Goal: Task Accomplishment & Management: Complete application form

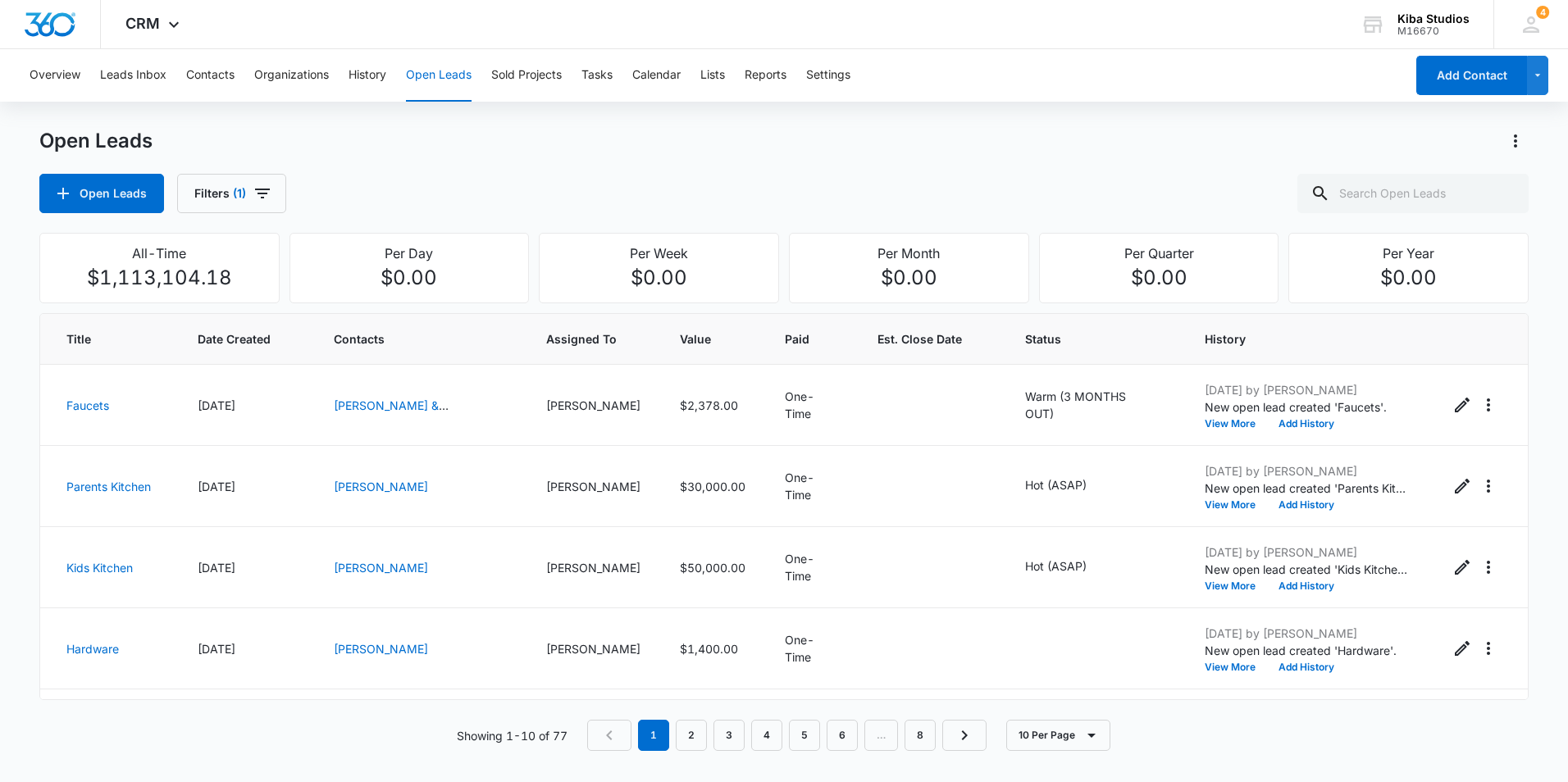
scroll to position [313, 0]
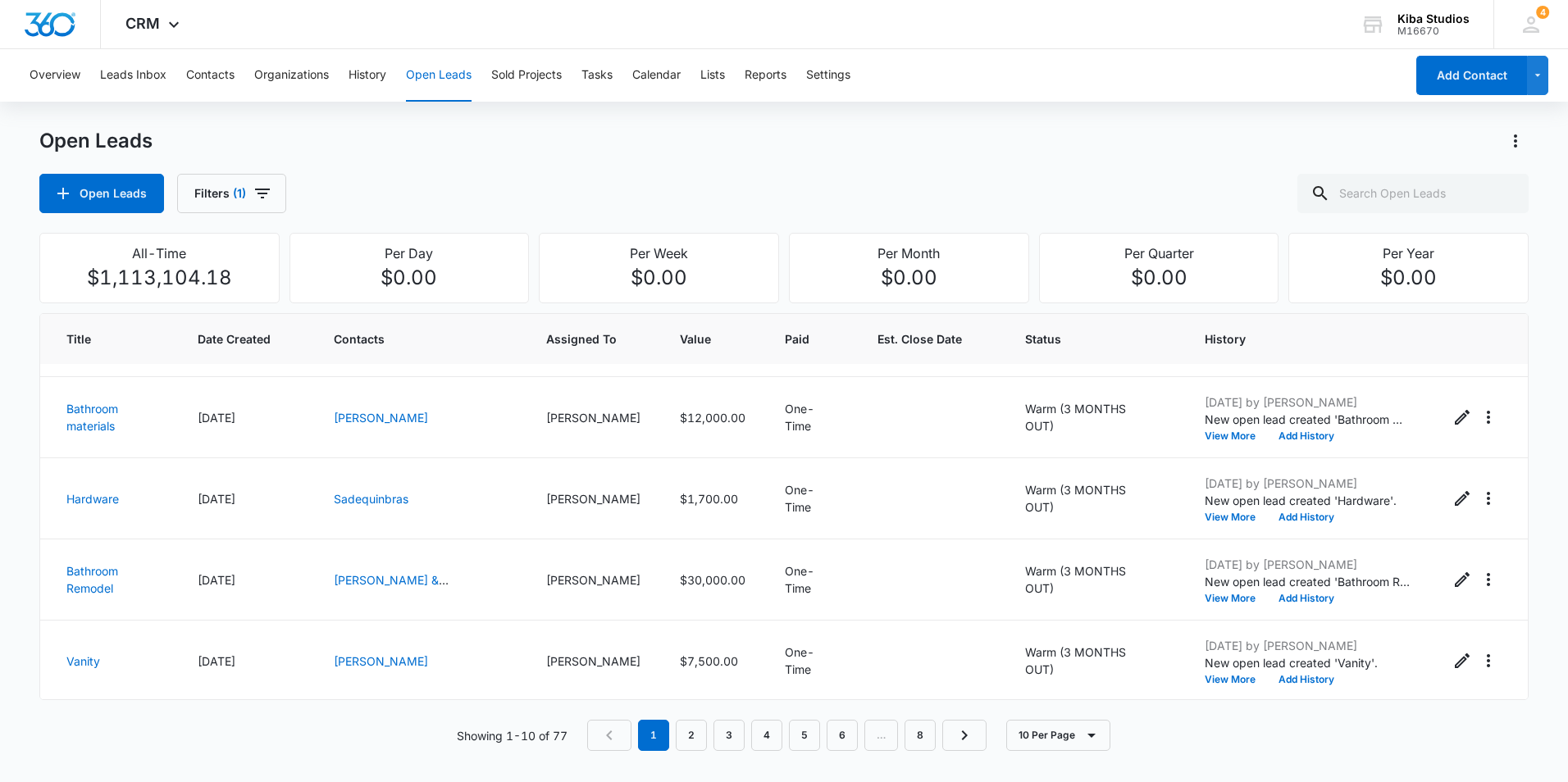
click at [446, 81] on button "Open Leads" at bounding box center [439, 75] width 65 height 53
click at [266, 196] on icon "button" at bounding box center [262, 194] width 20 height 20
click at [294, 296] on icon "Clear" at bounding box center [292, 296] width 11 height 11
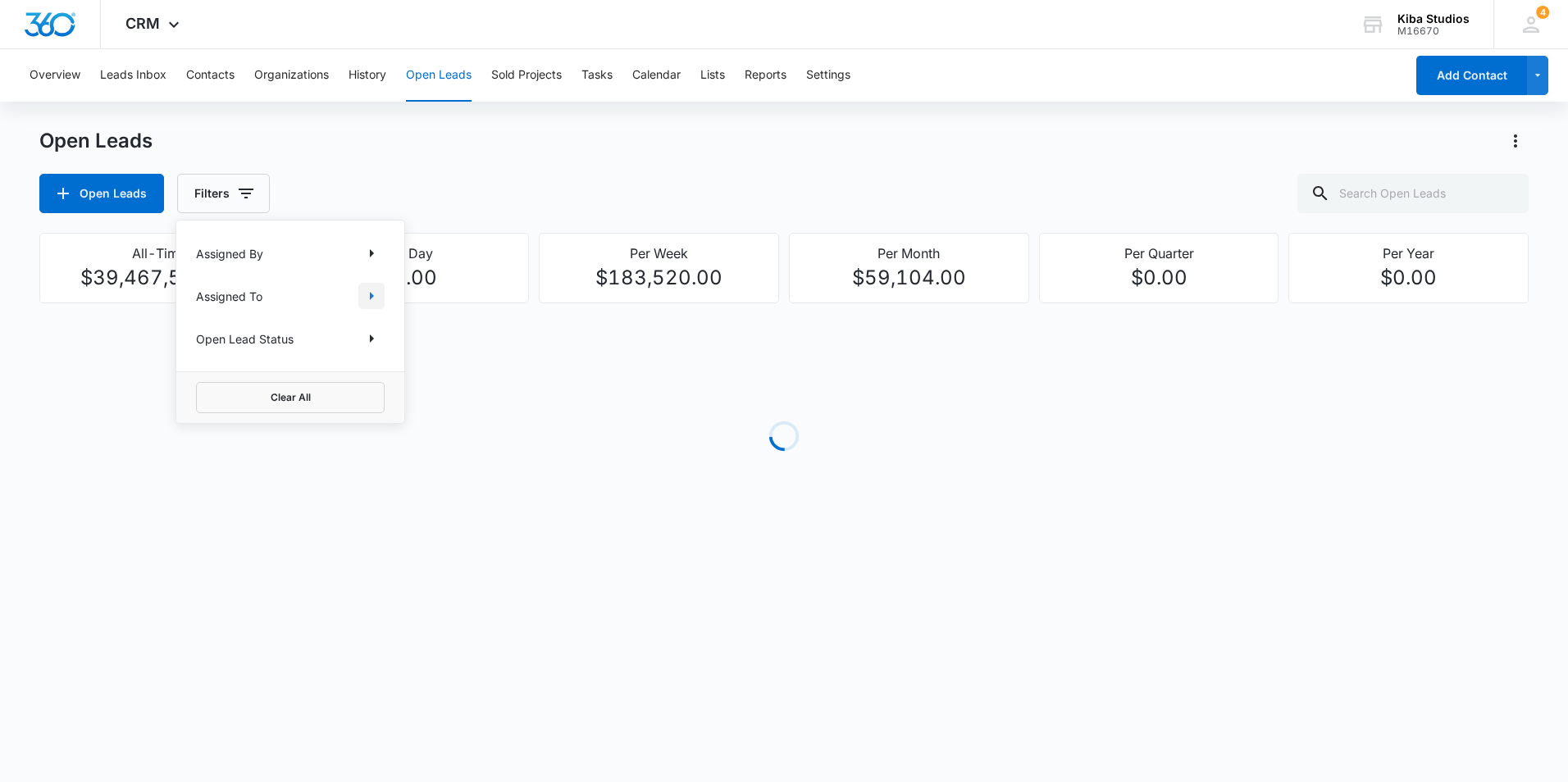
click at [371, 295] on icon "Show Assigned To filters" at bounding box center [372, 296] width 4 height 8
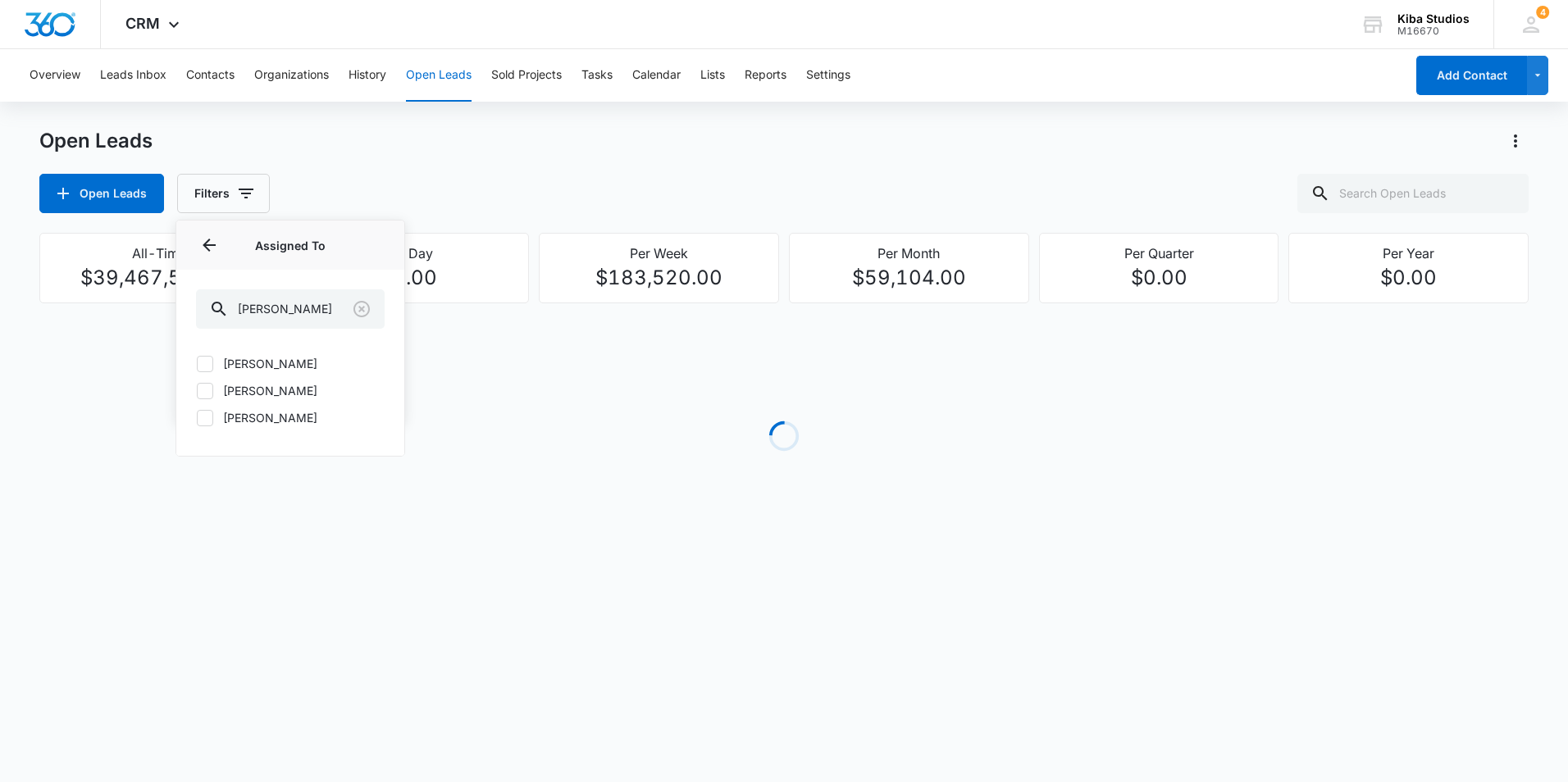
click at [204, 388] on icon at bounding box center [204, 391] width 15 height 15
click at [196, 390] on input "[PERSON_NAME]" at bounding box center [196, 390] width 1 height 1
checkbox input "true"
click at [201, 364] on icon at bounding box center [205, 363] width 10 height 7
click at [196, 364] on input "[PERSON_NAME]" at bounding box center [196, 363] width 1 height 1
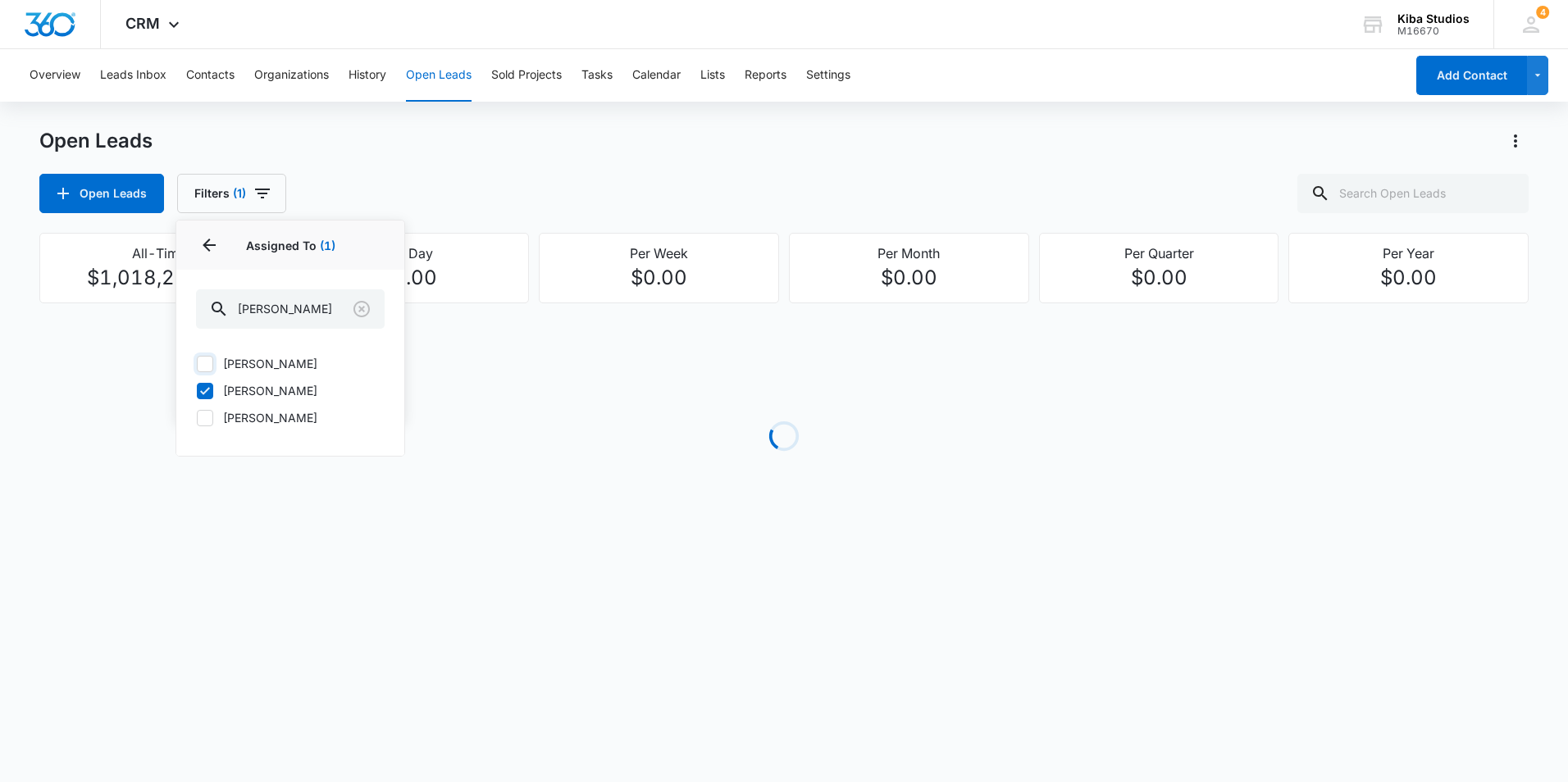
checkbox input "true"
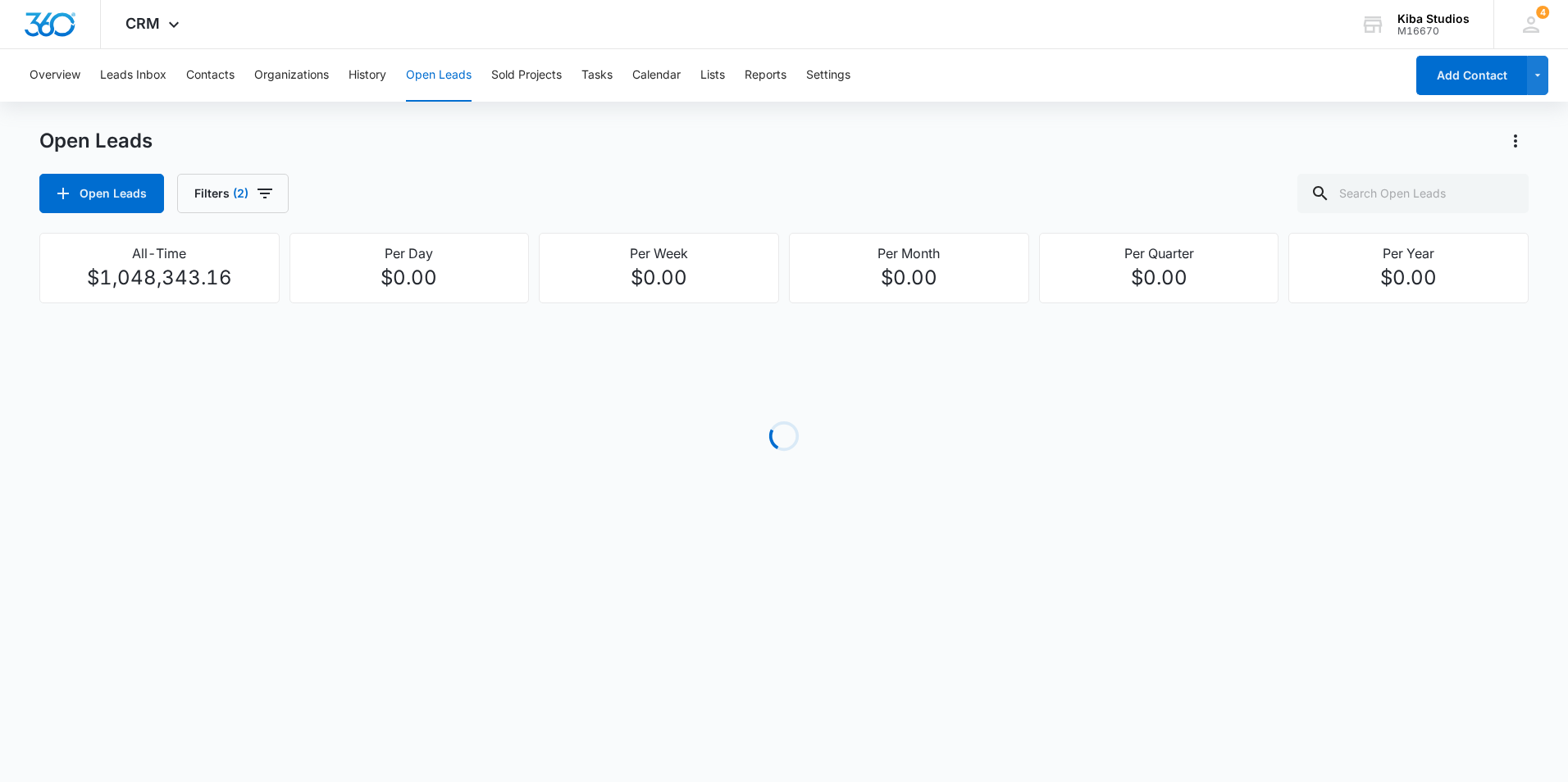
click at [1143, 189] on div "Open Leads Filters (2)" at bounding box center [784, 194] width 1489 height 40
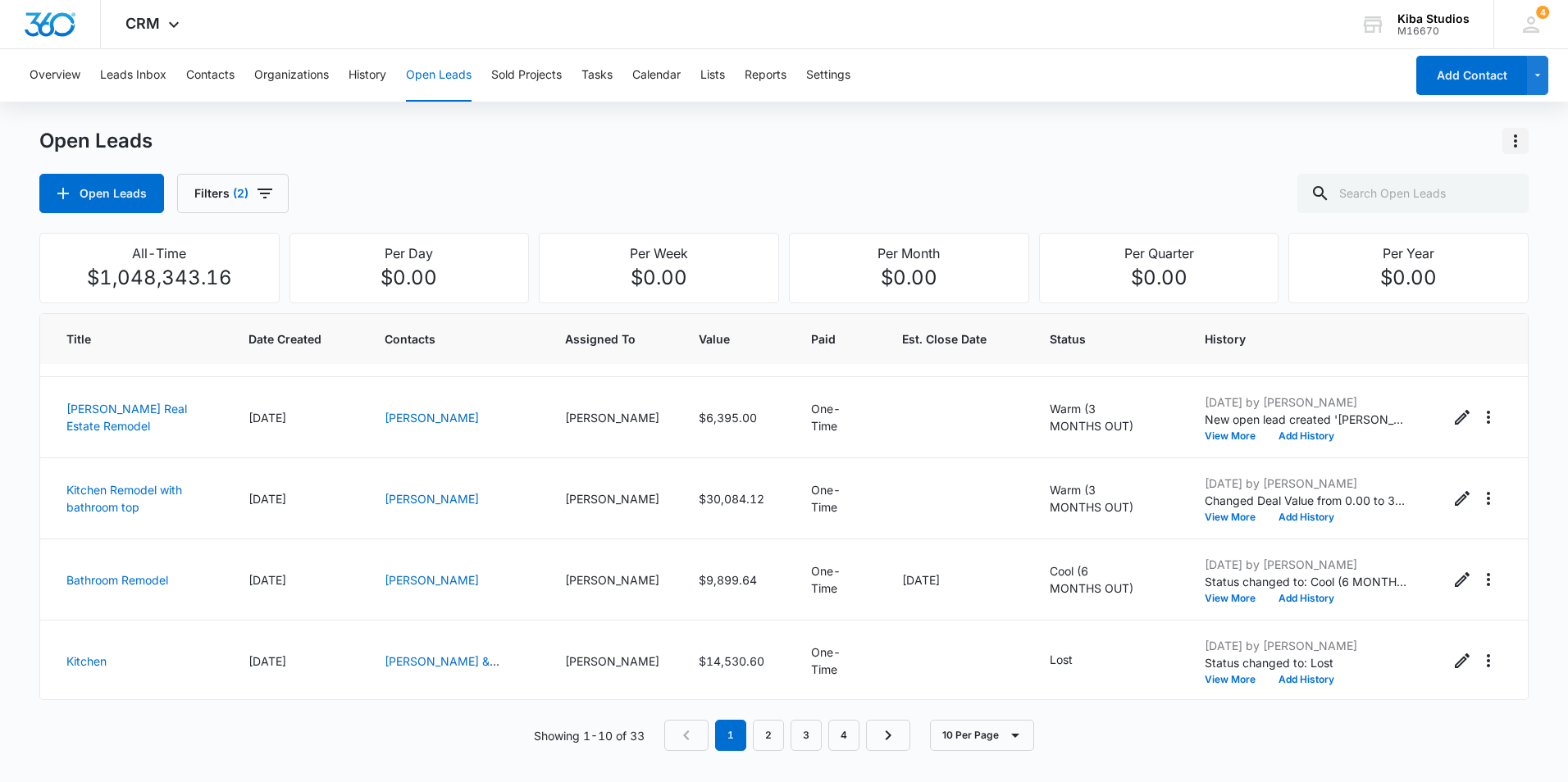
click at [1508, 144] on icon "Actions" at bounding box center [1515, 141] width 20 height 20
click at [1486, 209] on div "Export Open Leads" at bounding box center [1421, 211] width 134 height 12
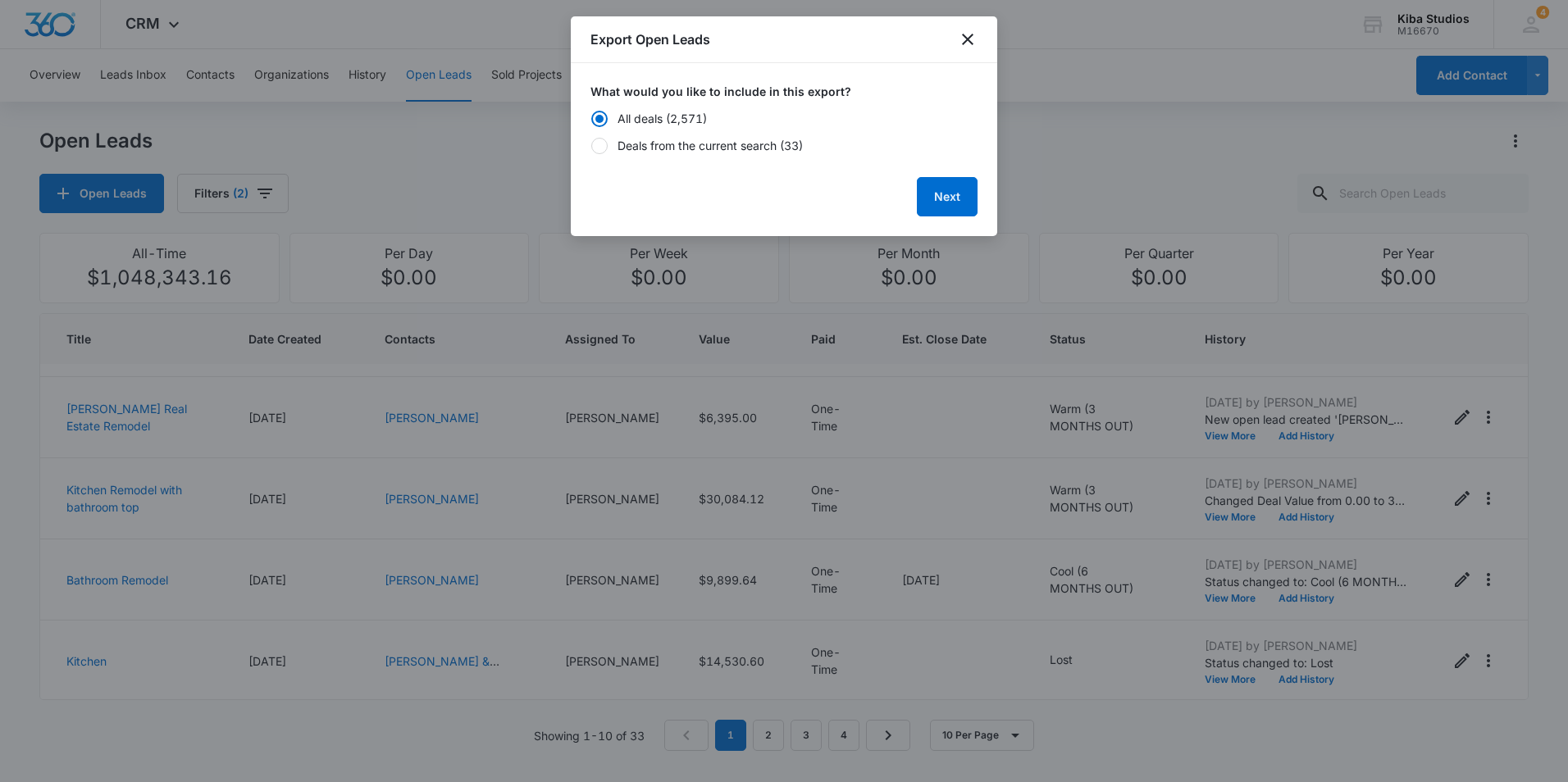
click at [660, 145] on div "Deals from the current search (33)" at bounding box center [710, 145] width 186 height 17
click at [591, 145] on input "Deals from the current search (33)" at bounding box center [590, 145] width 1 height 1
radio input "false"
radio input "true"
click at [924, 201] on button "Next" at bounding box center [947, 196] width 61 height 40
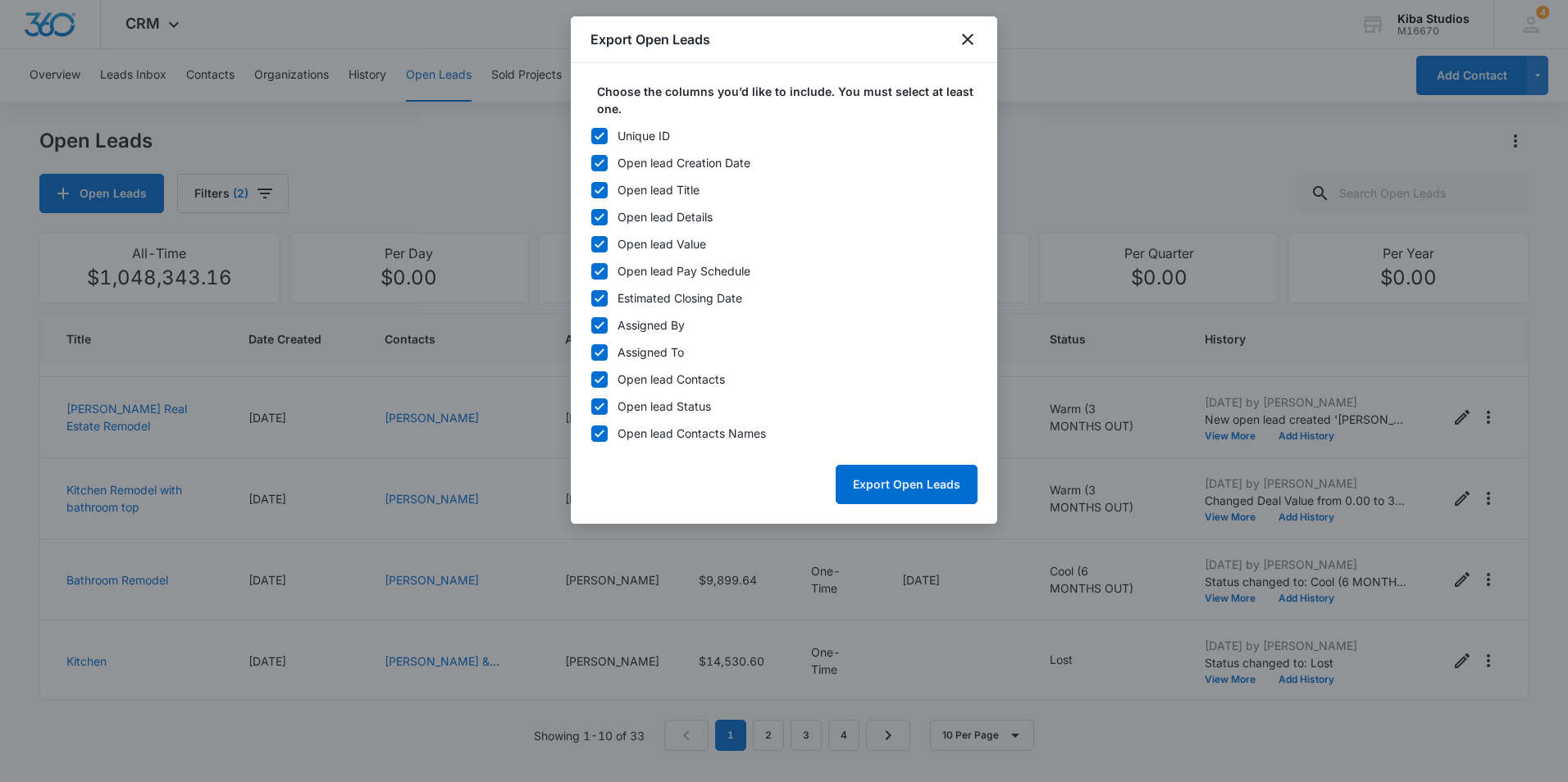
click at [599, 134] on icon at bounding box center [598, 136] width 15 height 15
click at [591, 135] on input "Unique ID" at bounding box center [590, 135] width 1 height 1
checkbox input "false"
click at [596, 325] on icon at bounding box center [598, 326] width 15 height 15
click at [591, 325] on input "Assigned By" at bounding box center [590, 325] width 1 height 1
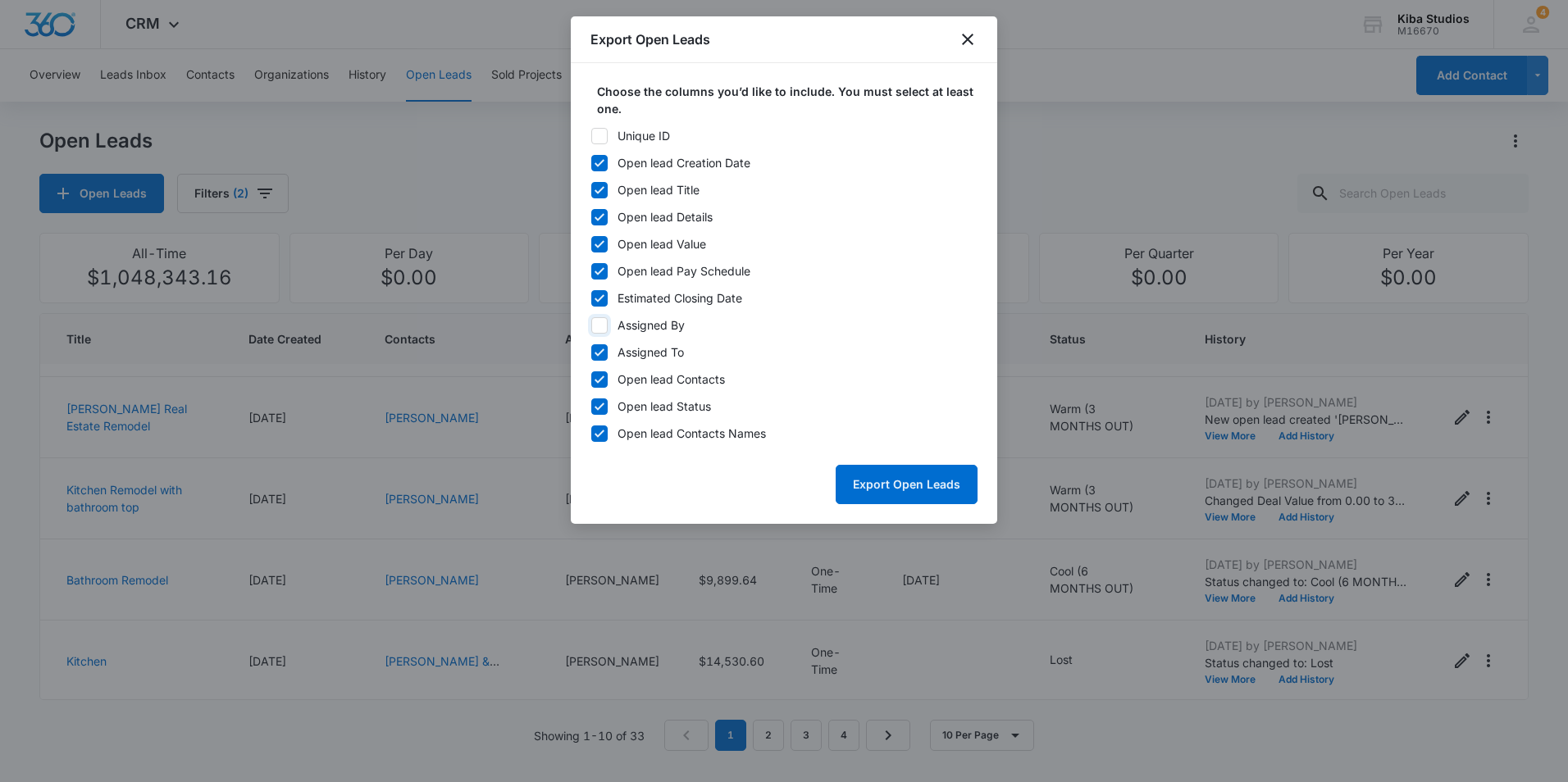
checkbox input "false"
click at [596, 351] on icon at bounding box center [598, 352] width 15 height 15
click at [591, 351] on input "Assigned To" at bounding box center [590, 351] width 1 height 1
checkbox input "false"
click at [596, 380] on icon at bounding box center [599, 378] width 10 height 7
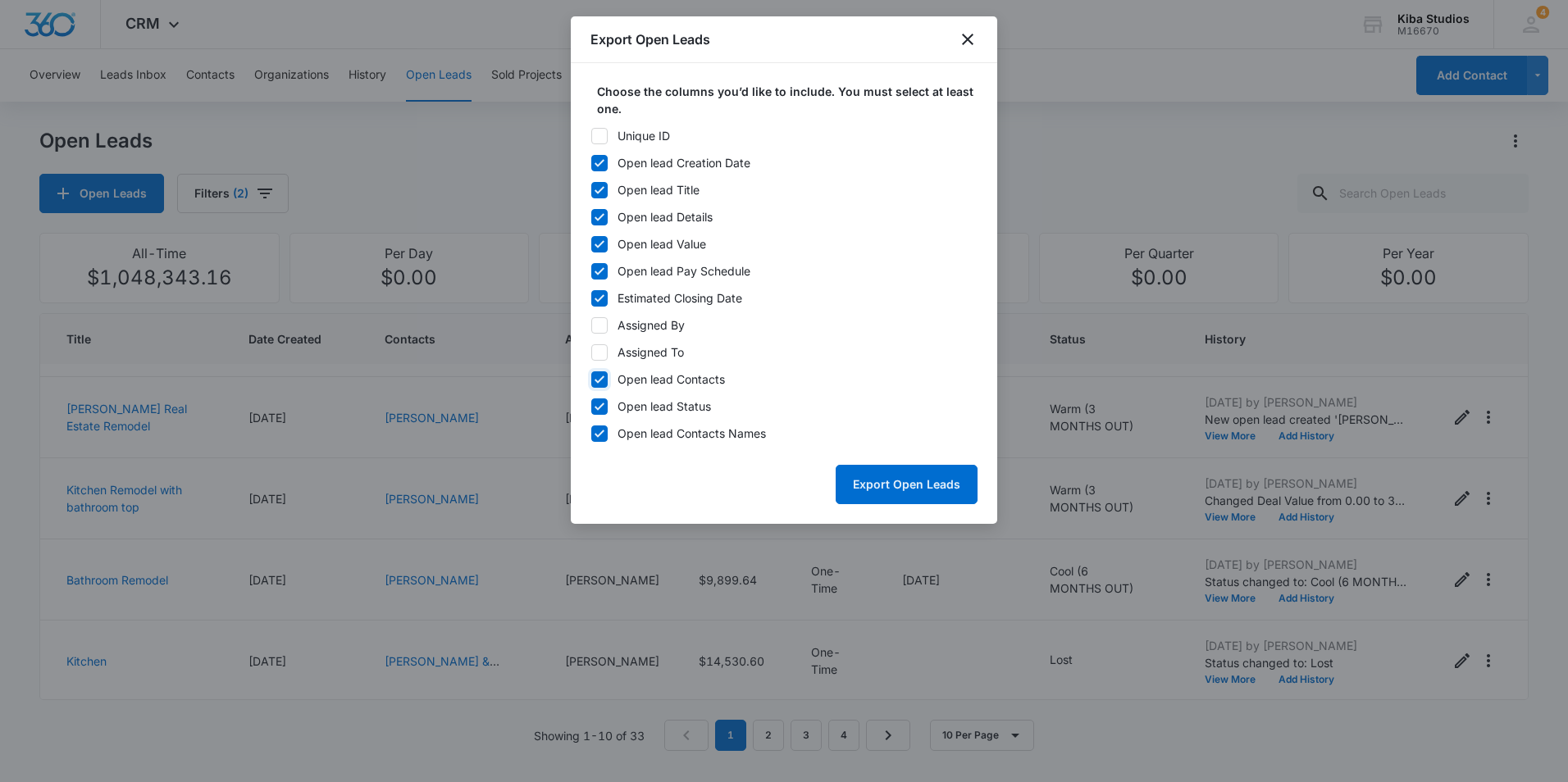
click at [591, 380] on input "Open lead Contacts" at bounding box center [590, 379] width 1 height 1
checkbox input "false"
click at [895, 484] on button "Export Open Leads" at bounding box center [906, 484] width 142 height 40
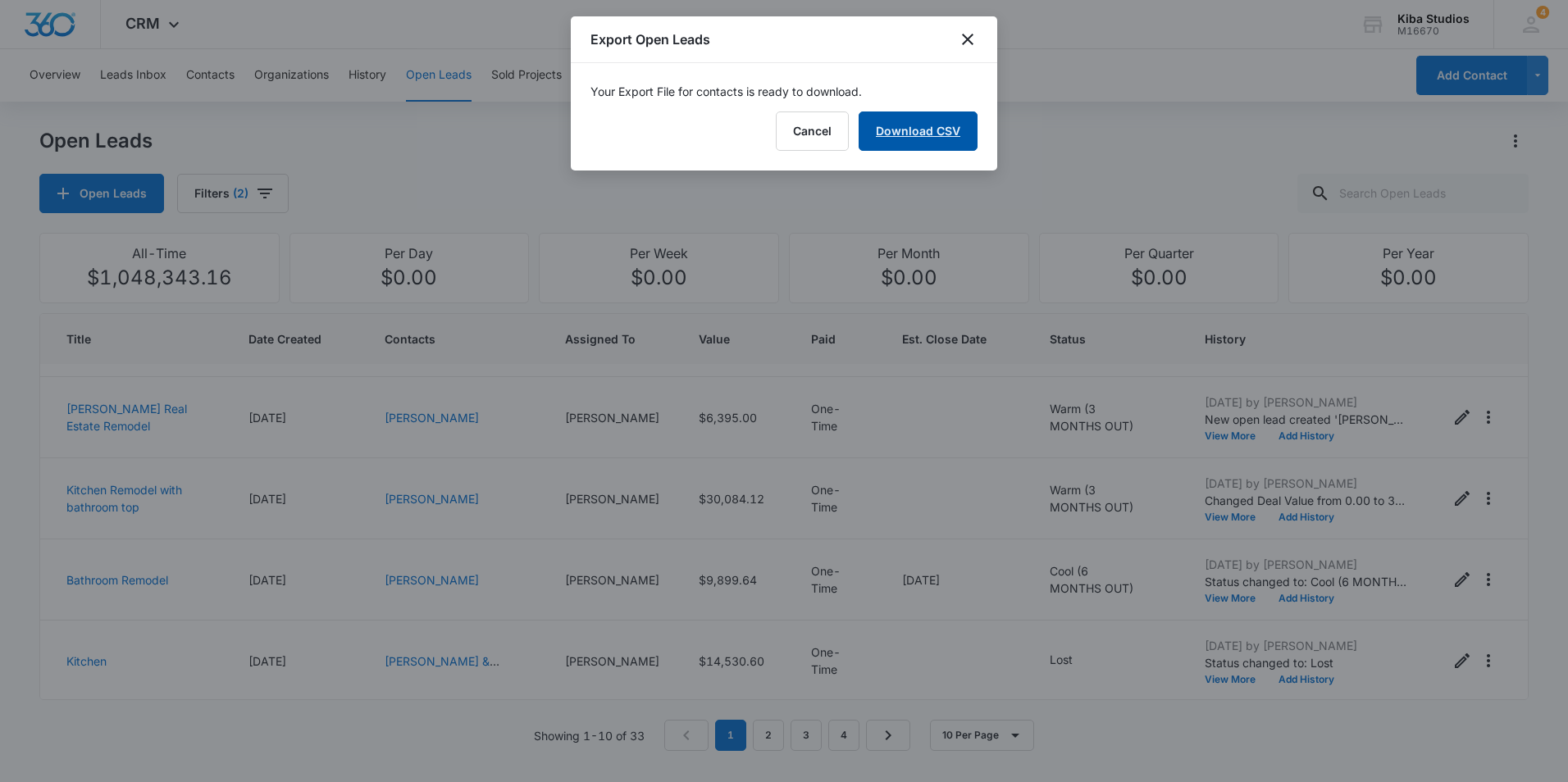
click at [917, 142] on link "Download CSV" at bounding box center [918, 131] width 119 height 40
click at [961, 38] on icon "close" at bounding box center [968, 40] width 20 height 20
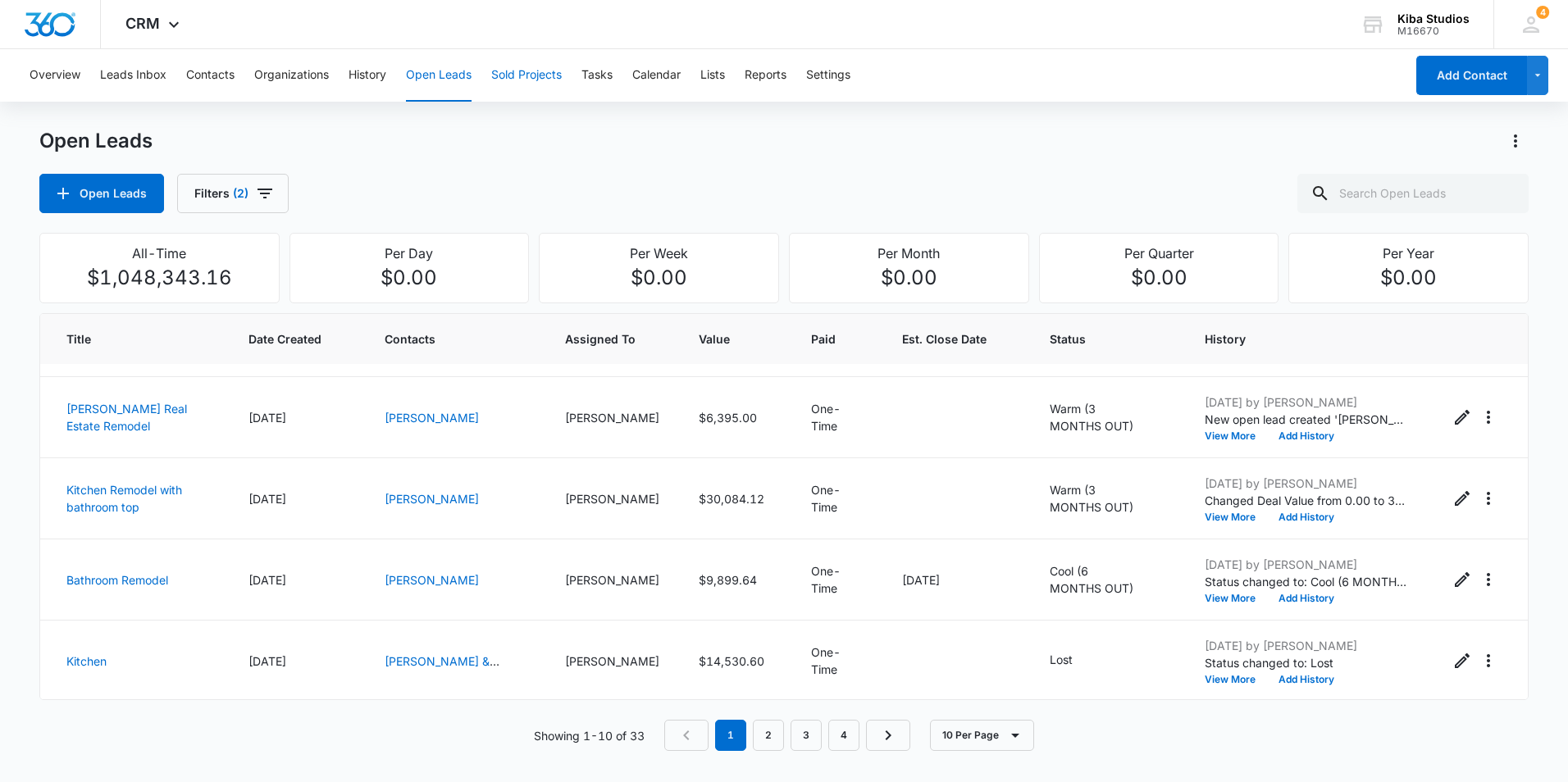
click at [529, 74] on button "Sold Projects" at bounding box center [526, 75] width 70 height 53
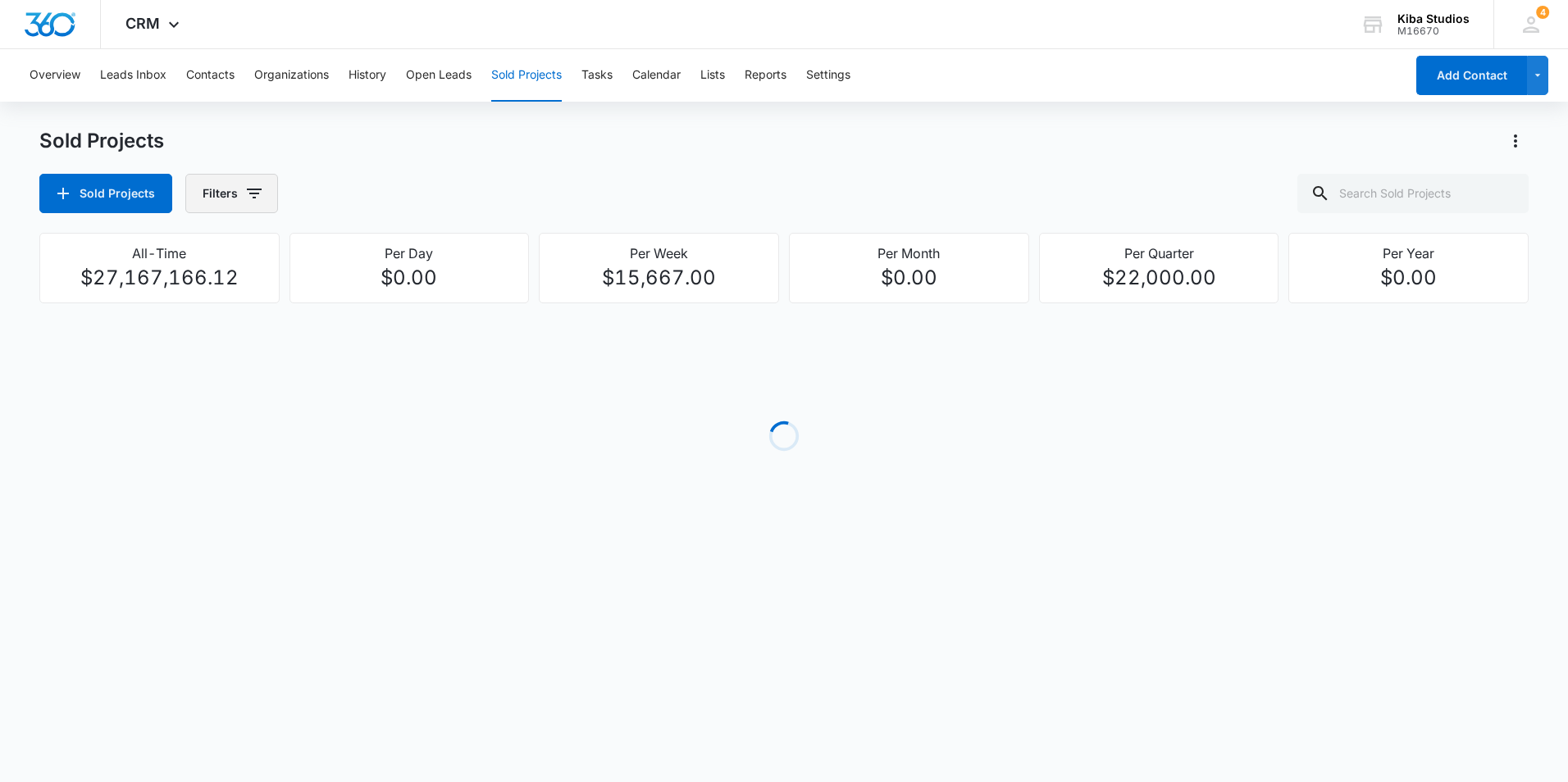
click at [253, 187] on icon "button" at bounding box center [254, 194] width 20 height 20
click at [376, 300] on icon "Show Assigned To filters" at bounding box center [379, 296] width 20 height 20
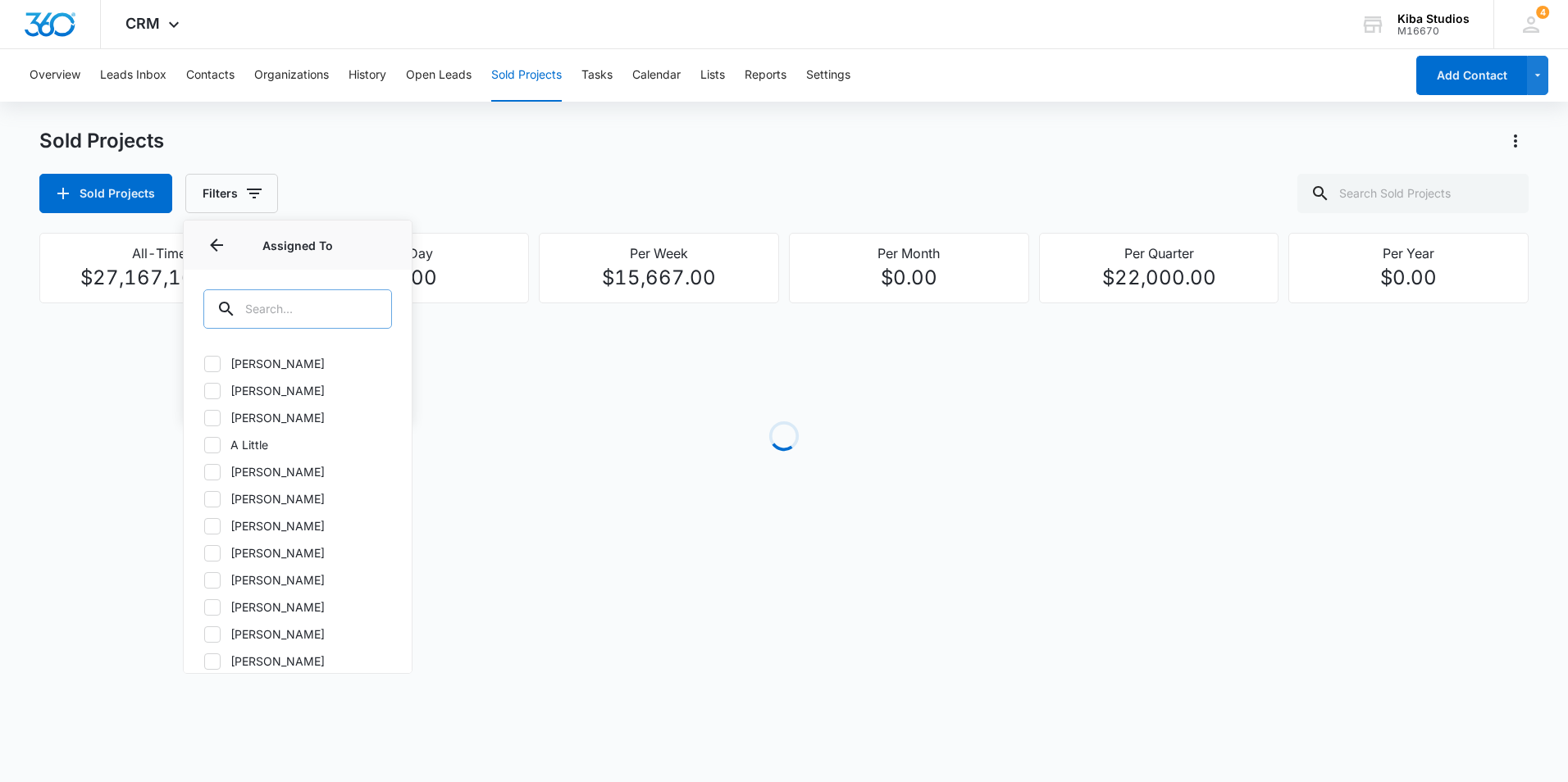
click at [326, 304] on input "text" at bounding box center [298, 310] width 189 height 40
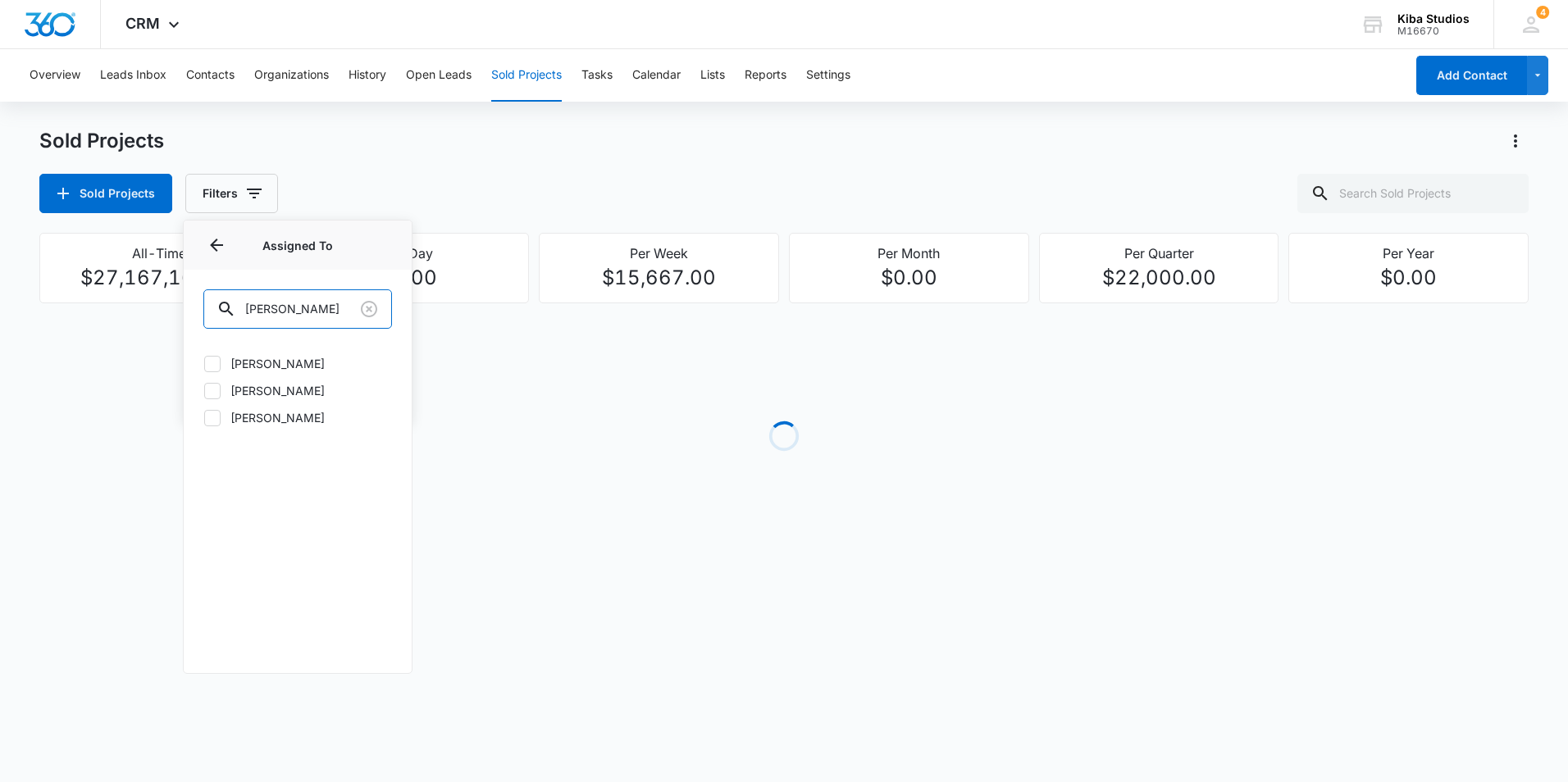
type input "[PERSON_NAME]"
click at [213, 388] on icon at bounding box center [212, 391] width 15 height 15
click at [204, 390] on input "[PERSON_NAME]" at bounding box center [203, 390] width 1 height 1
checkbox input "true"
click at [209, 364] on icon at bounding box center [212, 363] width 15 height 15
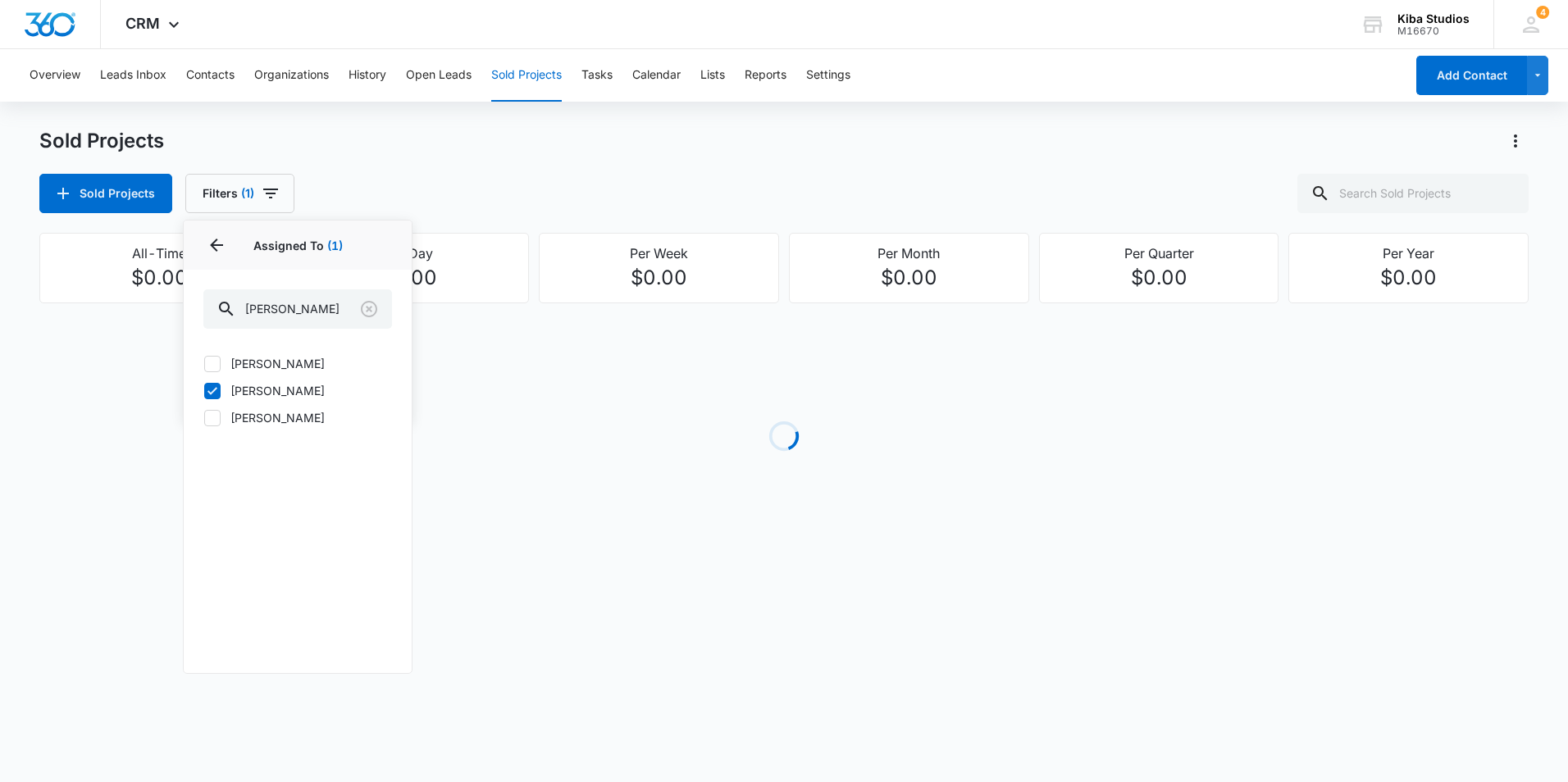
click at [204, 364] on input "[PERSON_NAME]" at bounding box center [203, 363] width 1 height 1
checkbox input "true"
click at [1512, 148] on icon "Actions" at bounding box center [1515, 141] width 20 height 20
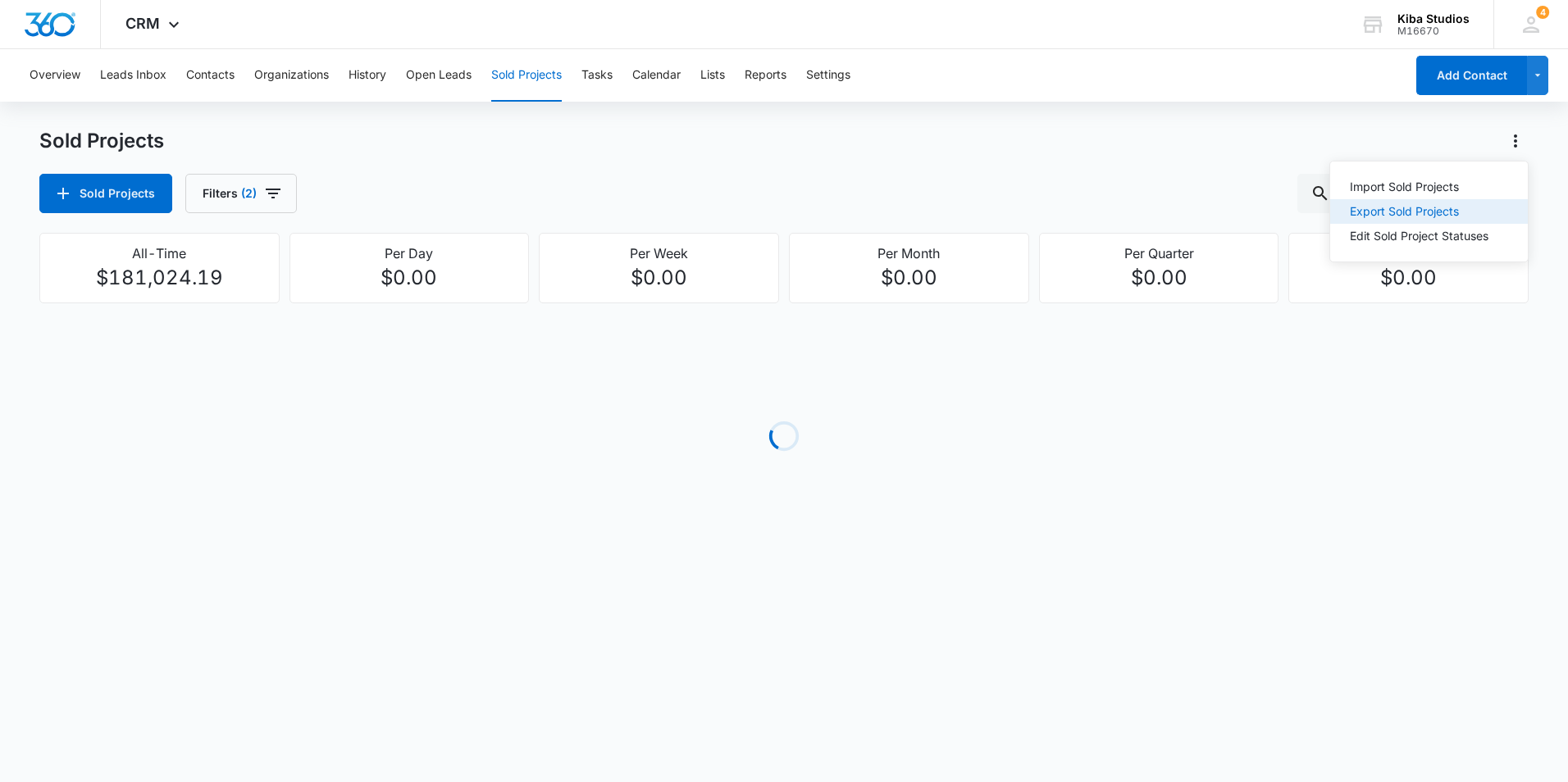
click at [1490, 208] on button "Export Sold Projects" at bounding box center [1428, 211] width 197 height 25
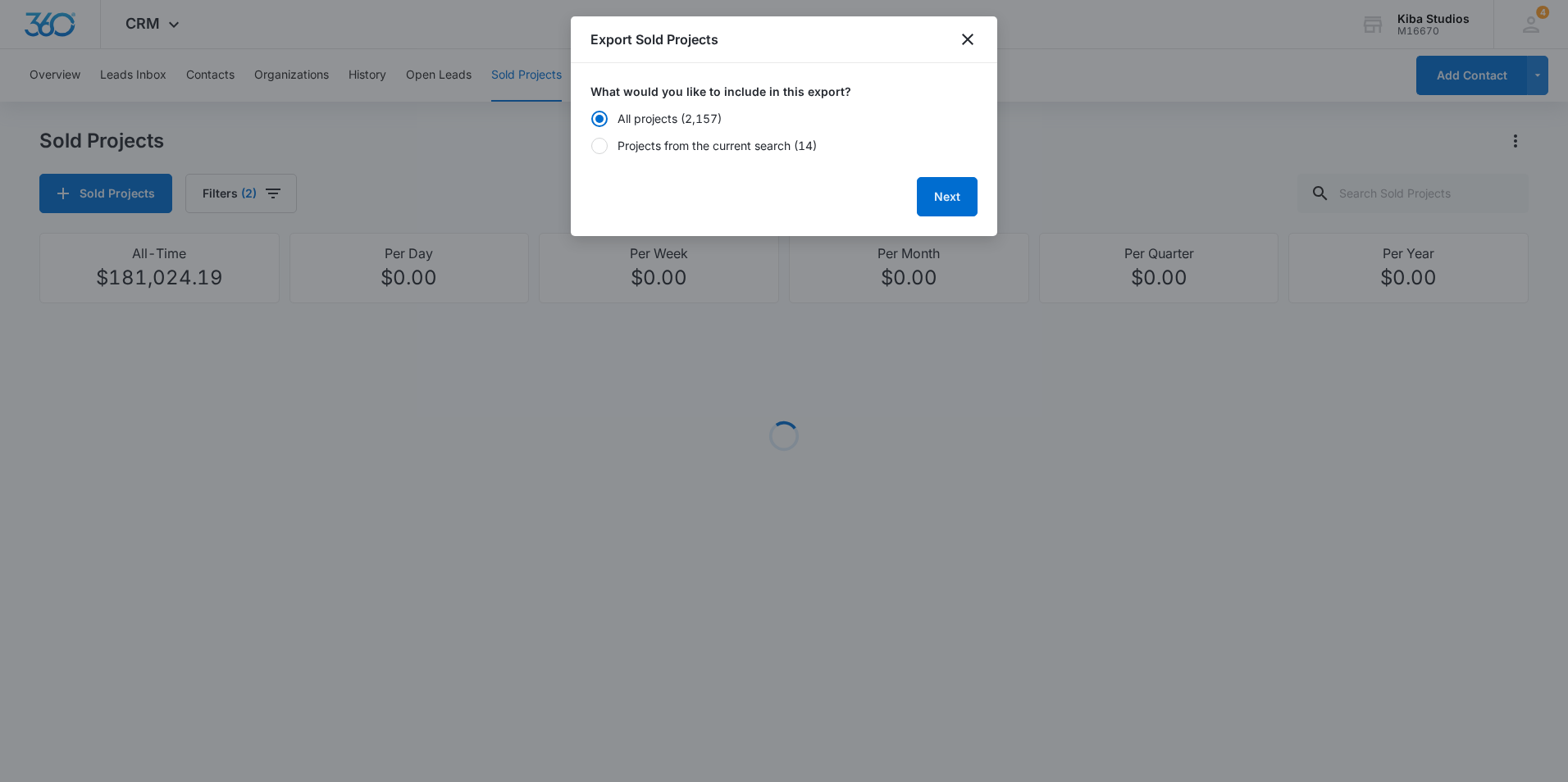
click at [676, 137] on div "Projects from the current search (14)" at bounding box center [717, 145] width 199 height 17
click at [591, 145] on input "Projects from the current search (14)" at bounding box center [590, 145] width 1 height 1
radio input "false"
radio input "true"
click at [937, 196] on button "Next" at bounding box center [947, 196] width 61 height 40
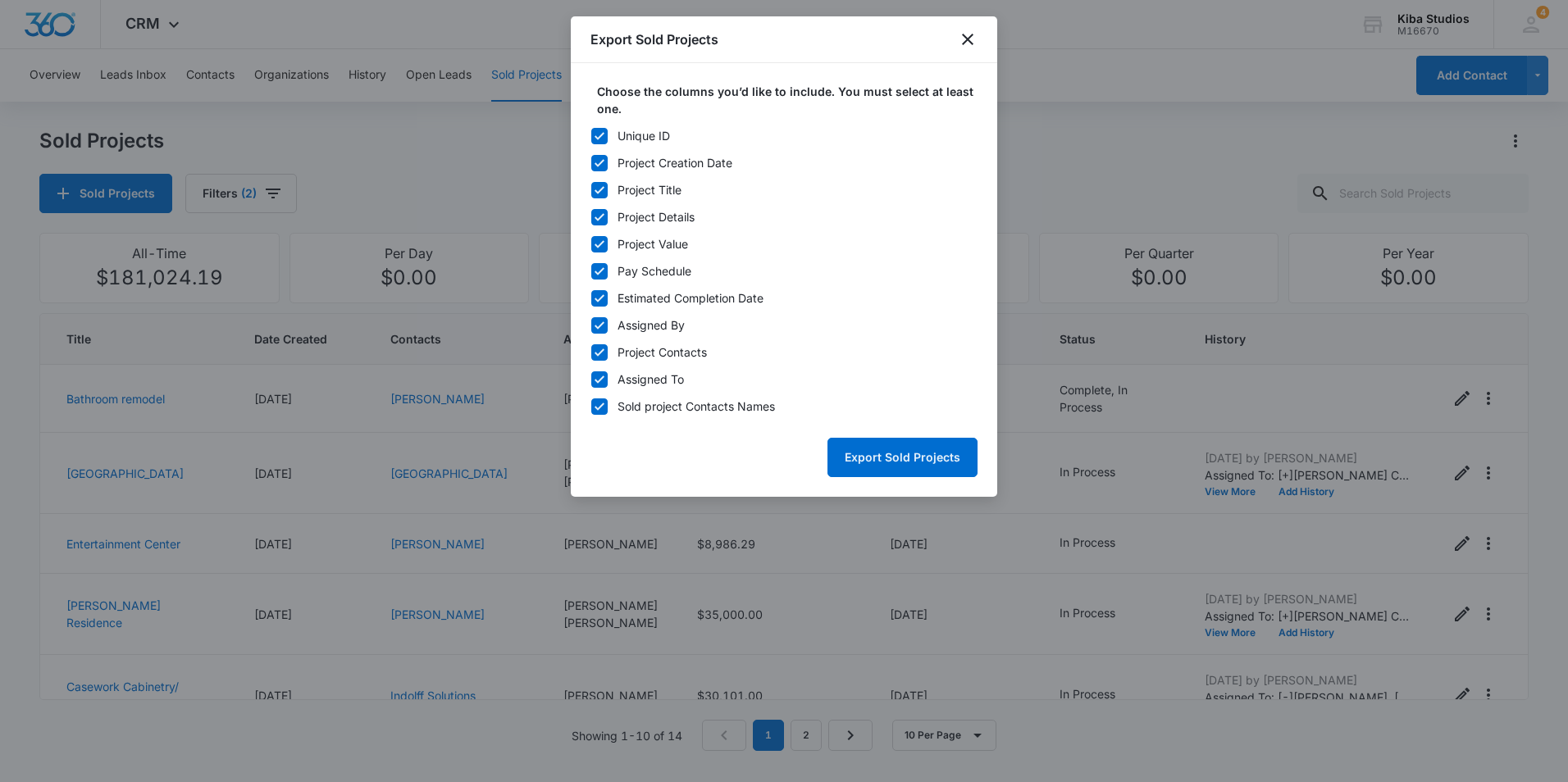
click at [598, 134] on icon at bounding box center [598, 136] width 15 height 15
click at [591, 135] on input "Unique ID" at bounding box center [590, 135] width 1 height 1
checkbox input "false"
click at [598, 330] on icon at bounding box center [598, 326] width 15 height 15
click at [591, 326] on input "Assigned By" at bounding box center [590, 325] width 1 height 1
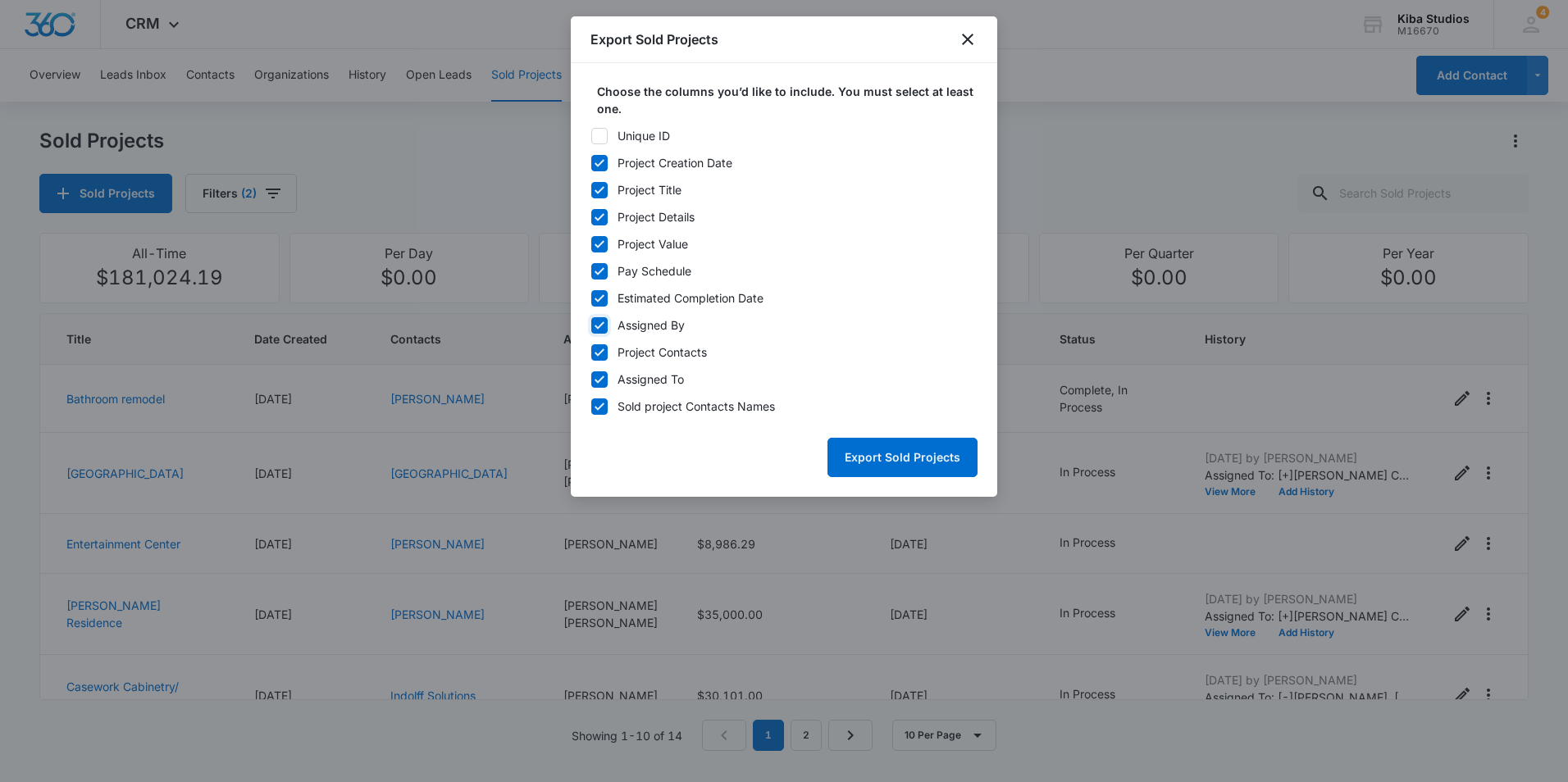
checkbox input "false"
click at [598, 351] on icon at bounding box center [598, 352] width 15 height 15
click at [591, 351] on input "Project Contacts" at bounding box center [590, 351] width 1 height 1
checkbox input "false"
click at [598, 374] on icon at bounding box center [598, 379] width 15 height 15
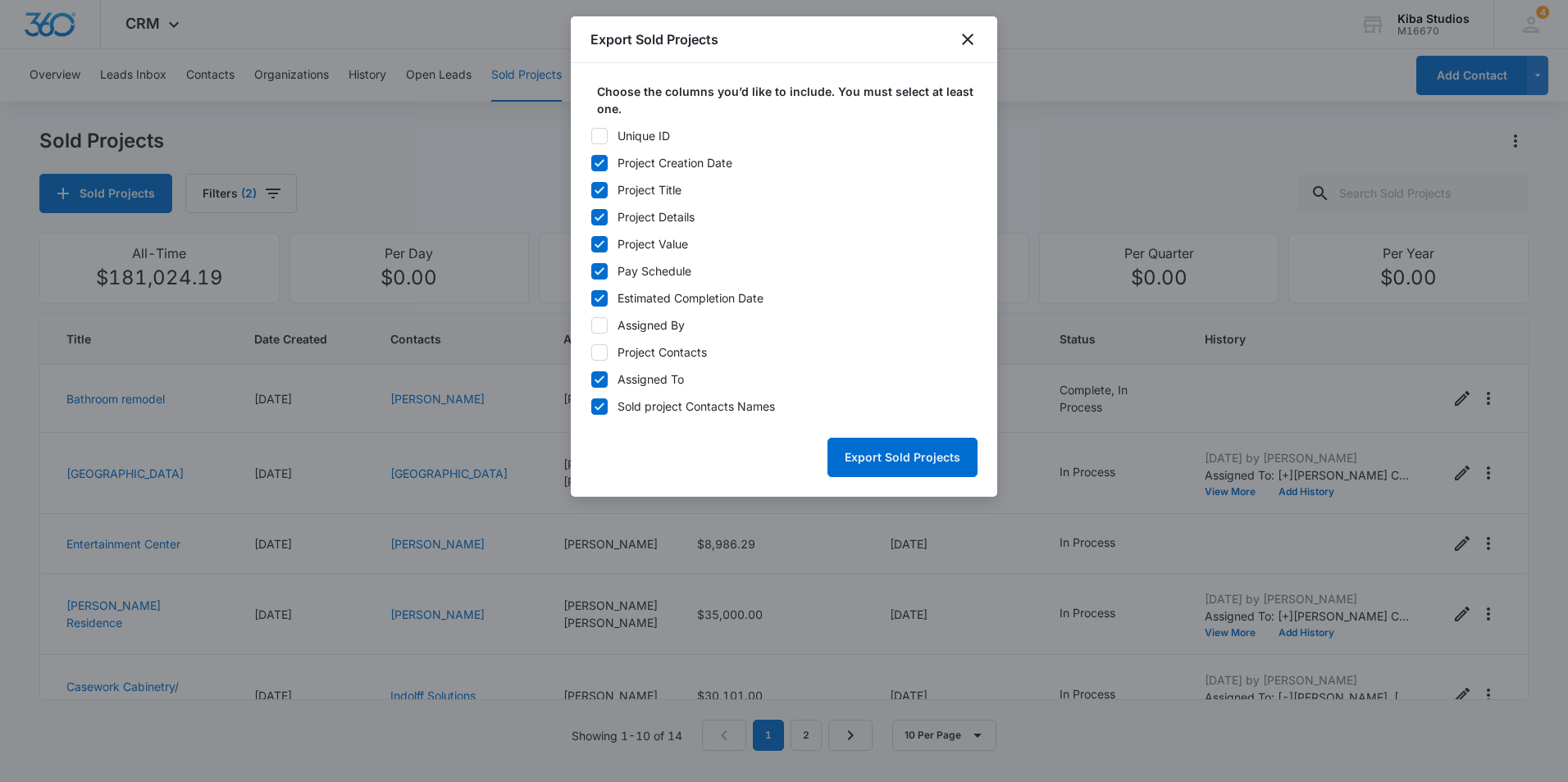
click at [591, 379] on input "Assigned To" at bounding box center [590, 379] width 1 height 1
checkbox input "false"
click at [903, 457] on button "Export Sold Projects" at bounding box center [902, 457] width 150 height 40
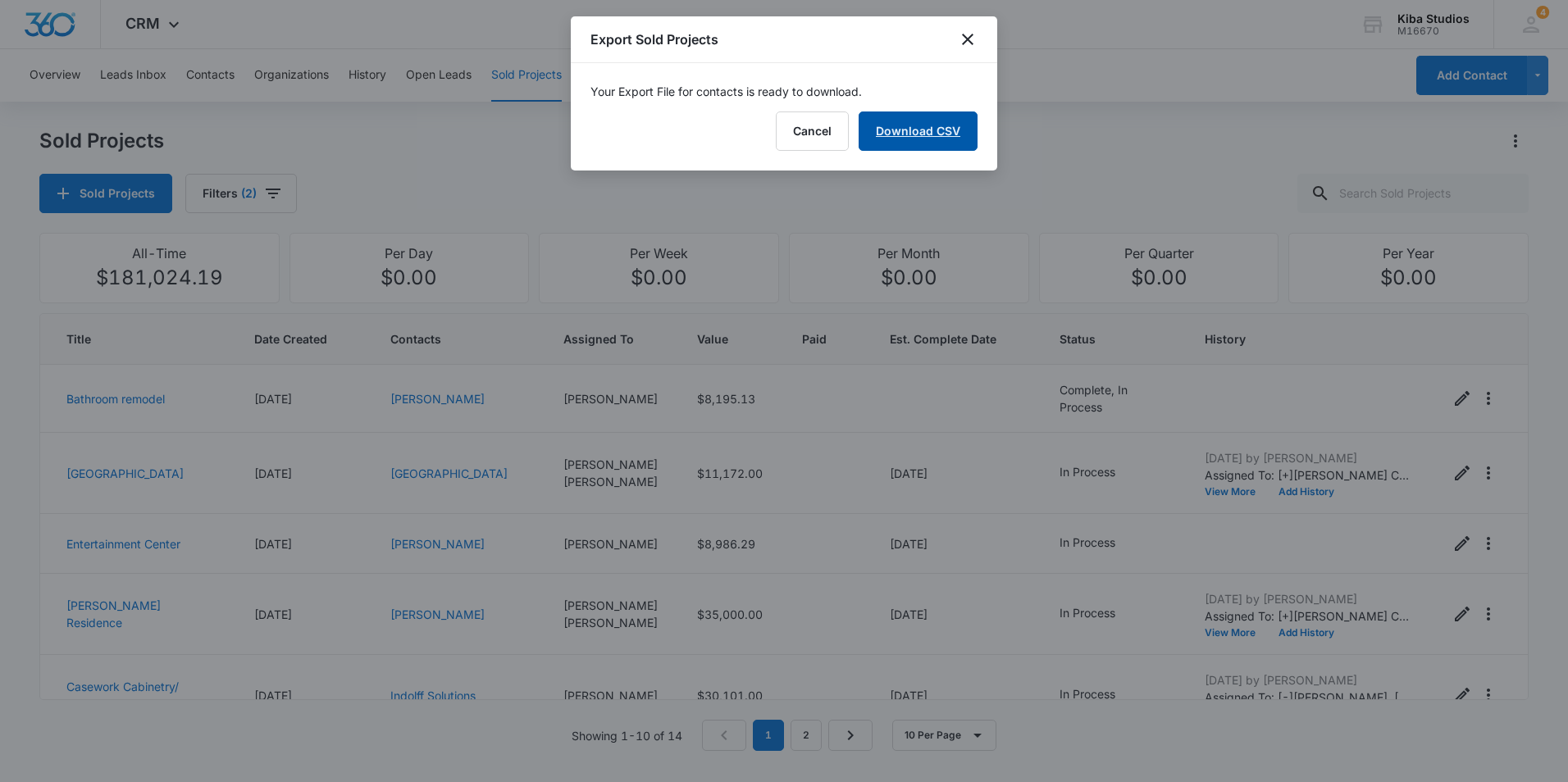
click at [922, 126] on link "Download CSV" at bounding box center [918, 131] width 119 height 40
click at [945, 127] on button "Finish" at bounding box center [942, 131] width 68 height 40
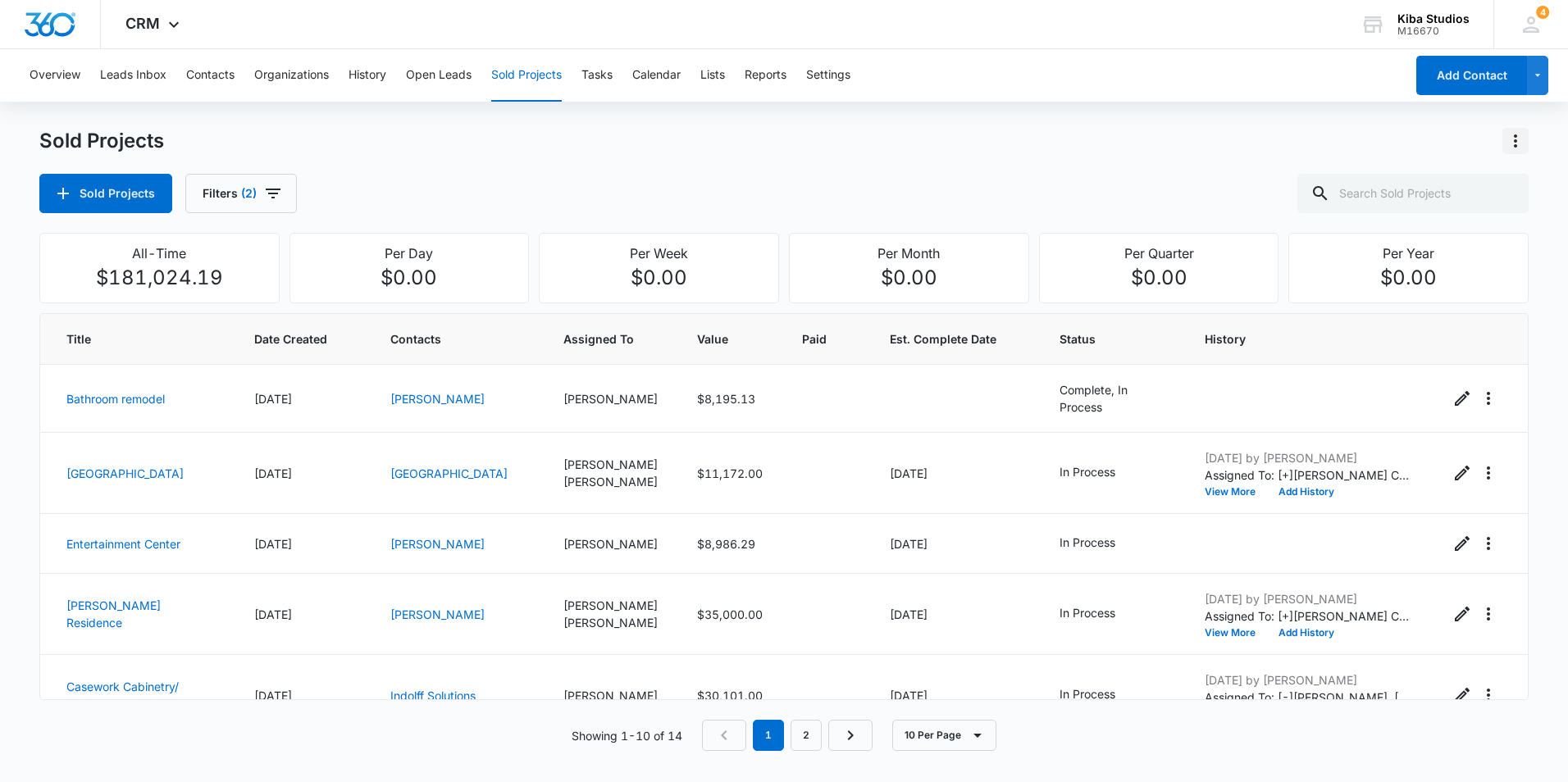
click at [1517, 141] on icon "Actions" at bounding box center [1515, 141] width 20 height 20
click at [1476, 208] on div "Export Sold Projects" at bounding box center [1419, 211] width 139 height 12
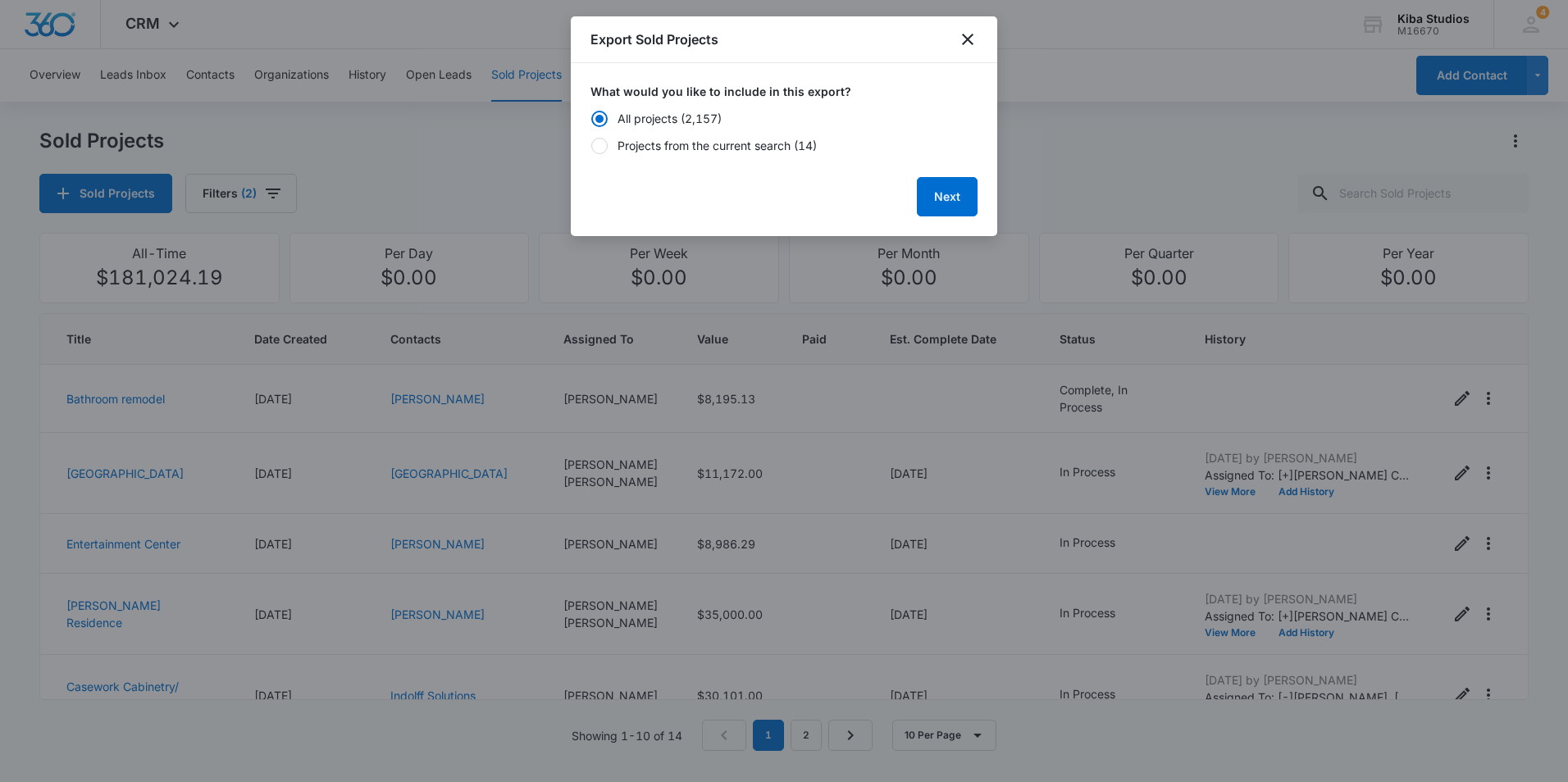
click at [777, 147] on div "Projects from the current search (14)" at bounding box center [717, 145] width 199 height 17
click at [591, 146] on input "Projects from the current search (14)" at bounding box center [590, 145] width 1 height 1
radio input "false"
radio input "true"
click at [947, 208] on button "Next" at bounding box center [947, 196] width 61 height 40
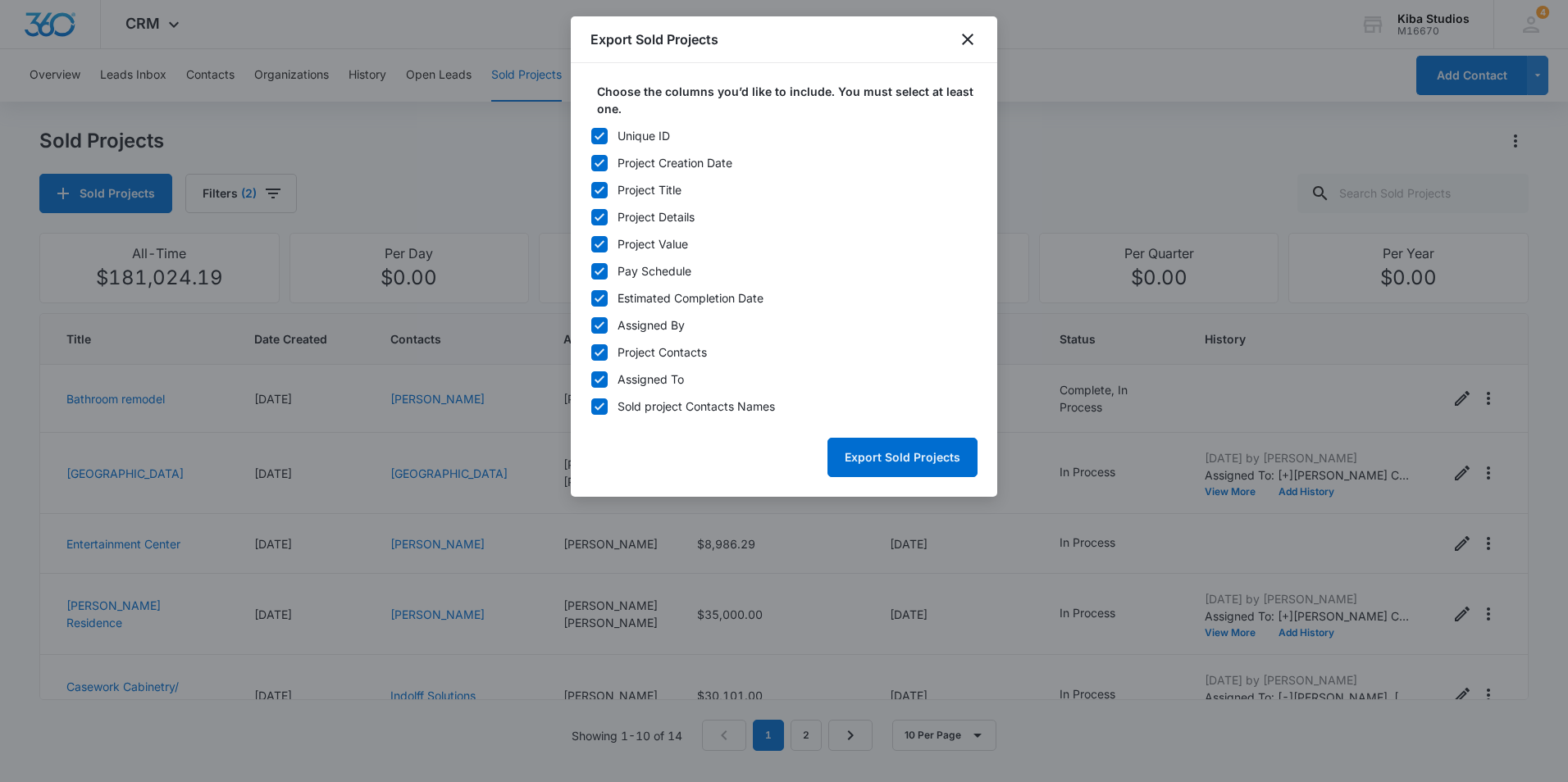
click at [601, 136] on icon at bounding box center [599, 135] width 10 height 7
click at [591, 136] on input "Unique ID" at bounding box center [590, 135] width 1 height 1
checkbox input "false"
click at [599, 326] on icon at bounding box center [599, 325] width 10 height 7
click at [591, 326] on input "Assigned By" at bounding box center [590, 325] width 1 height 1
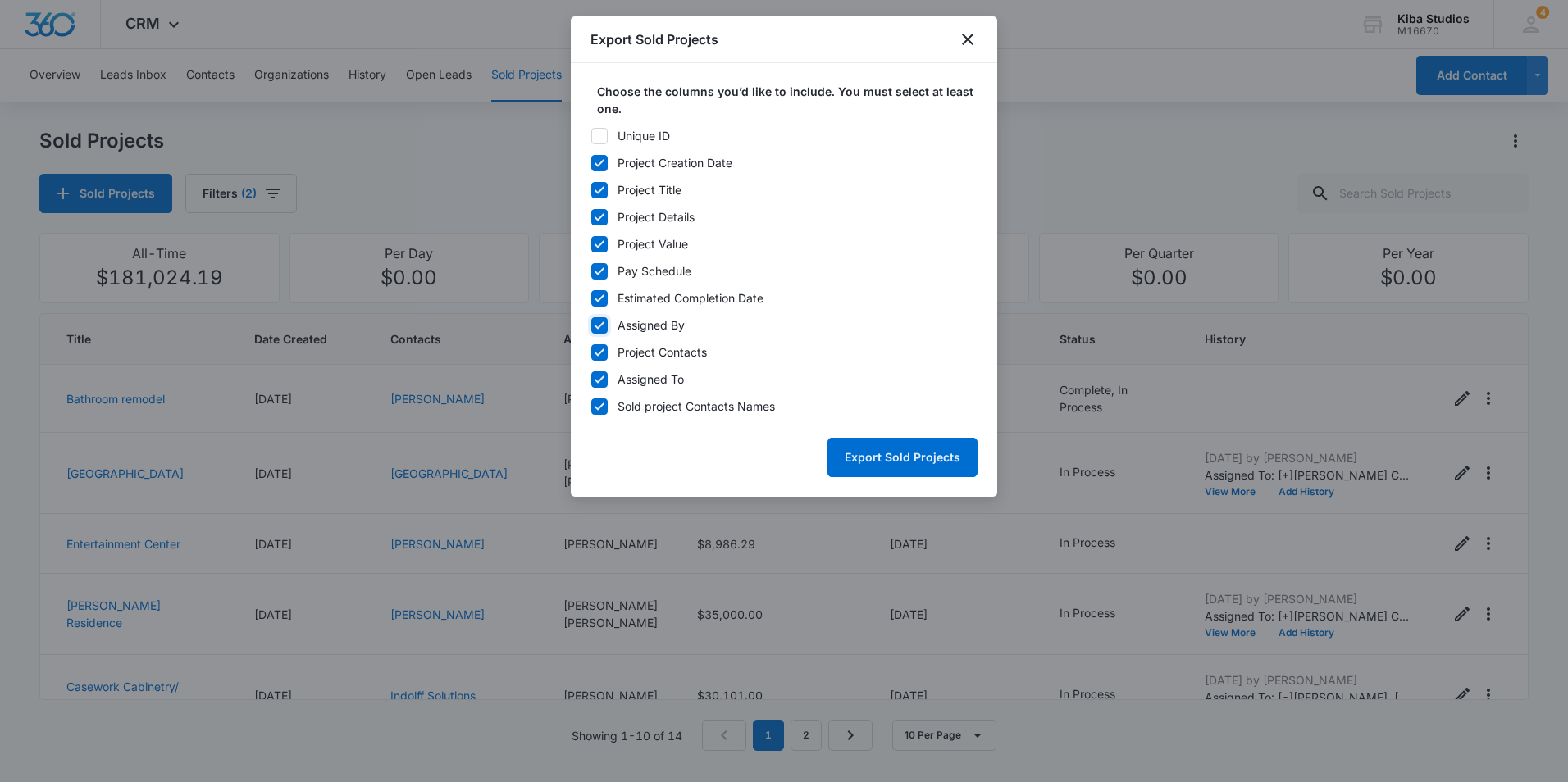
checkbox input "false"
click at [599, 351] on icon at bounding box center [598, 352] width 15 height 15
click at [591, 351] on input "Project Contacts" at bounding box center [590, 351] width 1 height 1
checkbox input "false"
click at [597, 375] on icon at bounding box center [598, 379] width 15 height 15
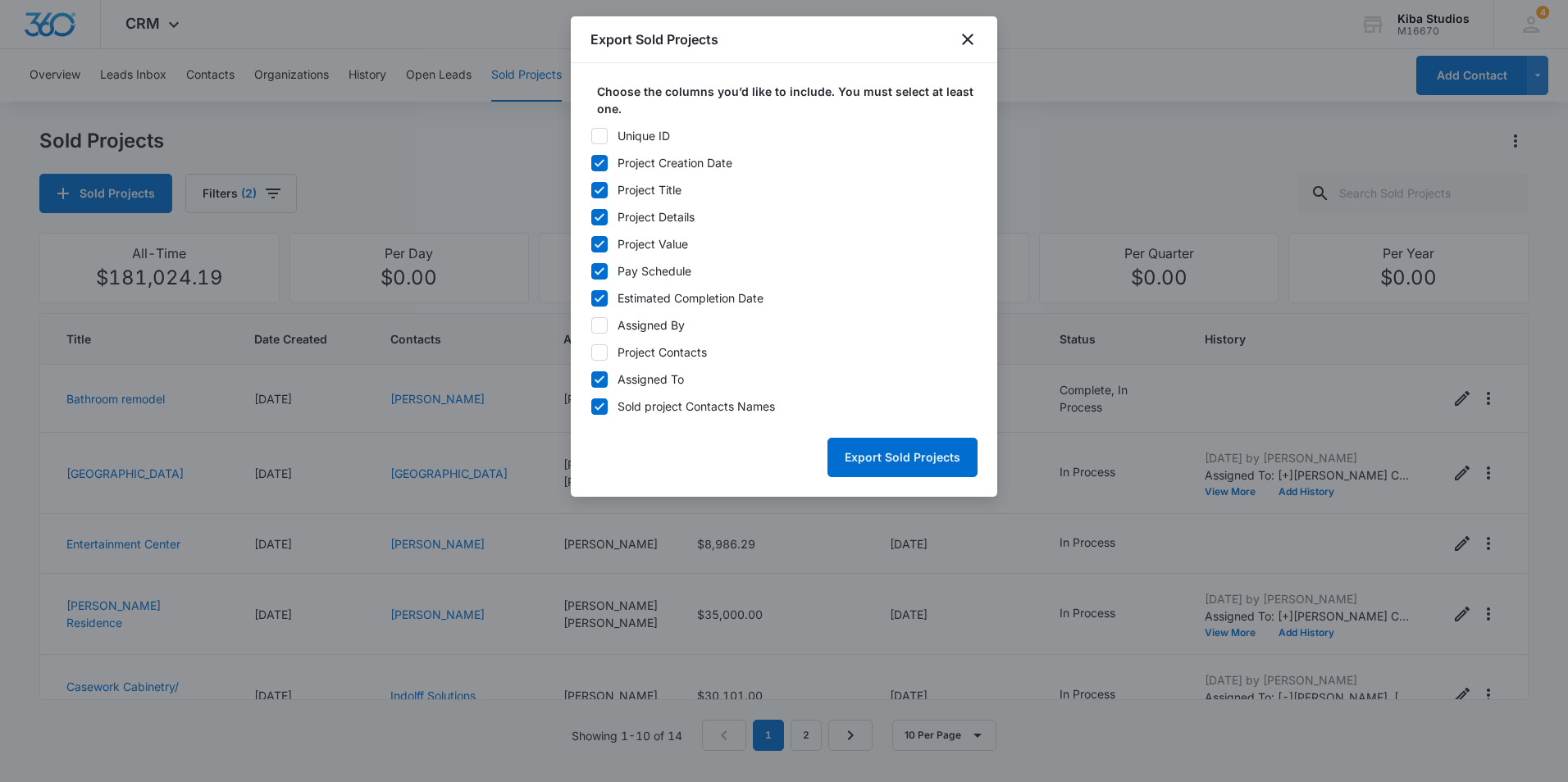
click at [591, 379] on input "Assigned To" at bounding box center [590, 379] width 1 height 1
checkbox input "false"
click at [879, 446] on button "Export Sold Projects" at bounding box center [902, 457] width 150 height 40
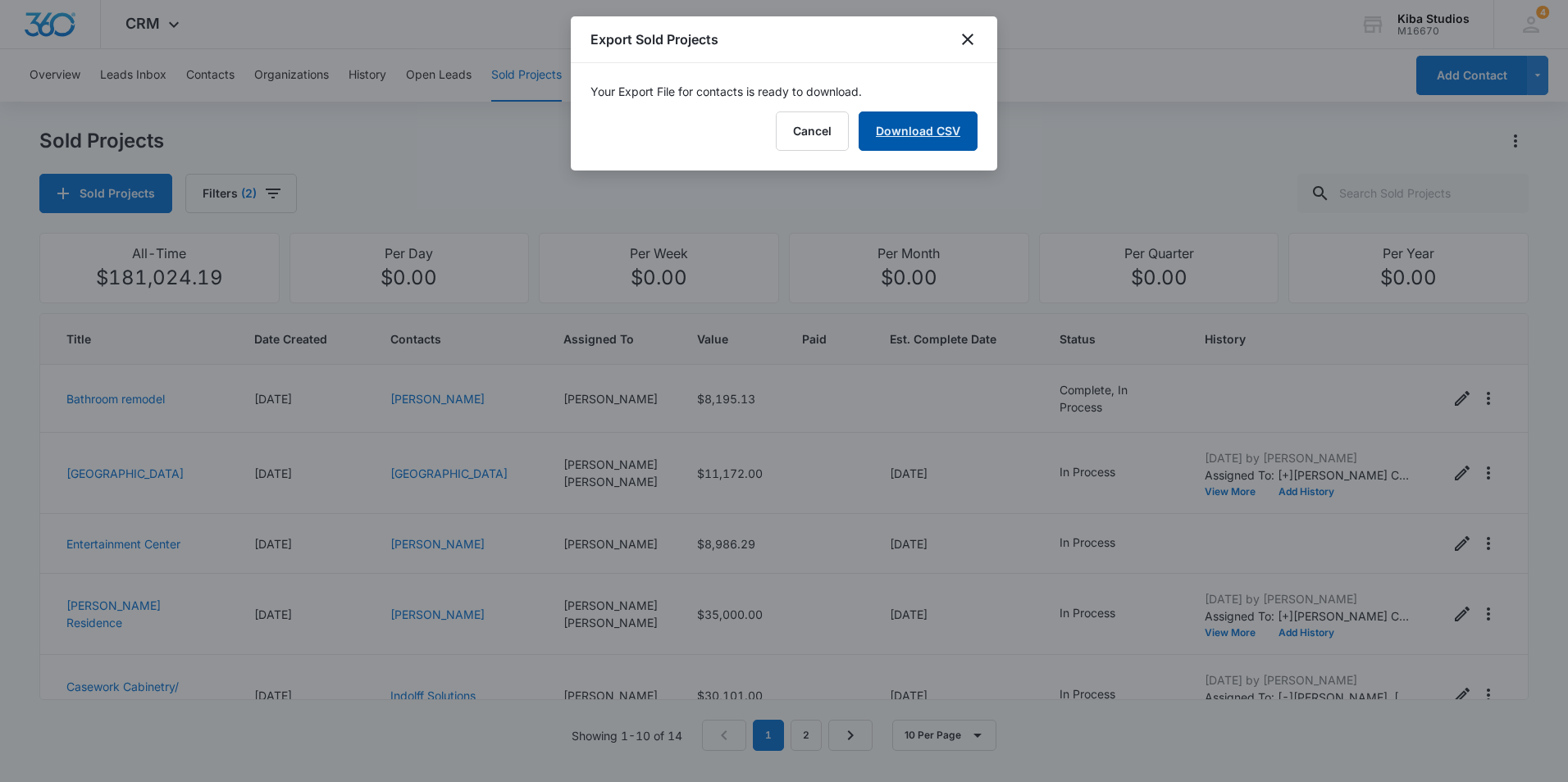
click at [963, 129] on link "Download CSV" at bounding box center [918, 131] width 119 height 40
click at [969, 38] on icon "close" at bounding box center [968, 40] width 12 height 12
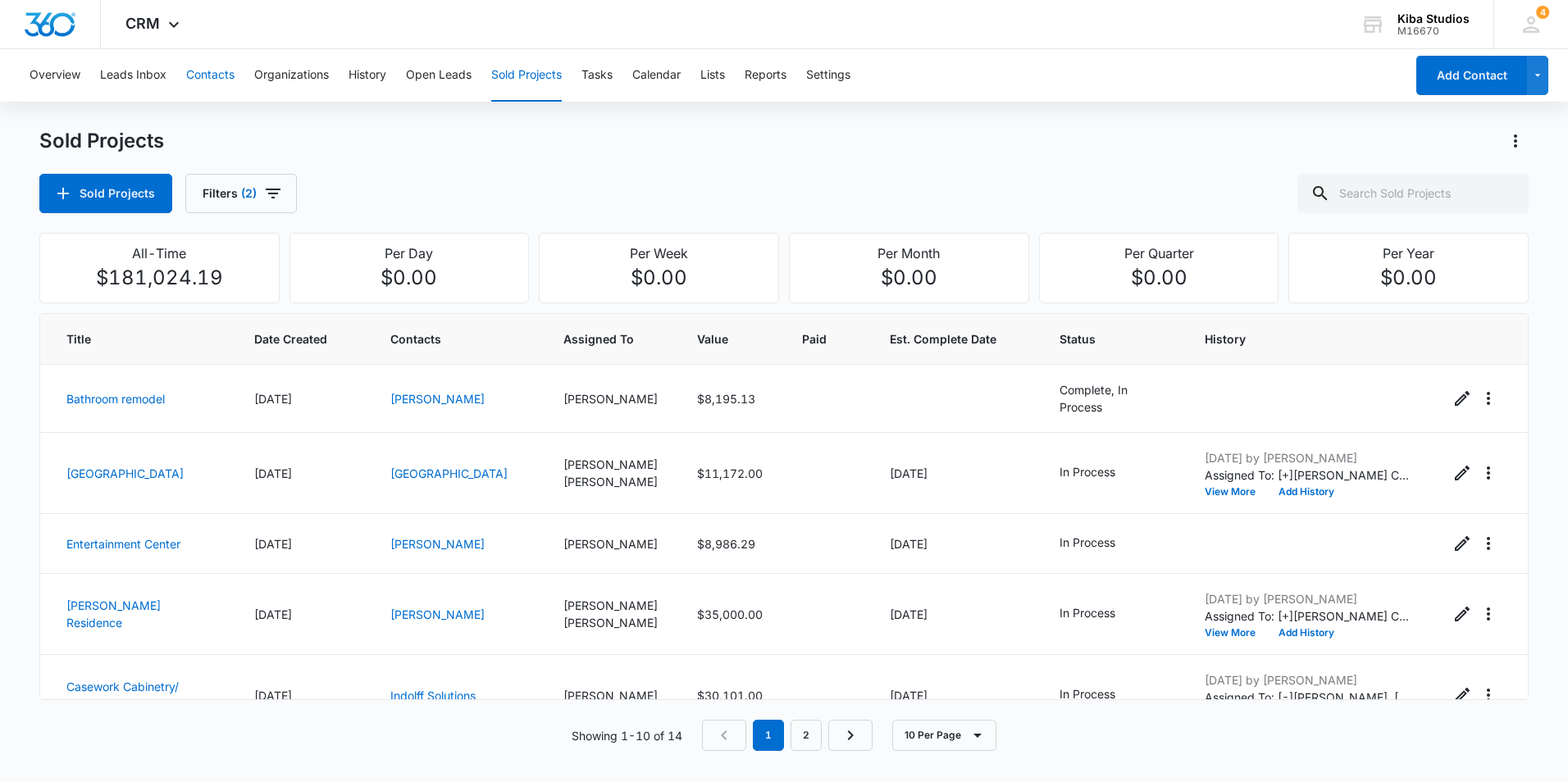
click at [196, 71] on button "Contacts" at bounding box center [210, 75] width 49 height 53
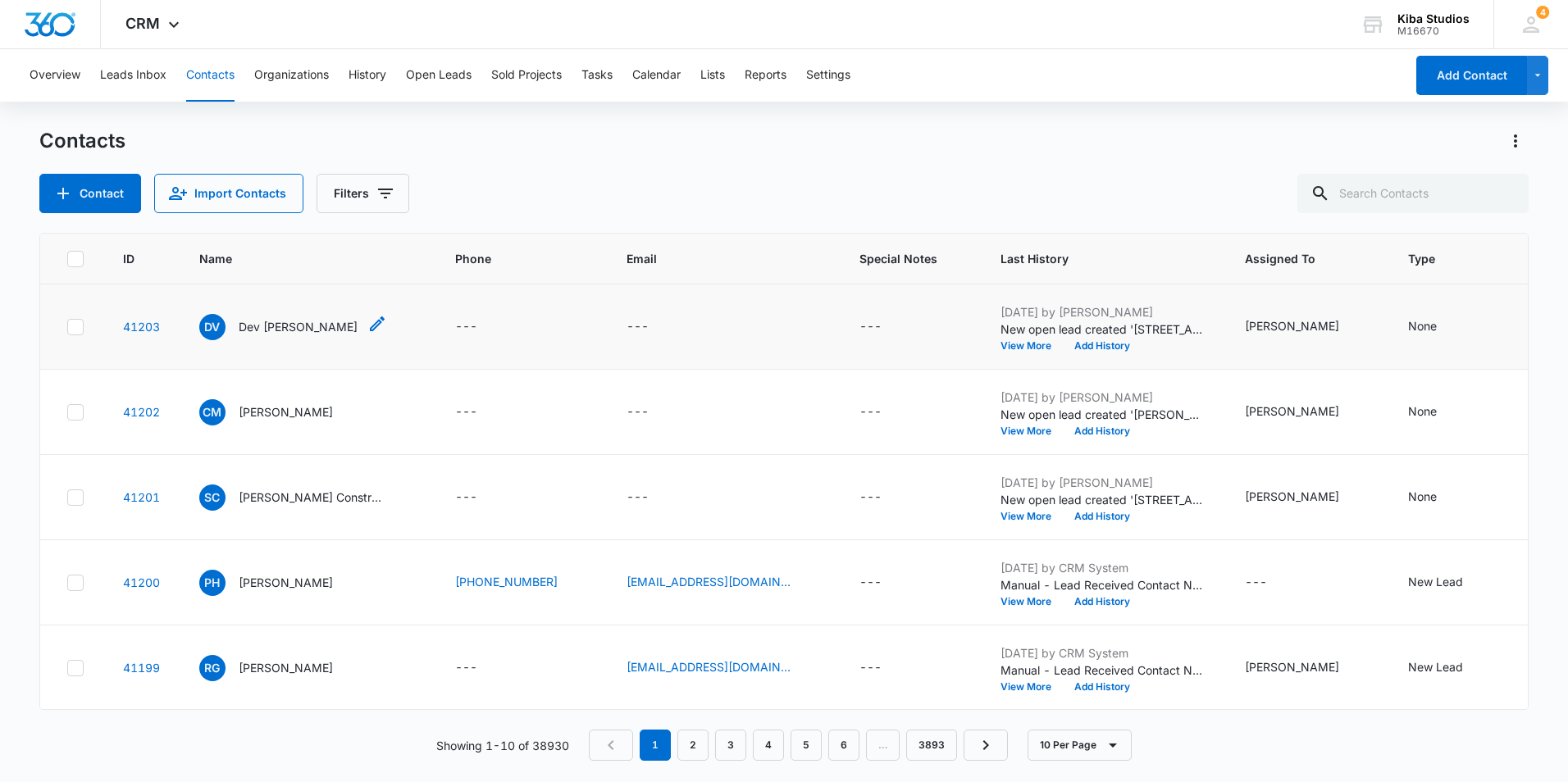
click at [274, 323] on p "Dev [PERSON_NAME]" at bounding box center [298, 326] width 119 height 17
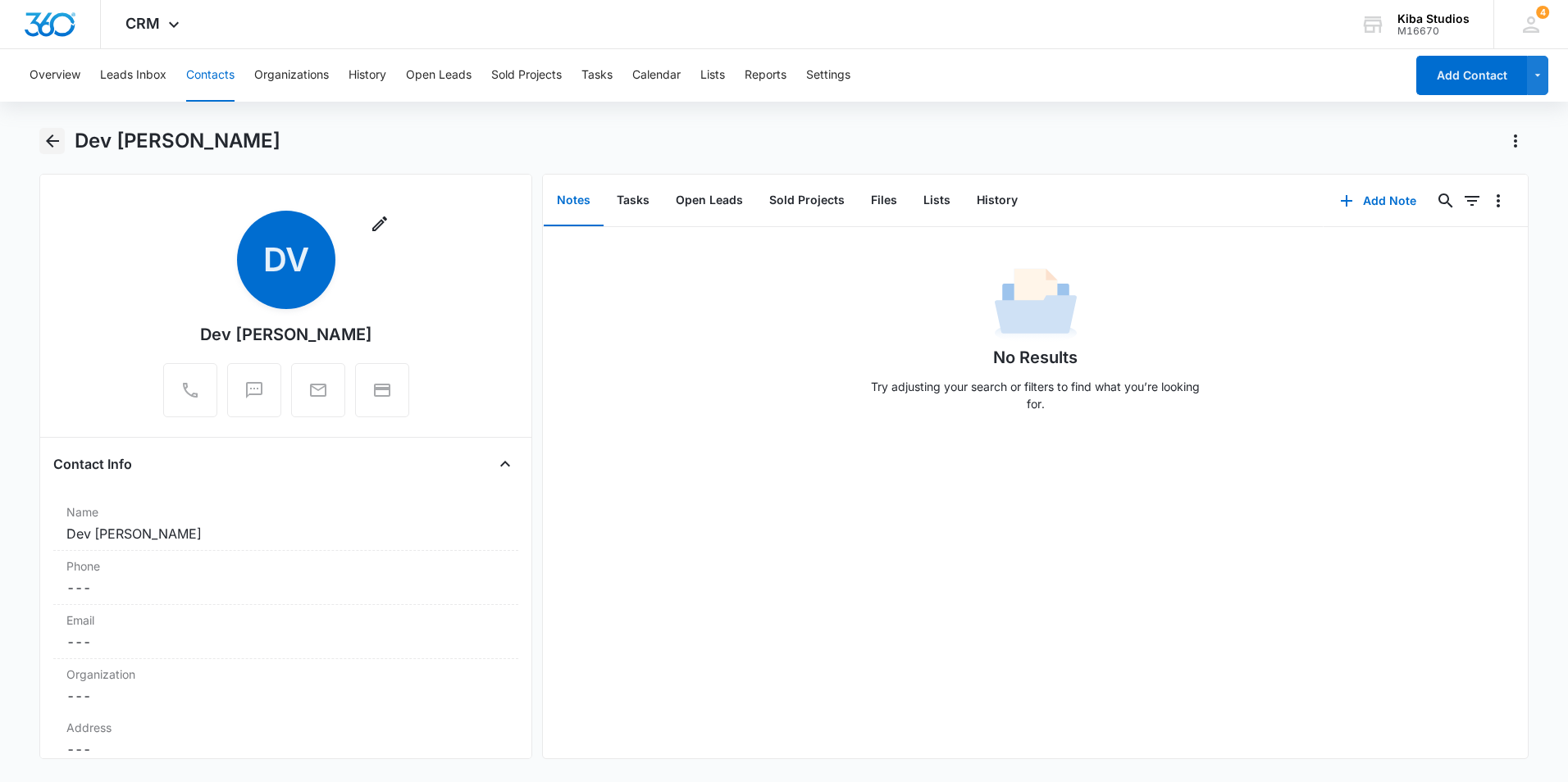
click at [49, 140] on icon "Back" at bounding box center [52, 140] width 13 height 13
click at [677, 205] on button "..." at bounding box center [681, 200] width 36 height 51
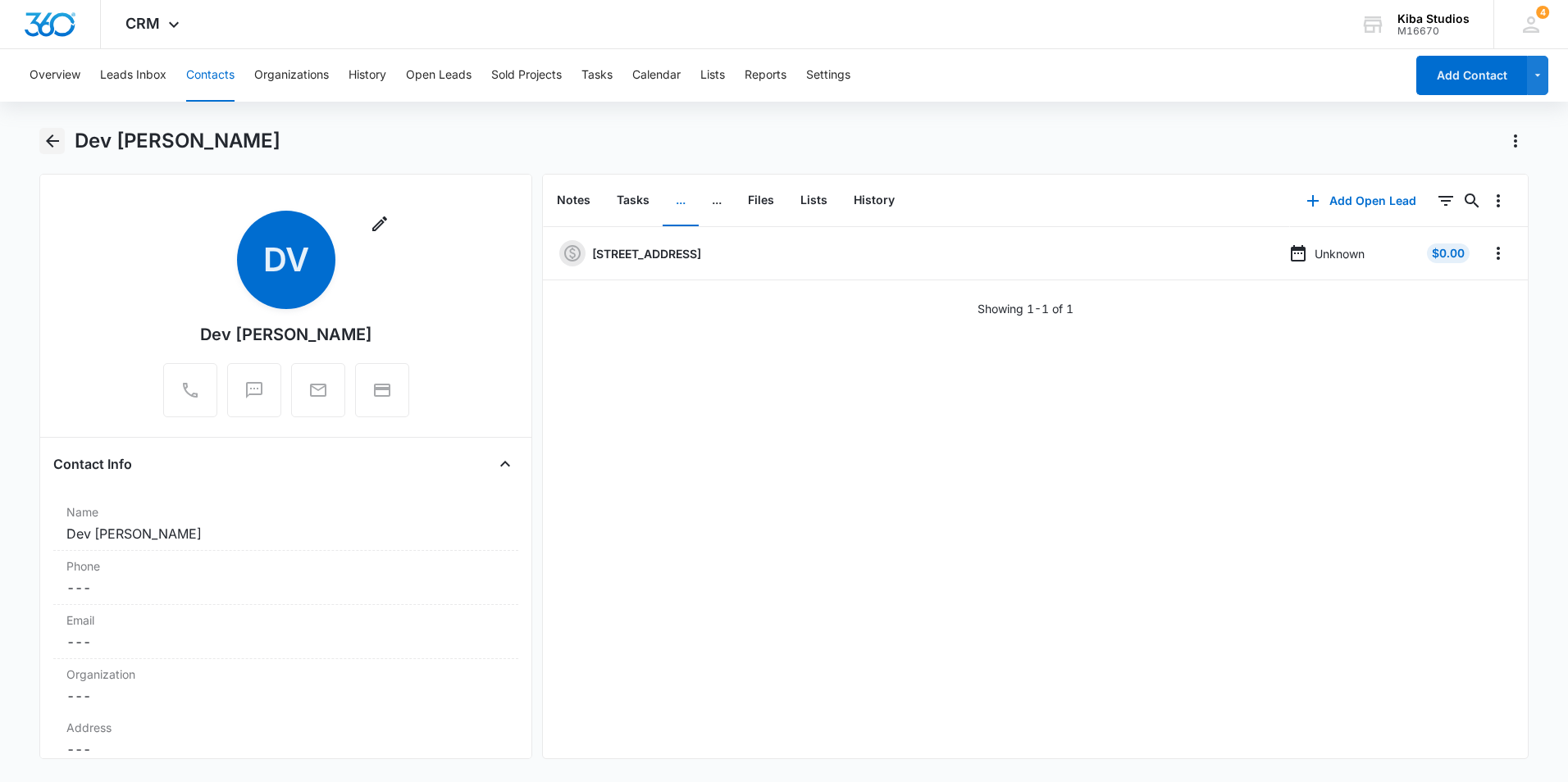
click at [50, 150] on icon "Back" at bounding box center [53, 141] width 20 height 20
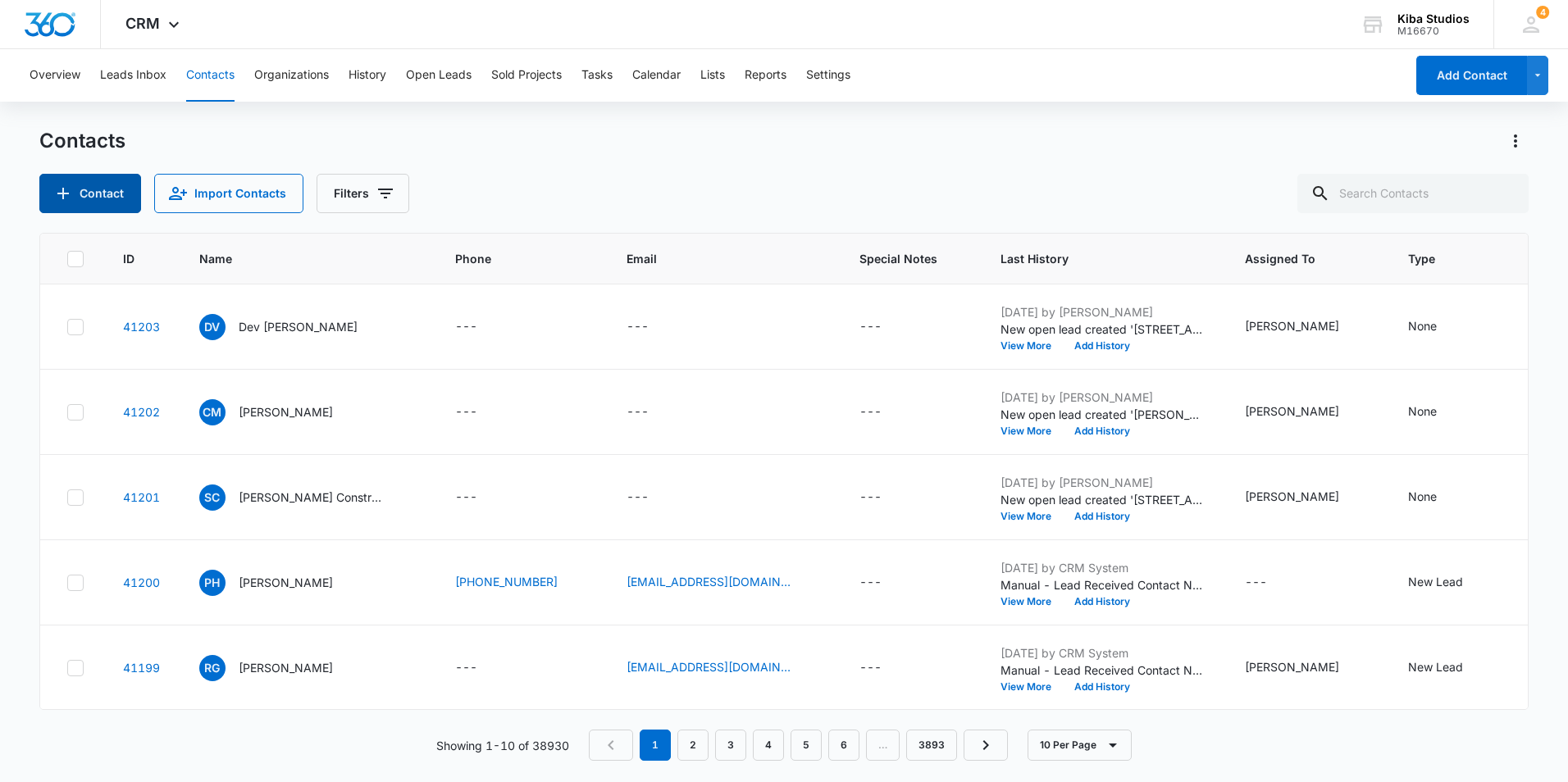
click at [111, 193] on button "Contact" at bounding box center [90, 194] width 101 height 40
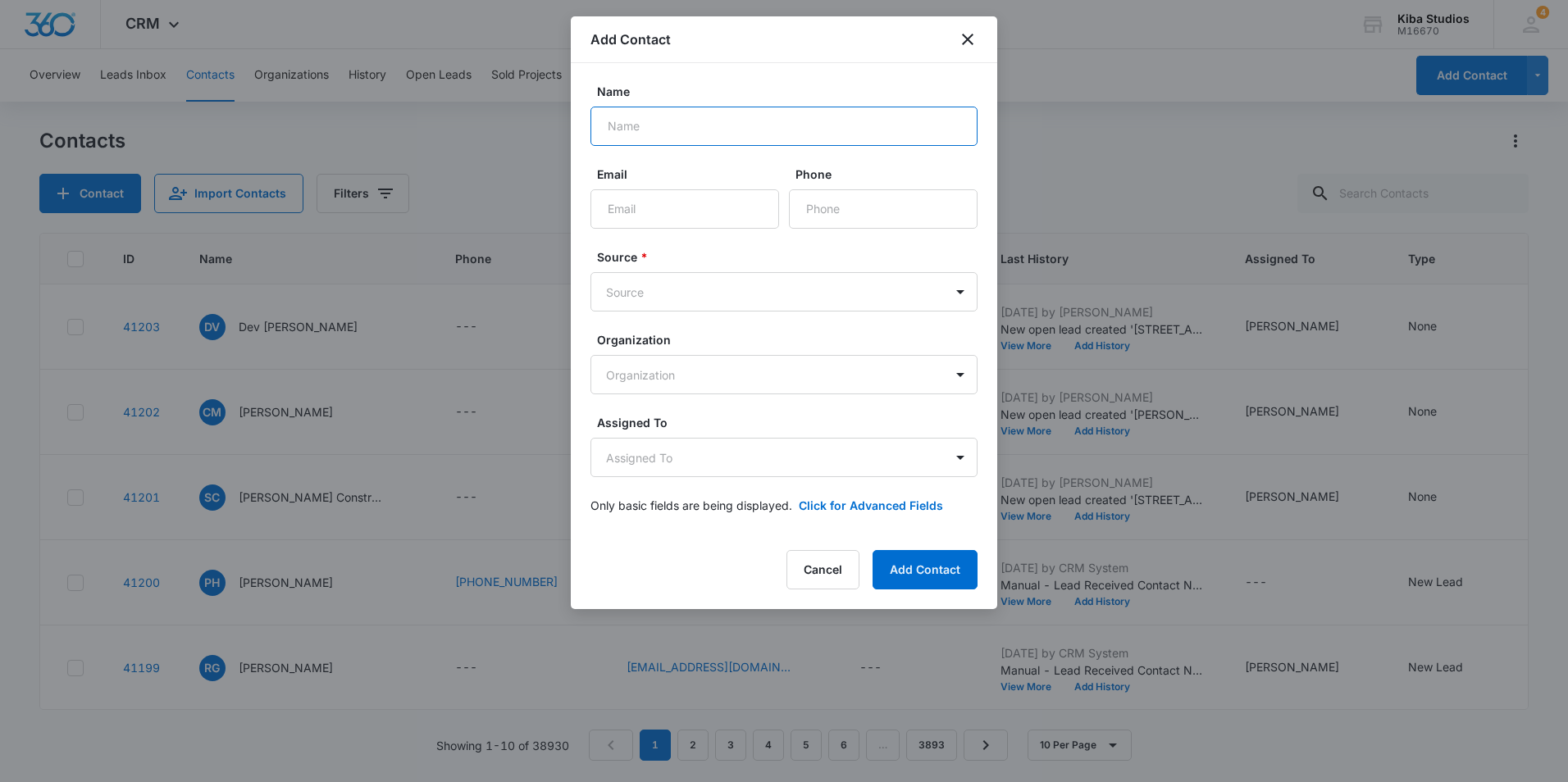
click at [678, 131] on input "Name" at bounding box center [784, 126] width 387 height 40
type input "Test"
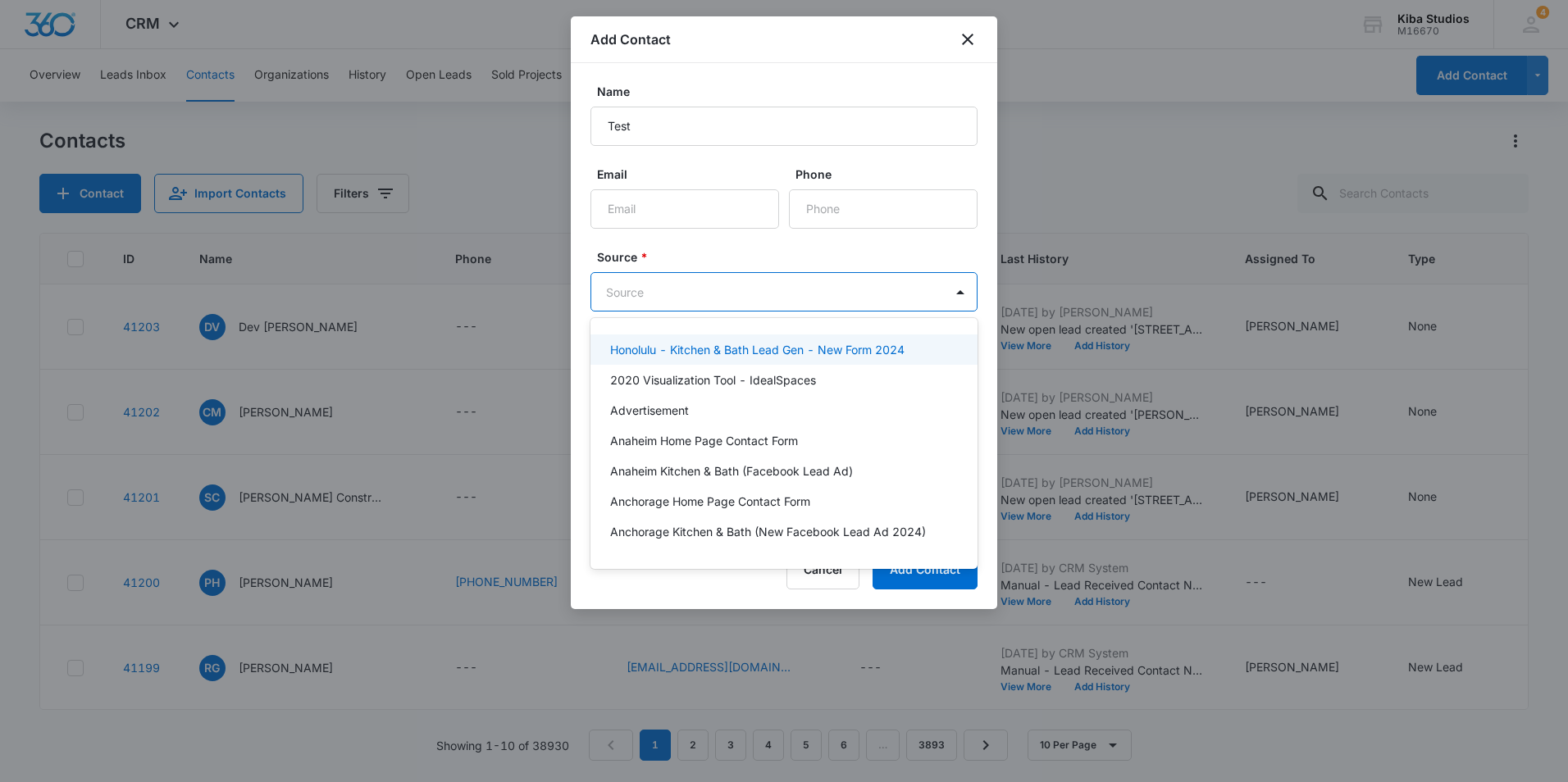
click at [677, 285] on body "CRM Apps Reputation Websites Forms CRM Email Social Shop Scheduling Payments PO…" at bounding box center [784, 391] width 1568 height 782
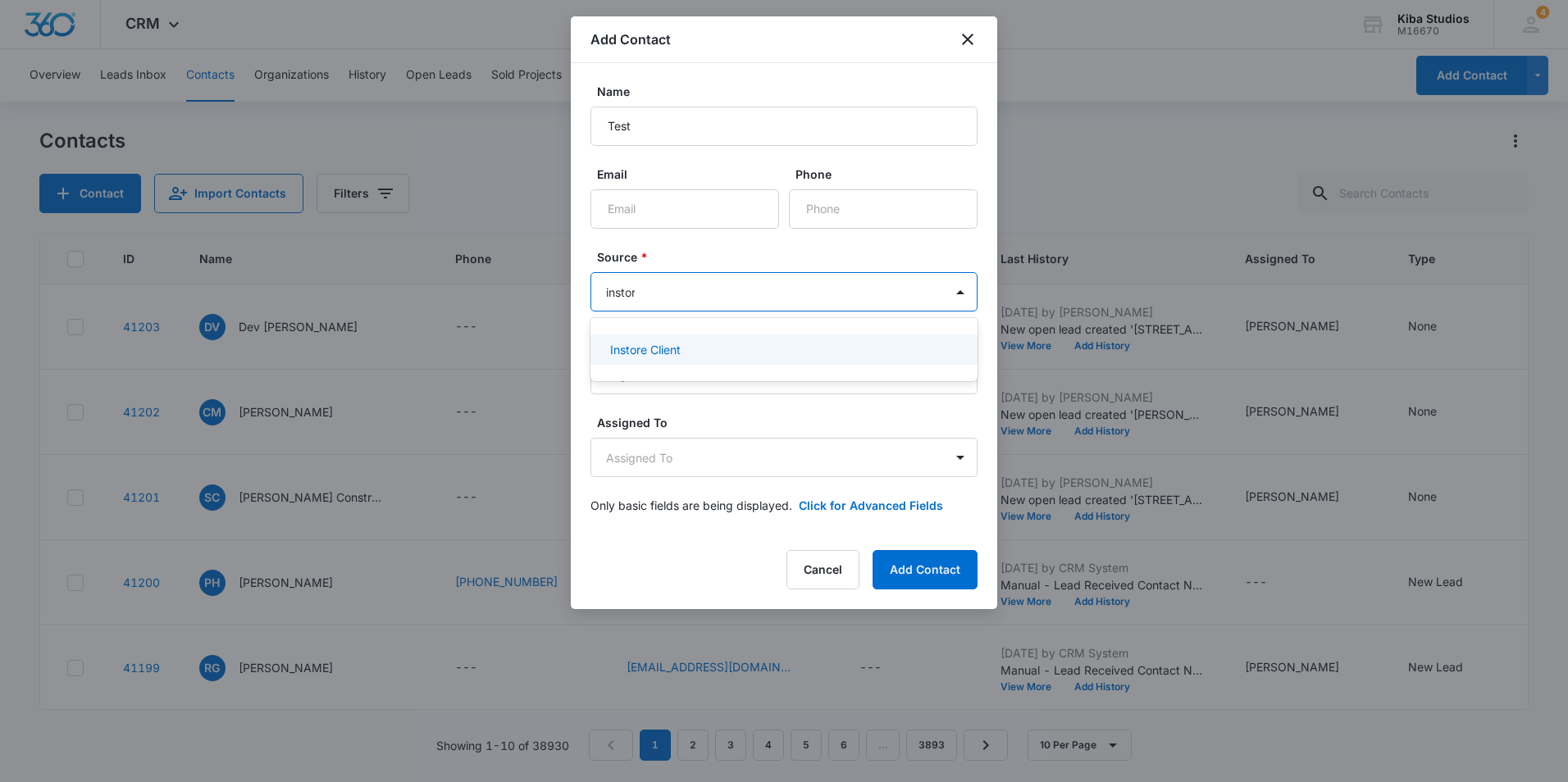
type input "instore"
click at [684, 346] on div "Instore Client" at bounding box center [782, 349] width 344 height 17
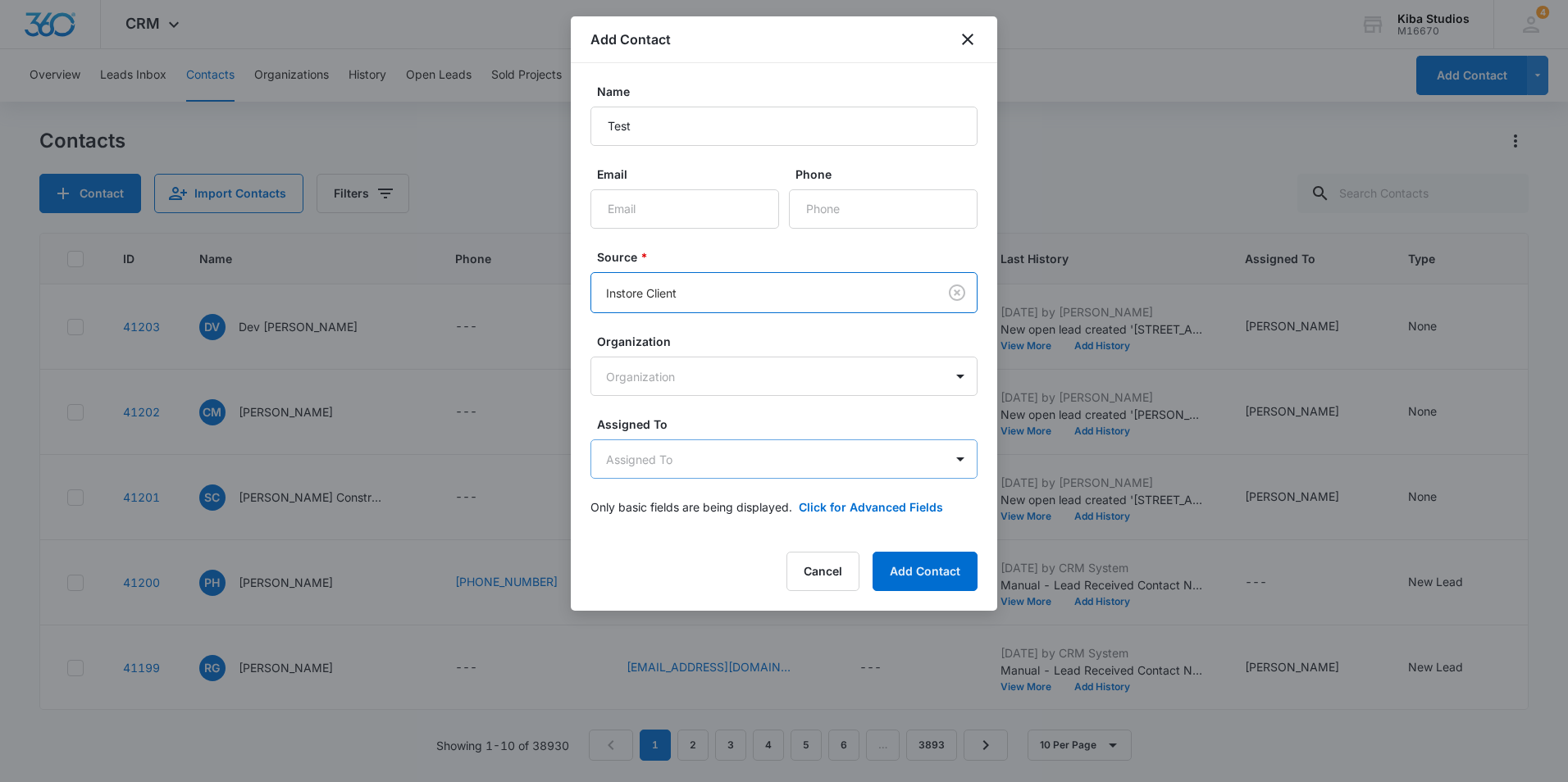
click at [711, 456] on body "CRM Apps Reputation Websites Forms CRM Email Social Shop Scheduling Payments PO…" at bounding box center [784, 391] width 1568 height 782
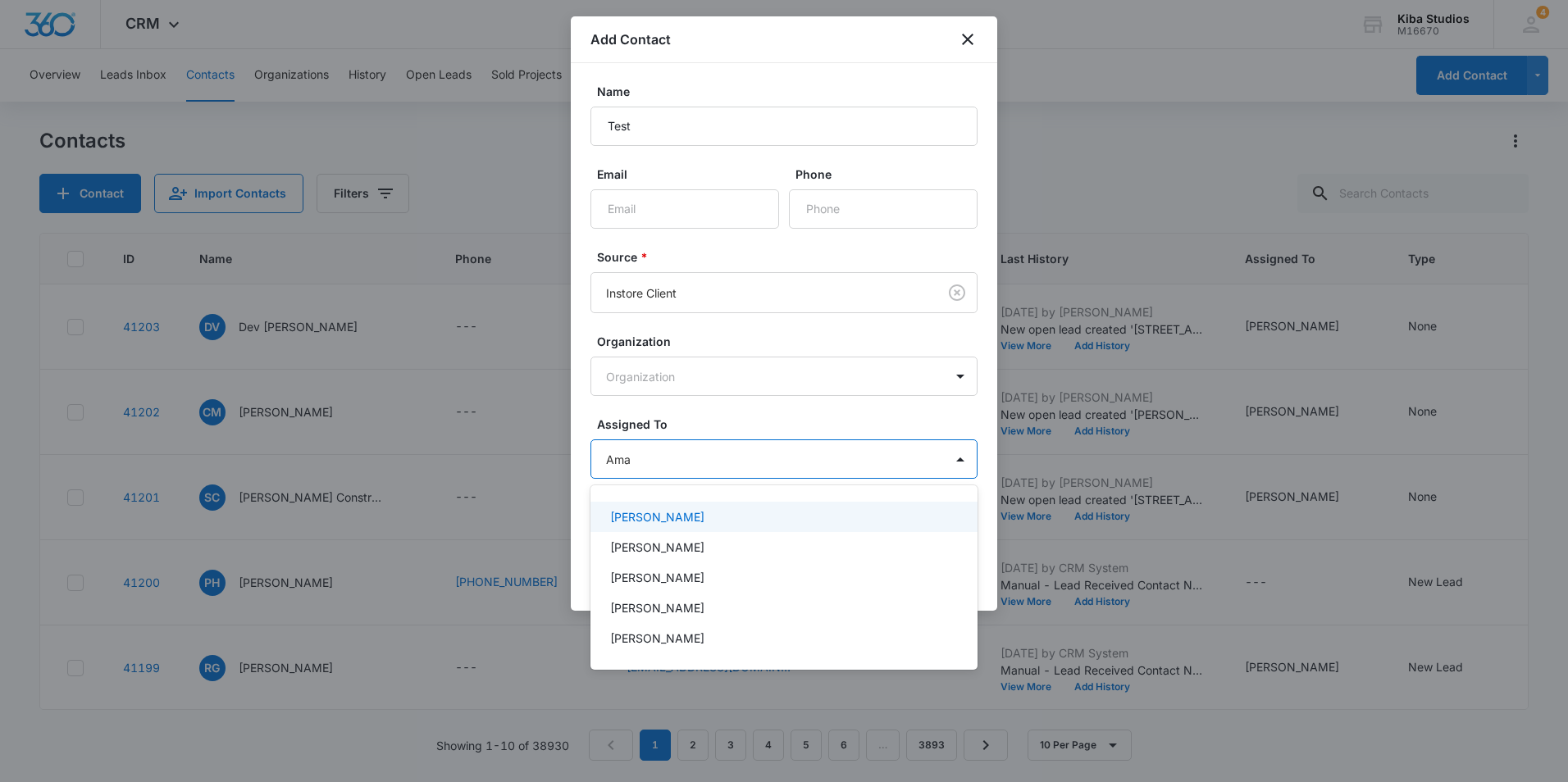
type input "Aman"
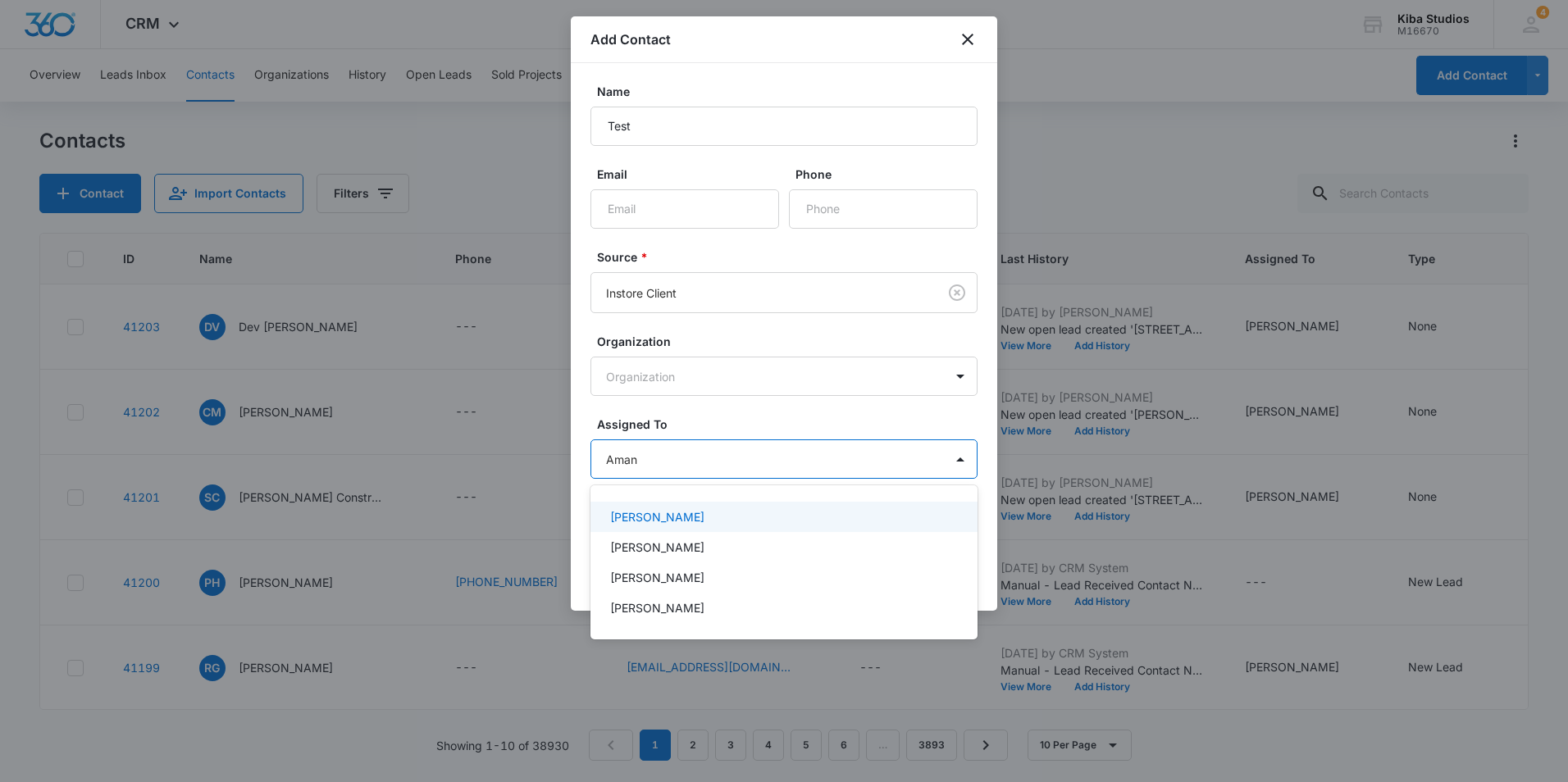
click at [699, 512] on p "[PERSON_NAME]" at bounding box center [657, 516] width 94 height 17
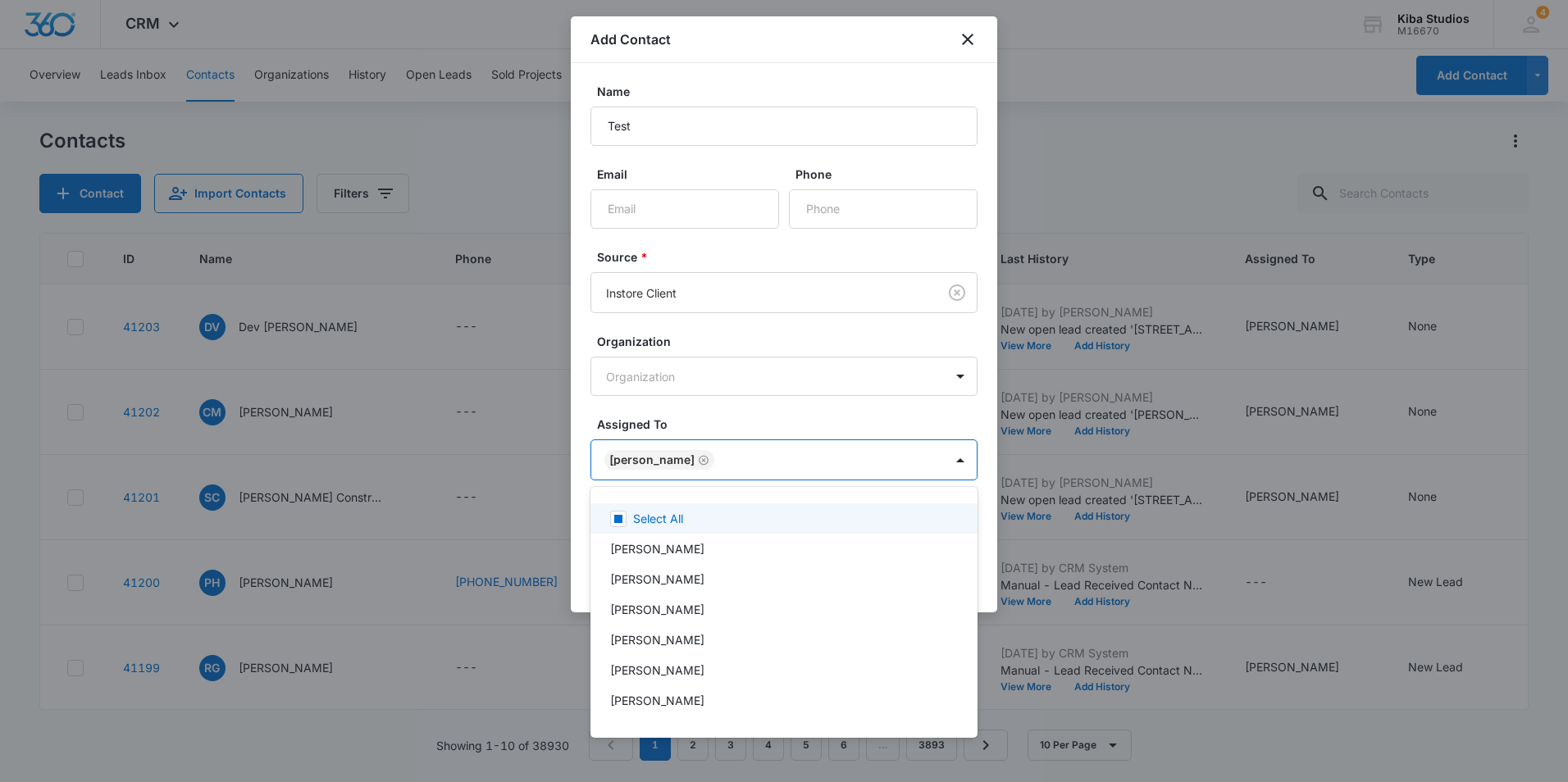
click at [761, 423] on div at bounding box center [784, 391] width 1568 height 782
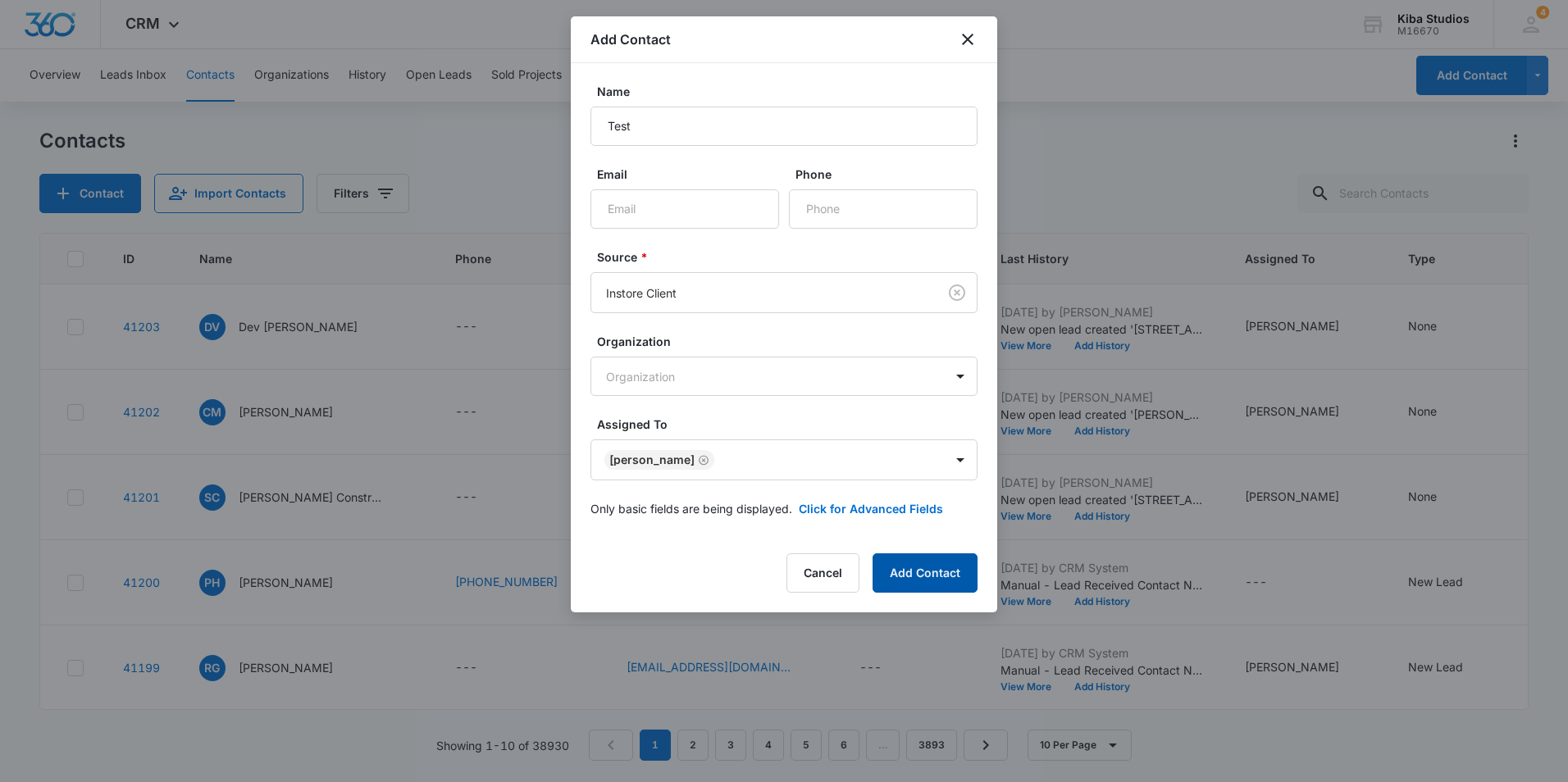
click at [899, 575] on button "Add Contact" at bounding box center [925, 574] width 105 height 40
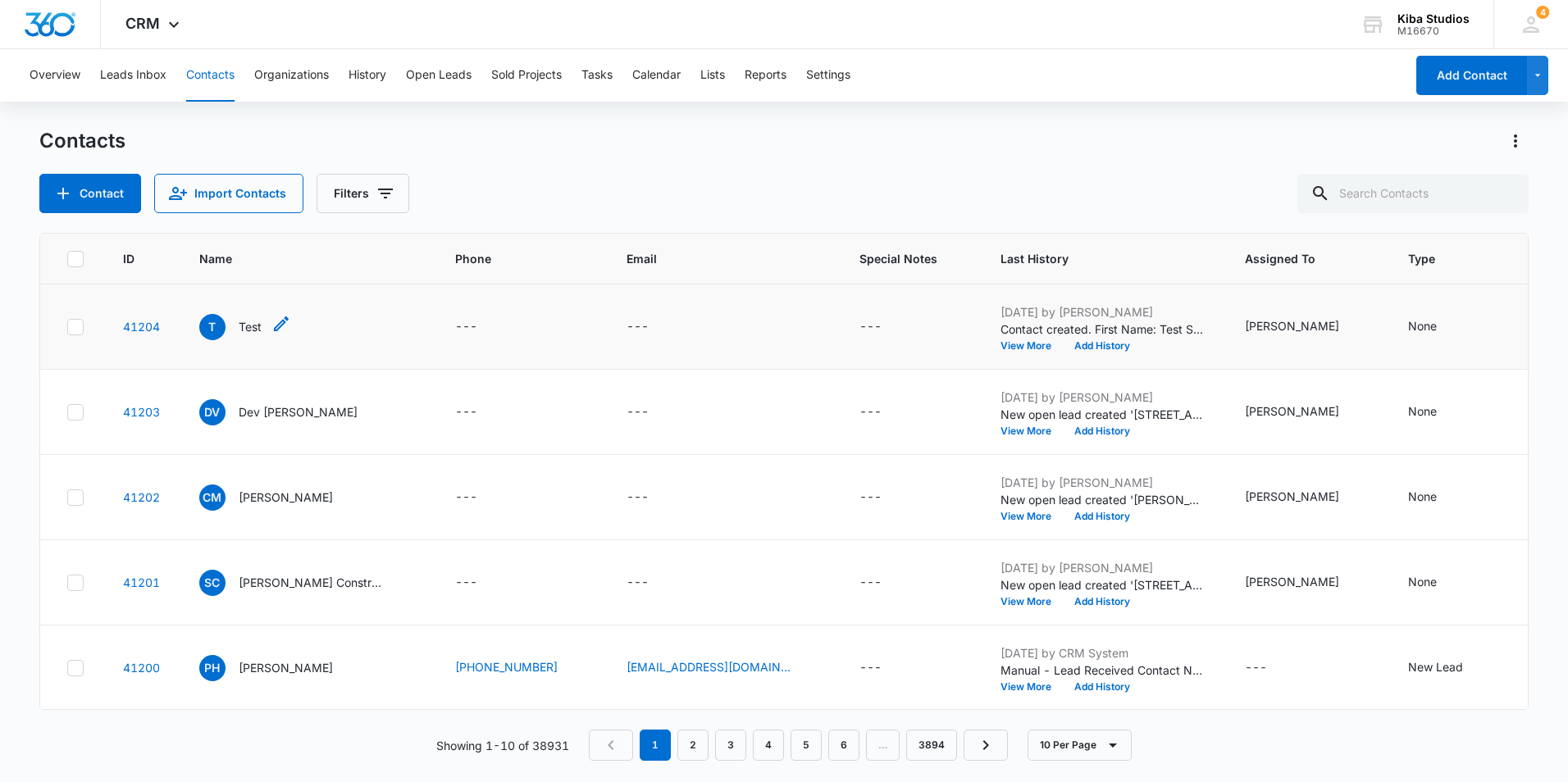
click at [252, 334] on p "Test" at bounding box center [249, 326] width 23 height 17
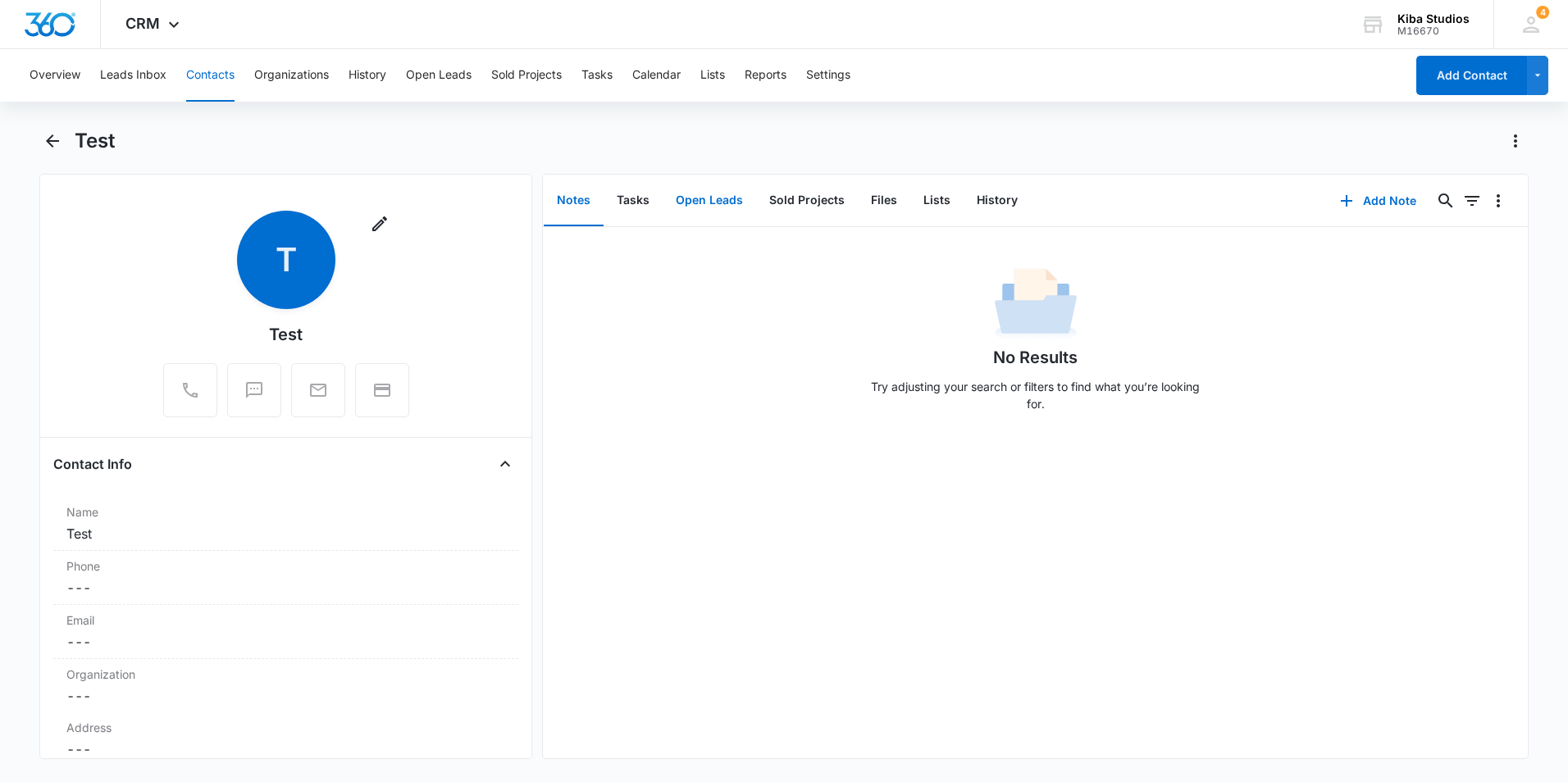
click at [712, 205] on button "Open Leads" at bounding box center [710, 200] width 93 height 51
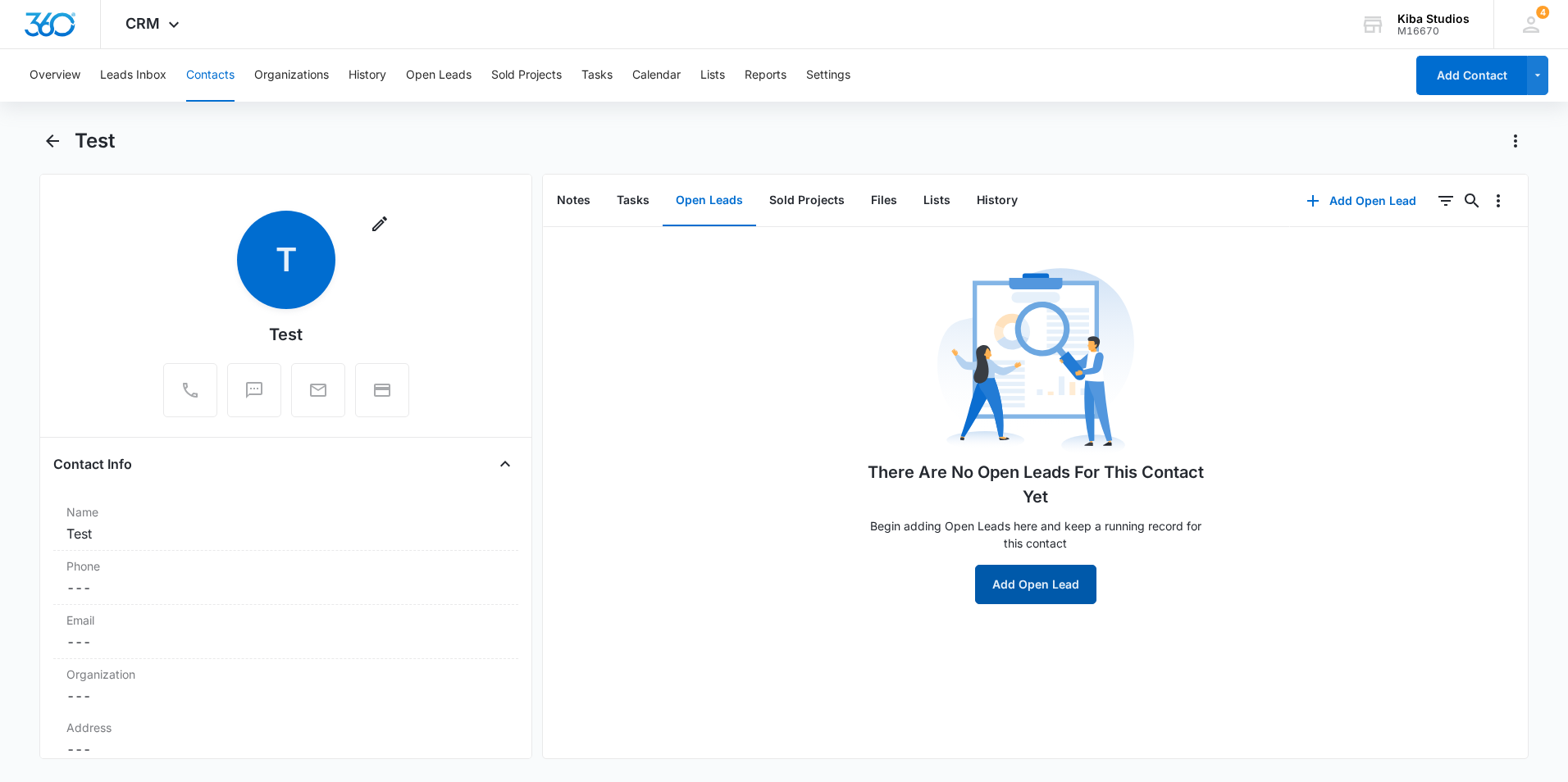
click at [1051, 593] on button "Add Open Lead" at bounding box center [1035, 585] width 121 height 40
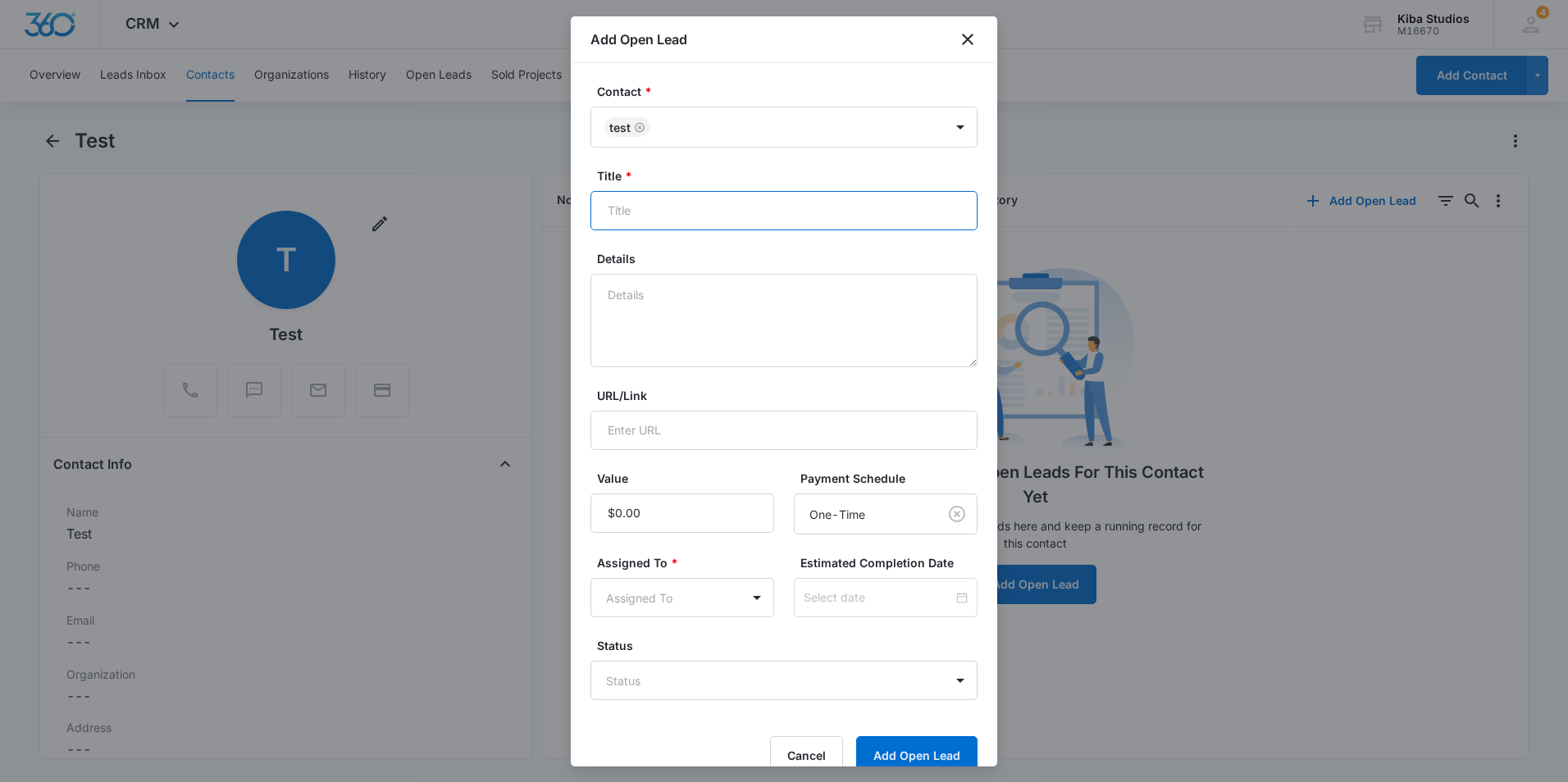
click at [682, 217] on input "Title *" at bounding box center [784, 210] width 387 height 40
type input "Test Kitchen"
click at [654, 523] on input "Value" at bounding box center [682, 513] width 184 height 40
type input "$1,000.00"
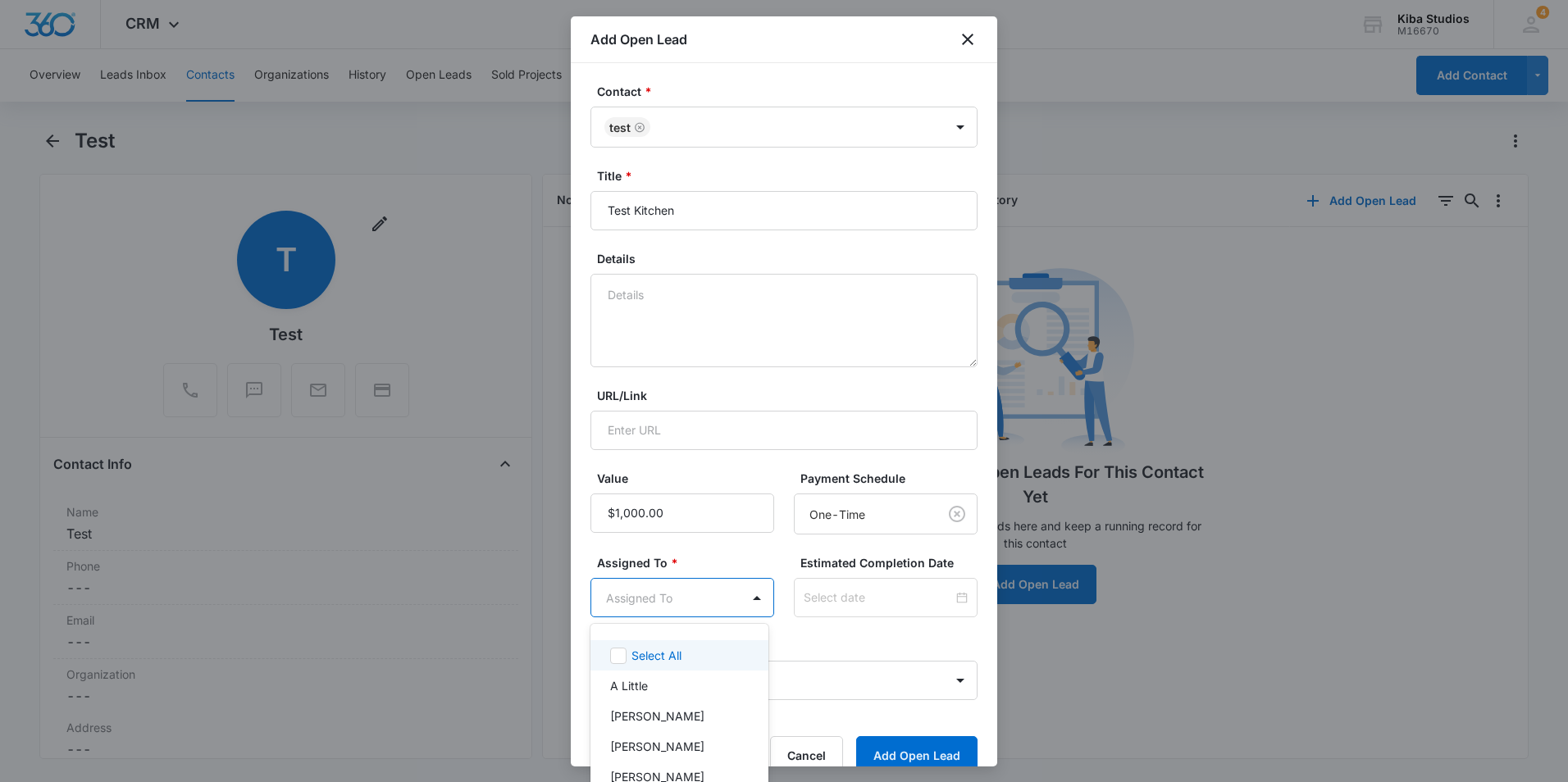
click at [676, 597] on body "CRM Apps Reputation Websites Forms CRM Email Social Shop Scheduling Payments PO…" at bounding box center [784, 391] width 1568 height 782
type input "am"
click at [683, 715] on p "[PERSON_NAME]" at bounding box center [657, 716] width 94 height 17
click at [749, 549] on div at bounding box center [784, 391] width 1568 height 782
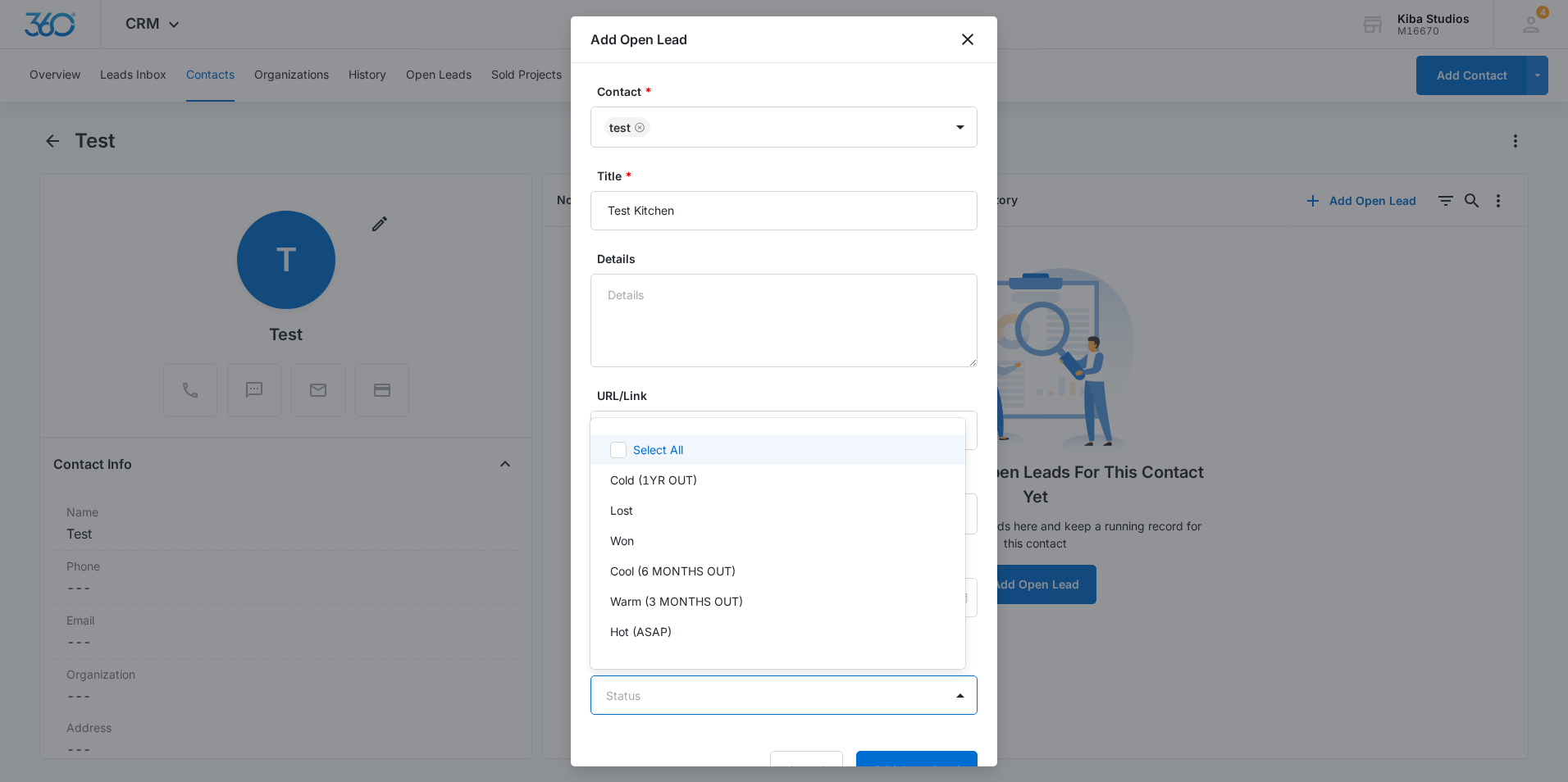
click at [771, 696] on body "CRM Apps Reputation Websites Forms CRM Email Social Shop Scheduling Payments PO…" at bounding box center [784, 391] width 1568 height 782
click at [719, 628] on div "Hot (ASAP)" at bounding box center [776, 630] width 332 height 17
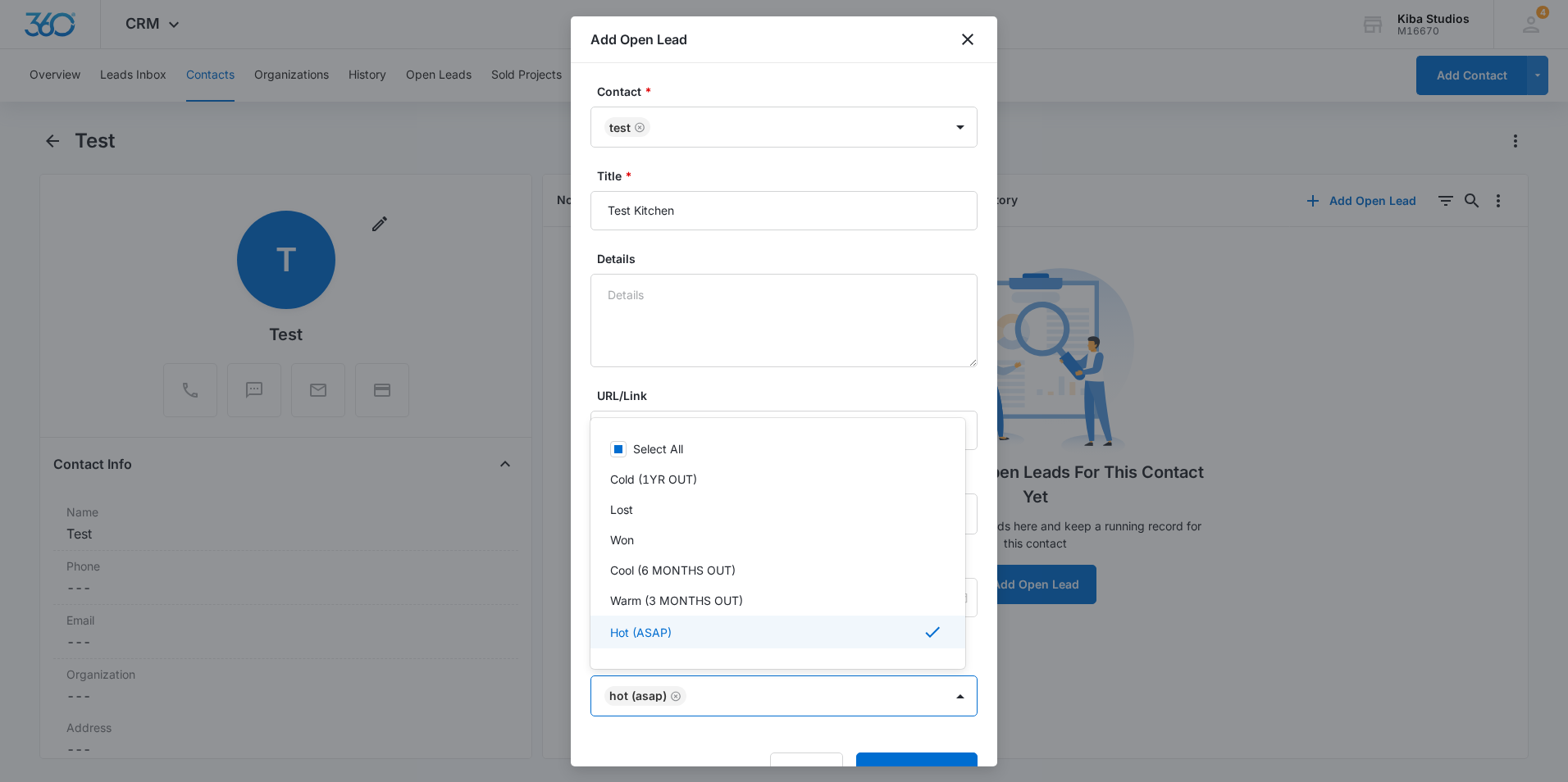
click at [893, 759] on div at bounding box center [784, 391] width 1568 height 782
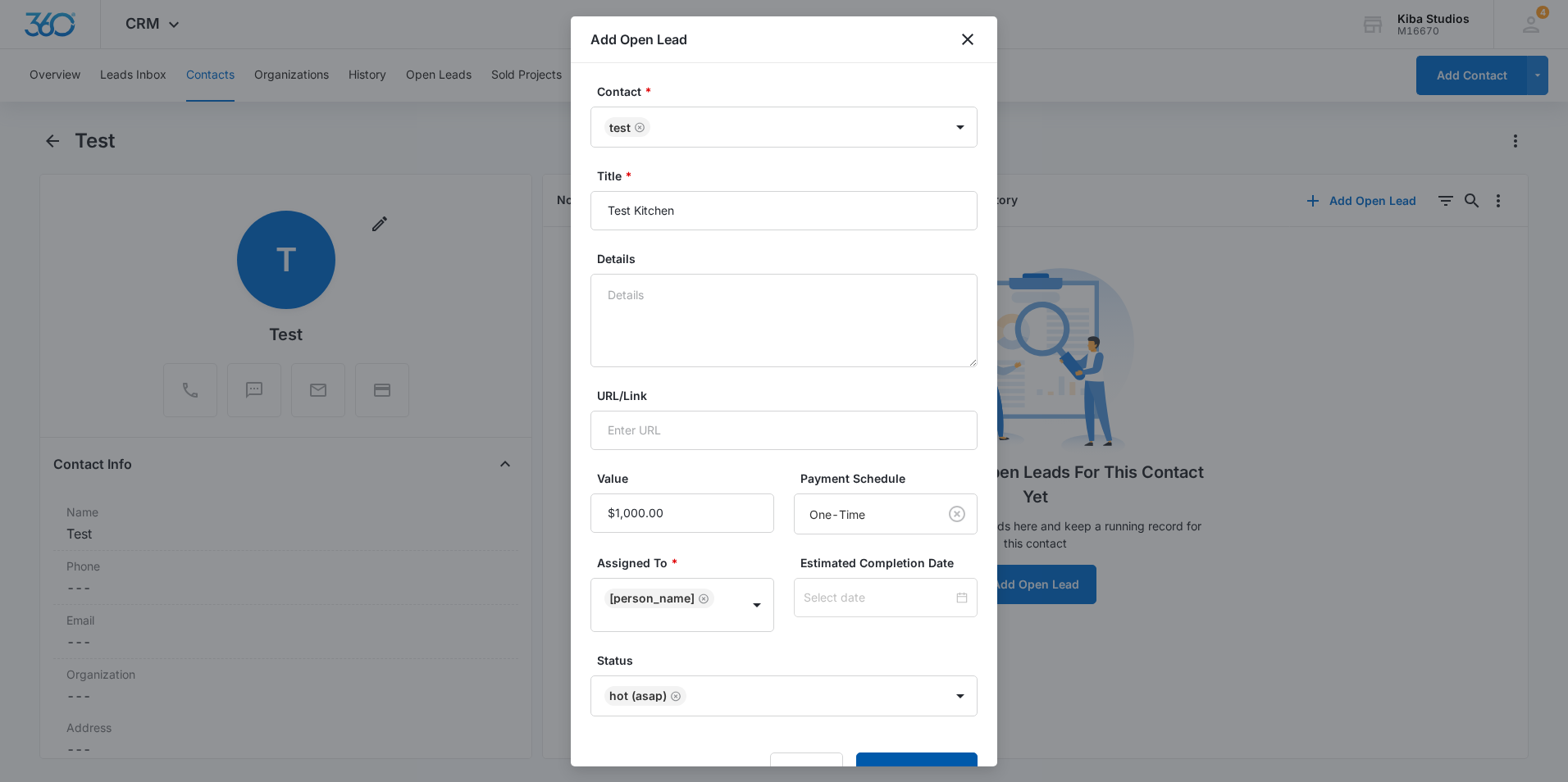
click at [893, 759] on button "Add Open Lead" at bounding box center [916, 772] width 121 height 40
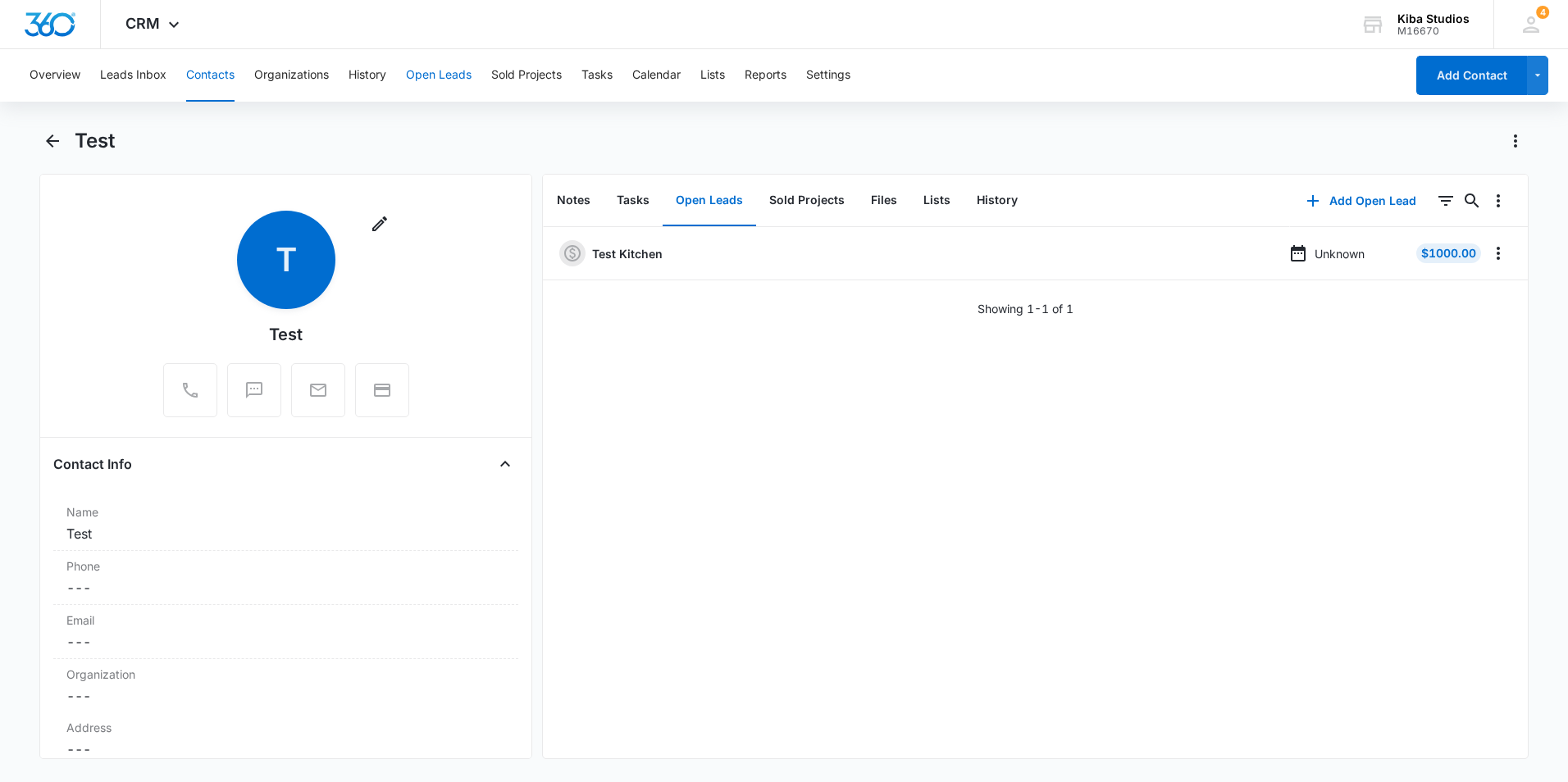
click at [452, 81] on button "Open Leads" at bounding box center [439, 75] width 65 height 53
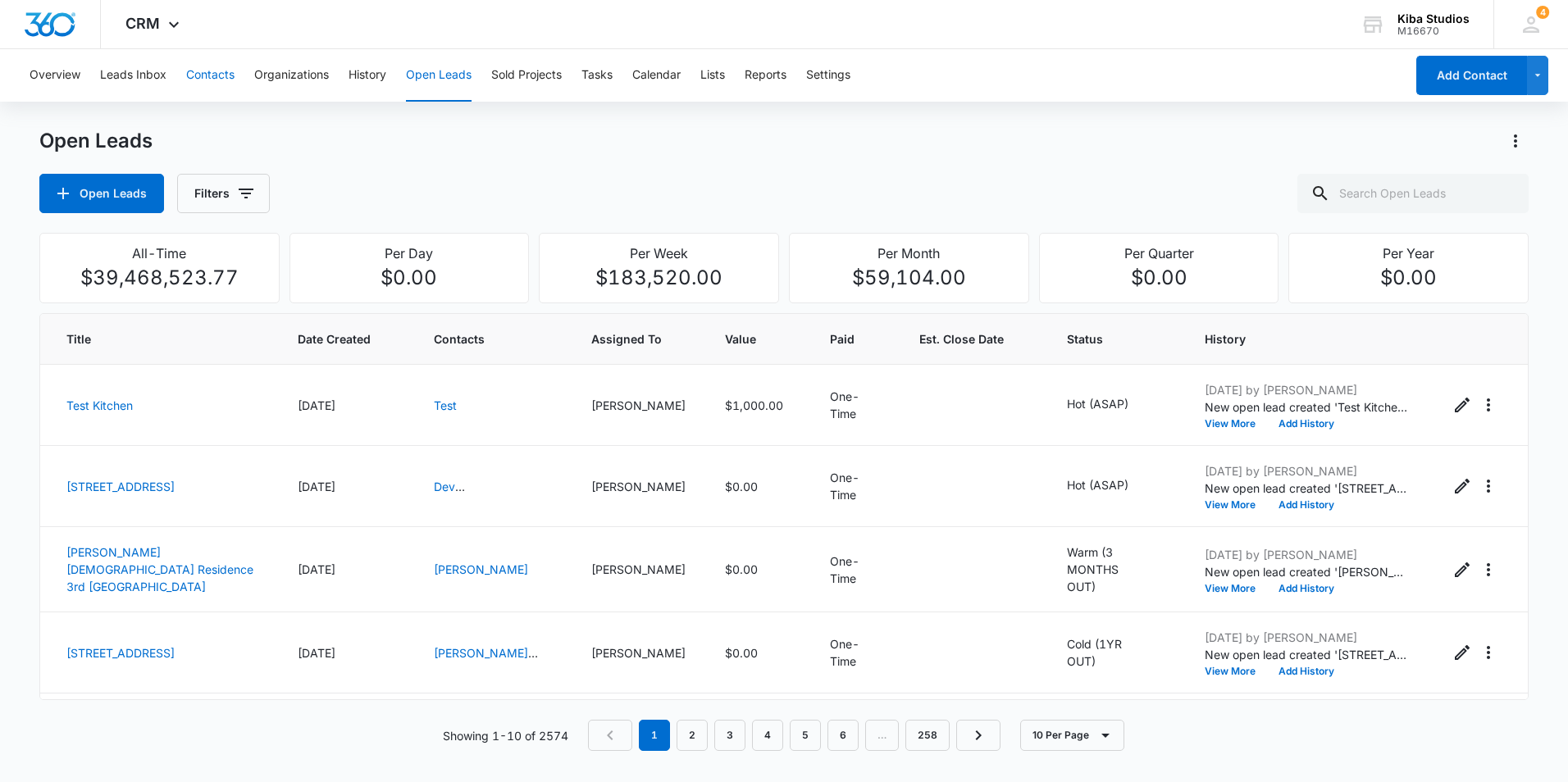
click at [218, 73] on button "Contacts" at bounding box center [210, 75] width 49 height 53
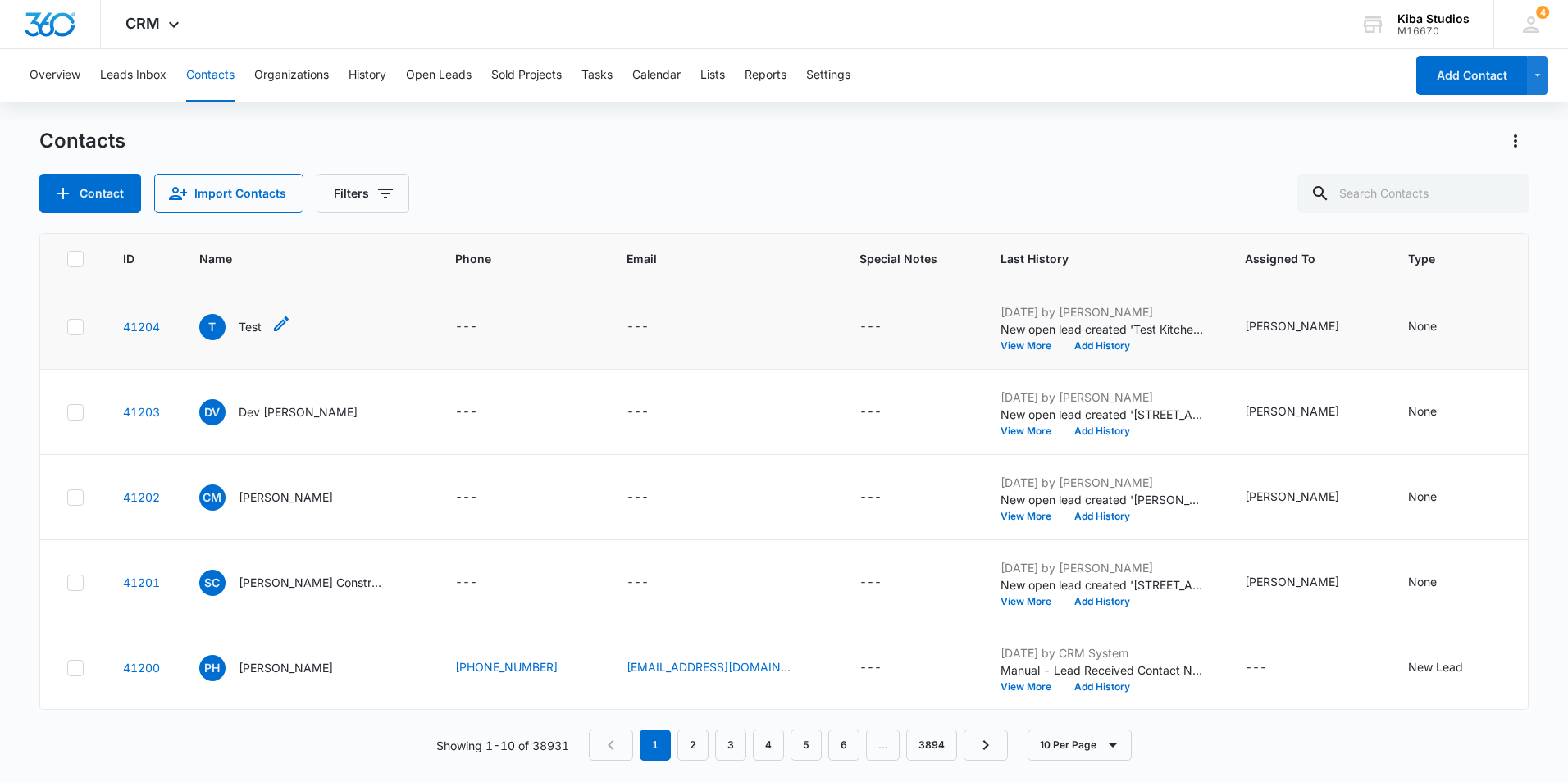
click at [251, 329] on p "Test" at bounding box center [249, 326] width 23 height 17
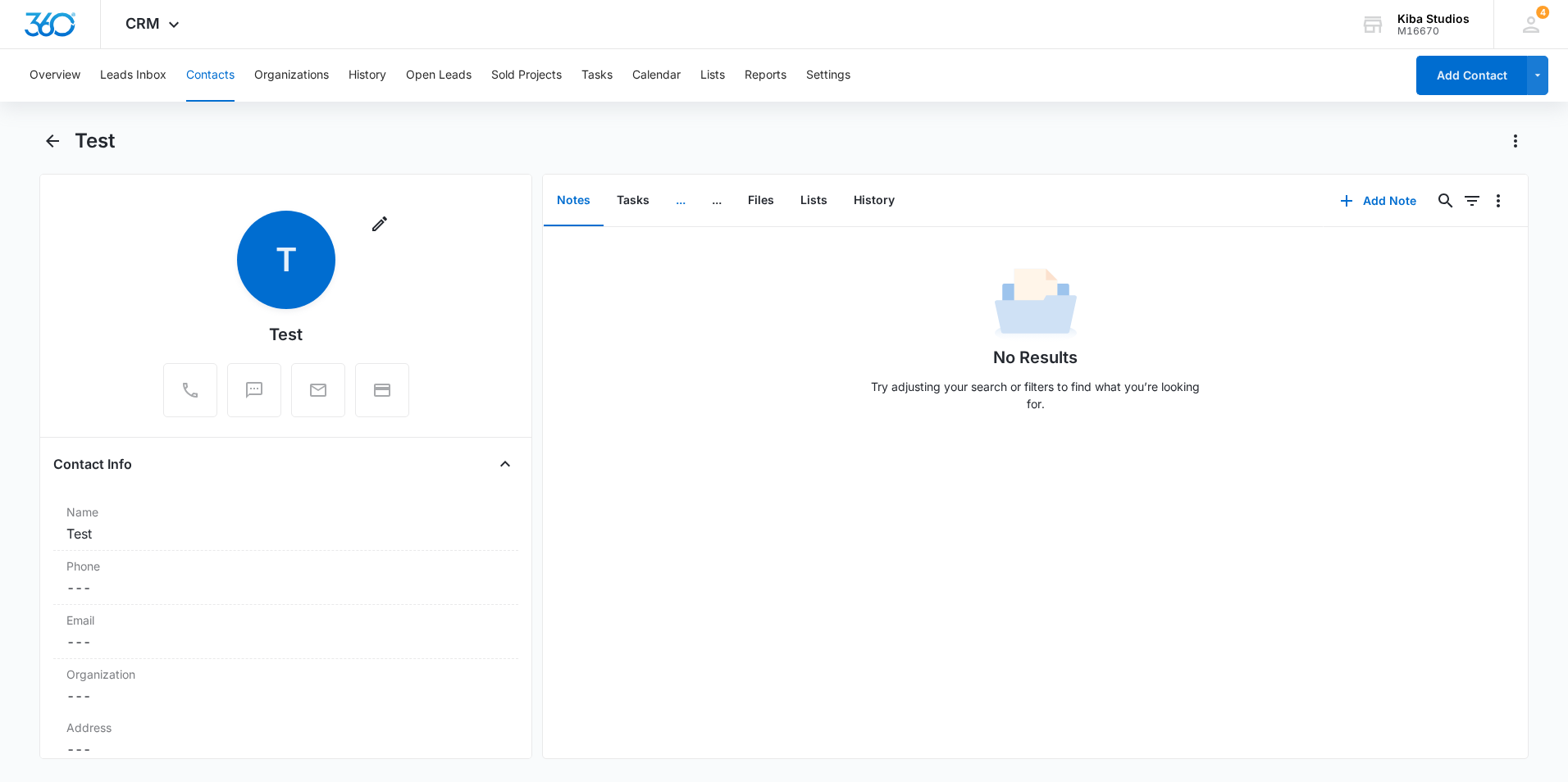
click at [683, 204] on button "..." at bounding box center [681, 200] width 36 height 51
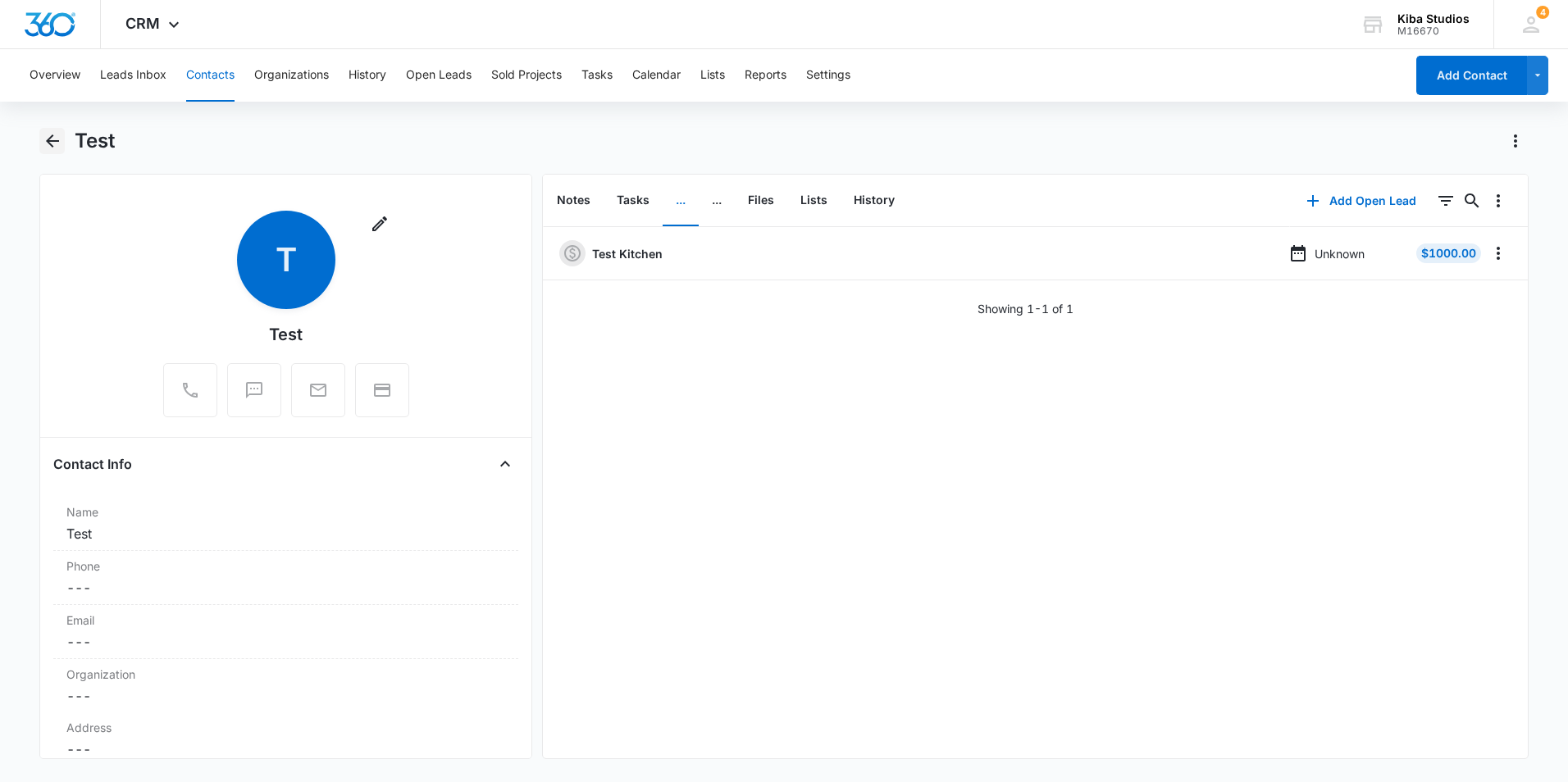
click at [48, 140] on icon "Back" at bounding box center [52, 140] width 13 height 13
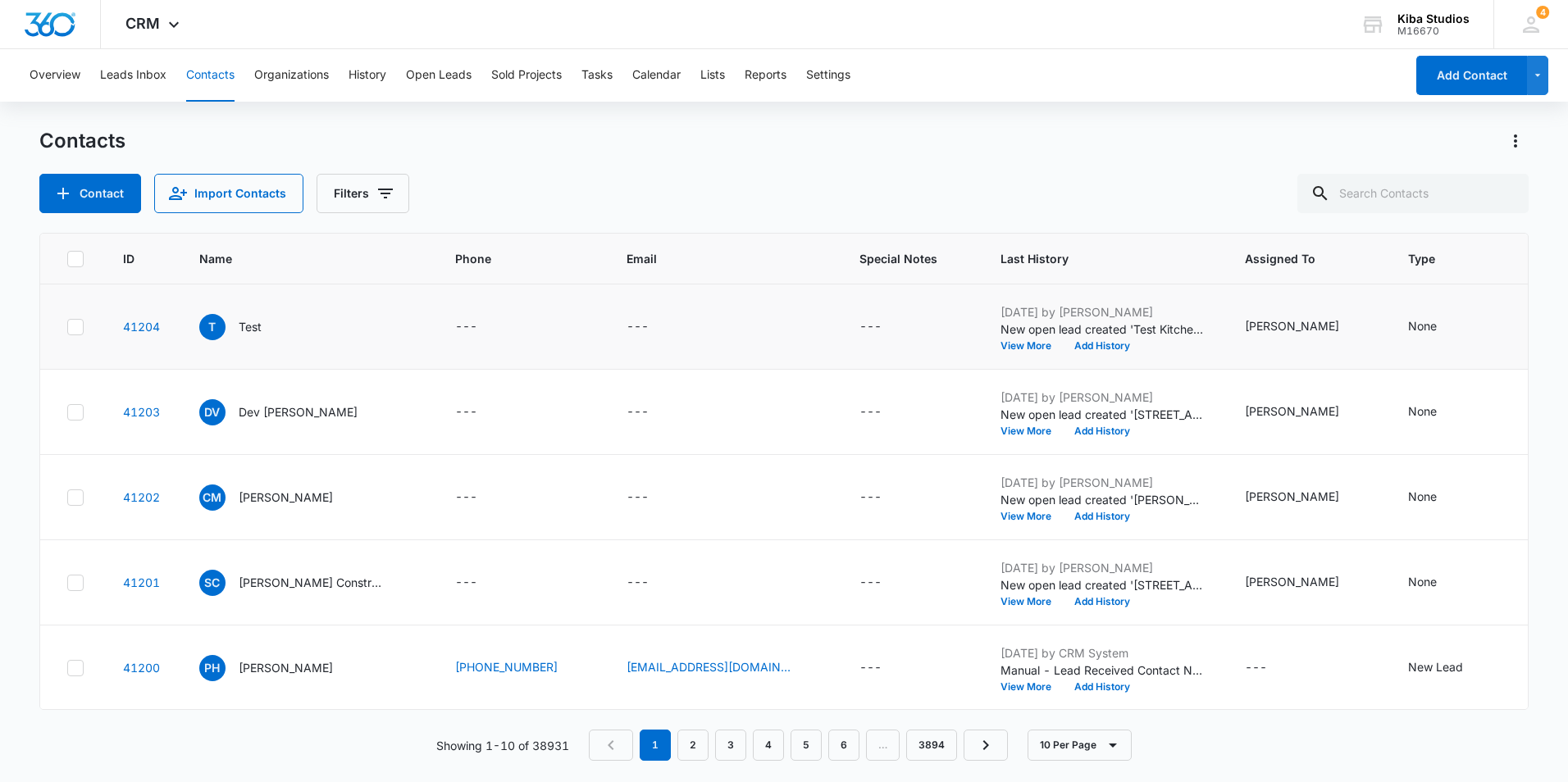
click at [74, 323] on icon at bounding box center [75, 326] width 15 height 15
click at [67, 326] on input "checkbox" at bounding box center [66, 326] width 1 height 1
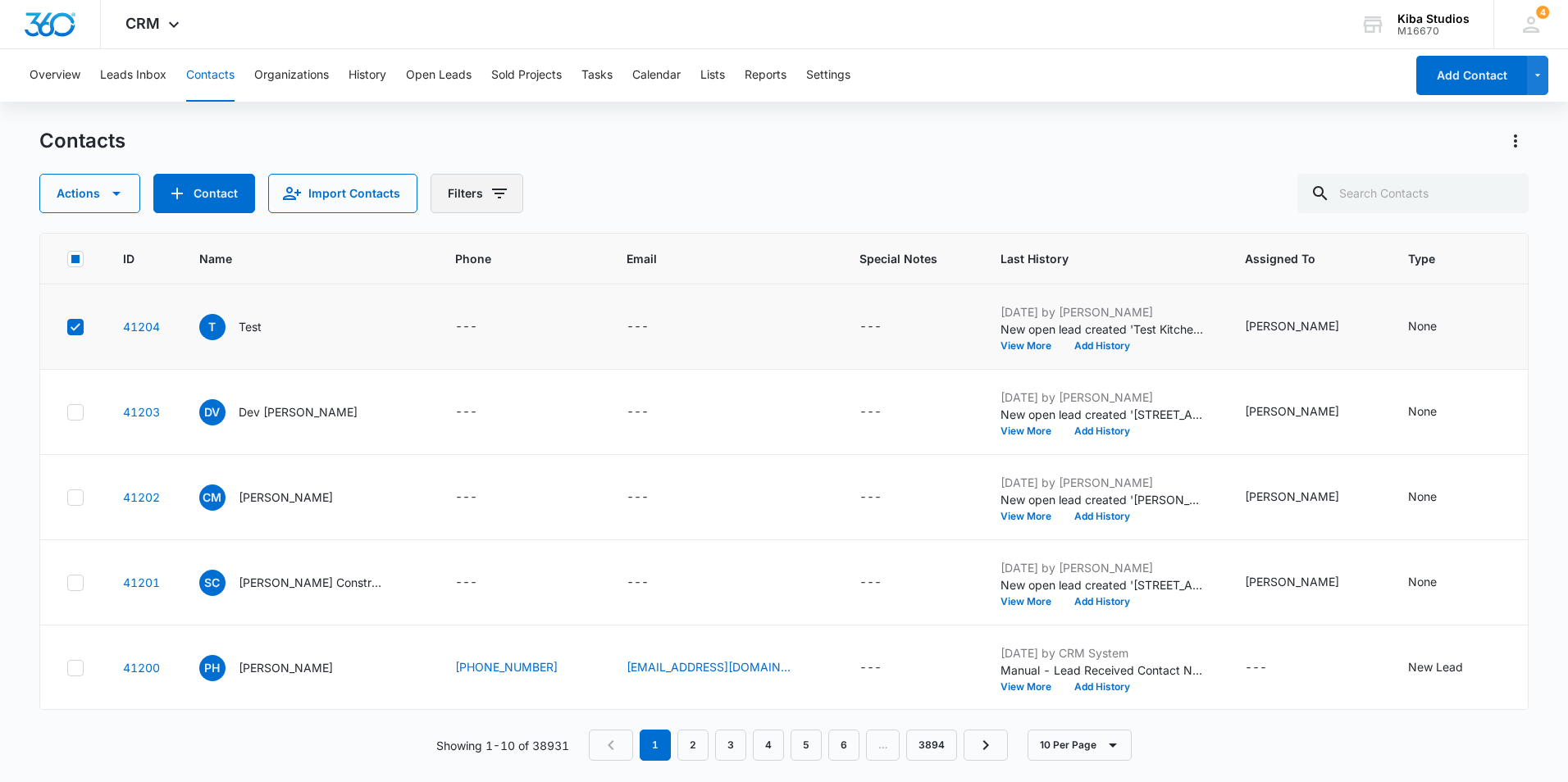
click at [495, 192] on icon "Filters" at bounding box center [499, 194] width 20 height 20
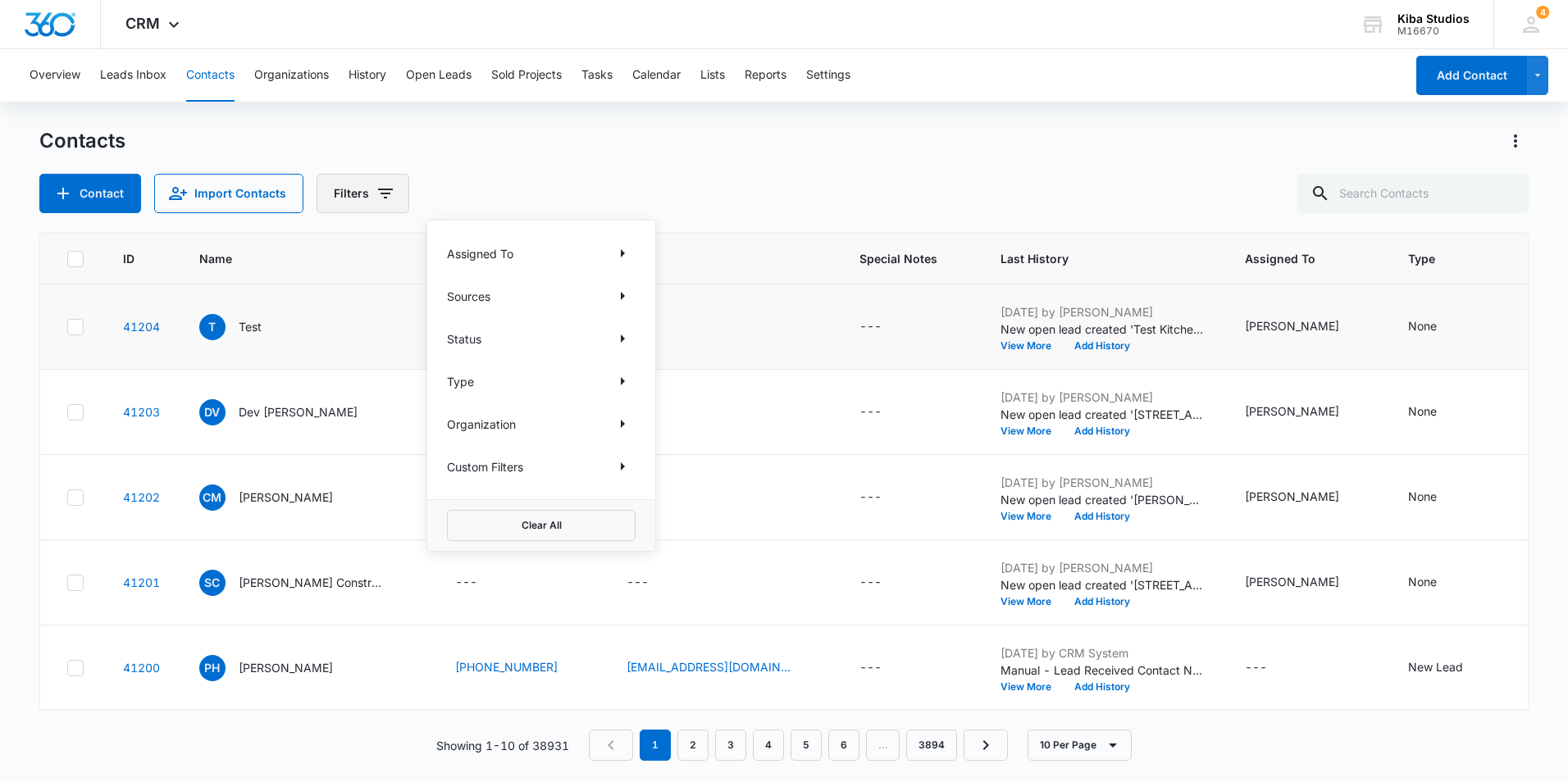
click at [495, 192] on div "Contact Import Contacts Filters Assigned To Sources Status Type Organization Cu…" at bounding box center [784, 194] width 1489 height 40
click at [220, 153] on div "Contacts" at bounding box center [784, 141] width 1489 height 26
click at [77, 332] on icon at bounding box center [75, 326] width 15 height 15
click at [67, 327] on input "checkbox" at bounding box center [66, 326] width 1 height 1
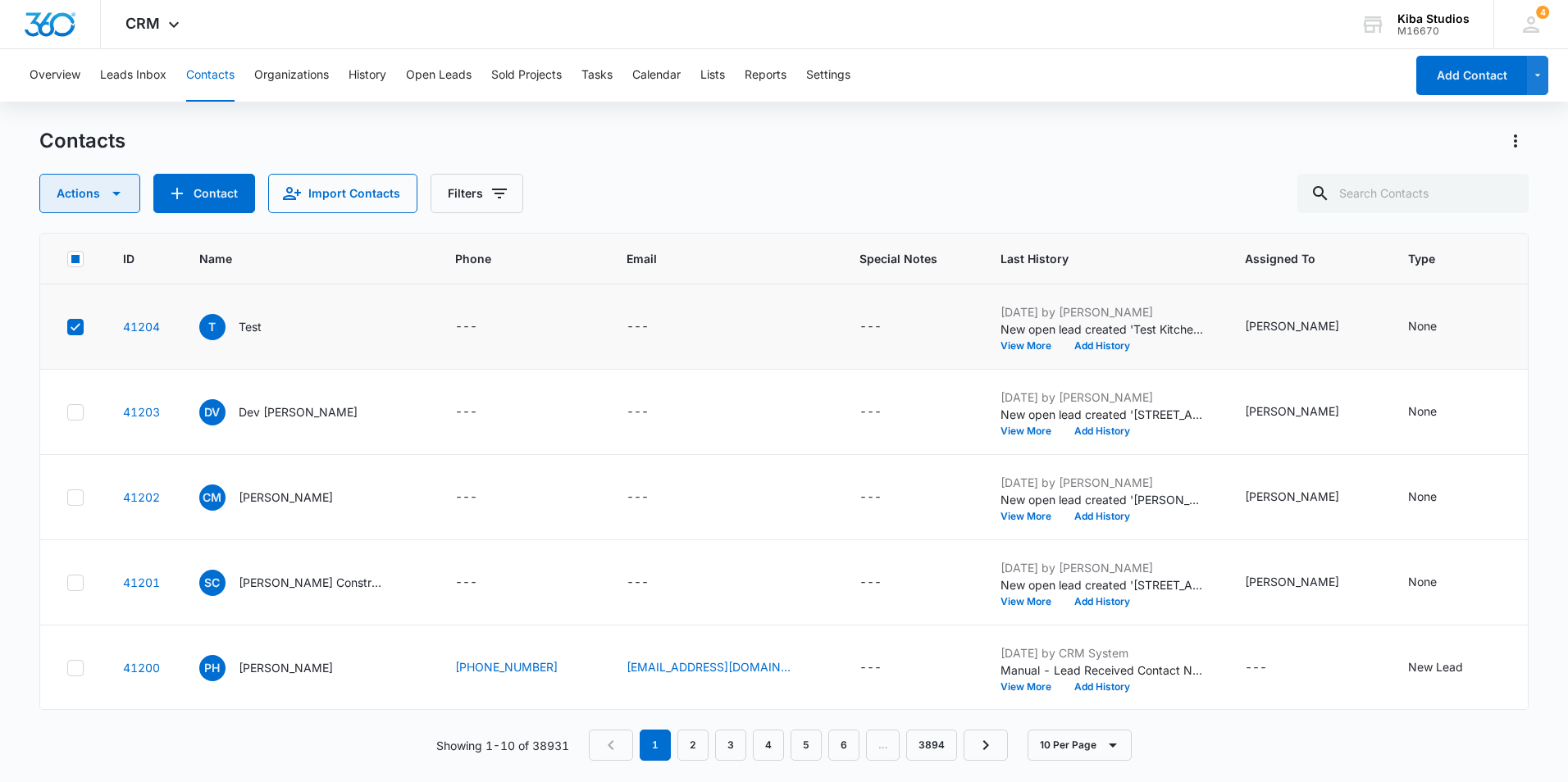
click at [124, 200] on icon "button" at bounding box center [116, 194] width 20 height 20
click at [100, 348] on div "Delete" at bounding box center [96, 344] width 73 height 12
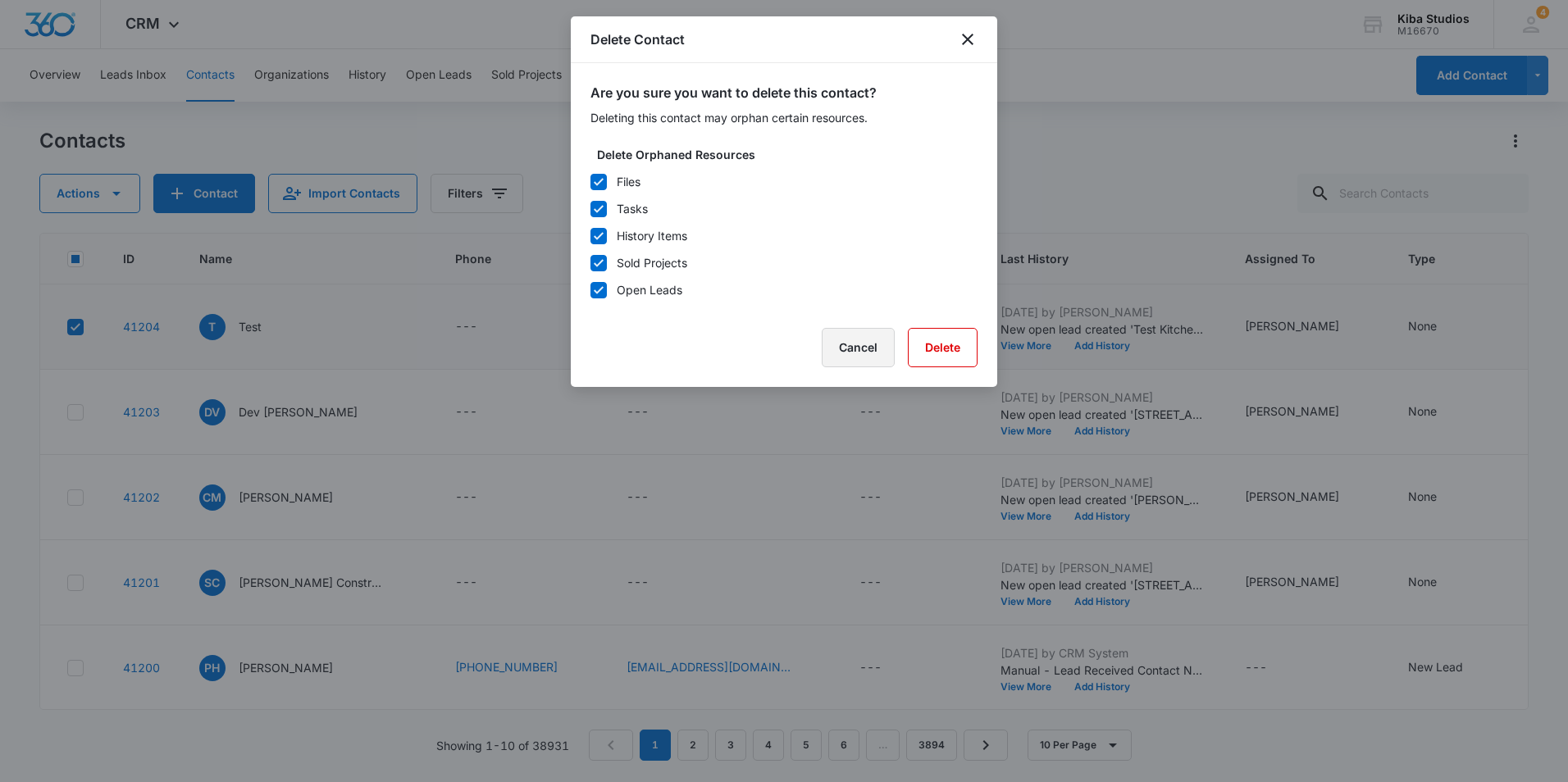
click at [874, 332] on button "Cancel" at bounding box center [858, 347] width 73 height 40
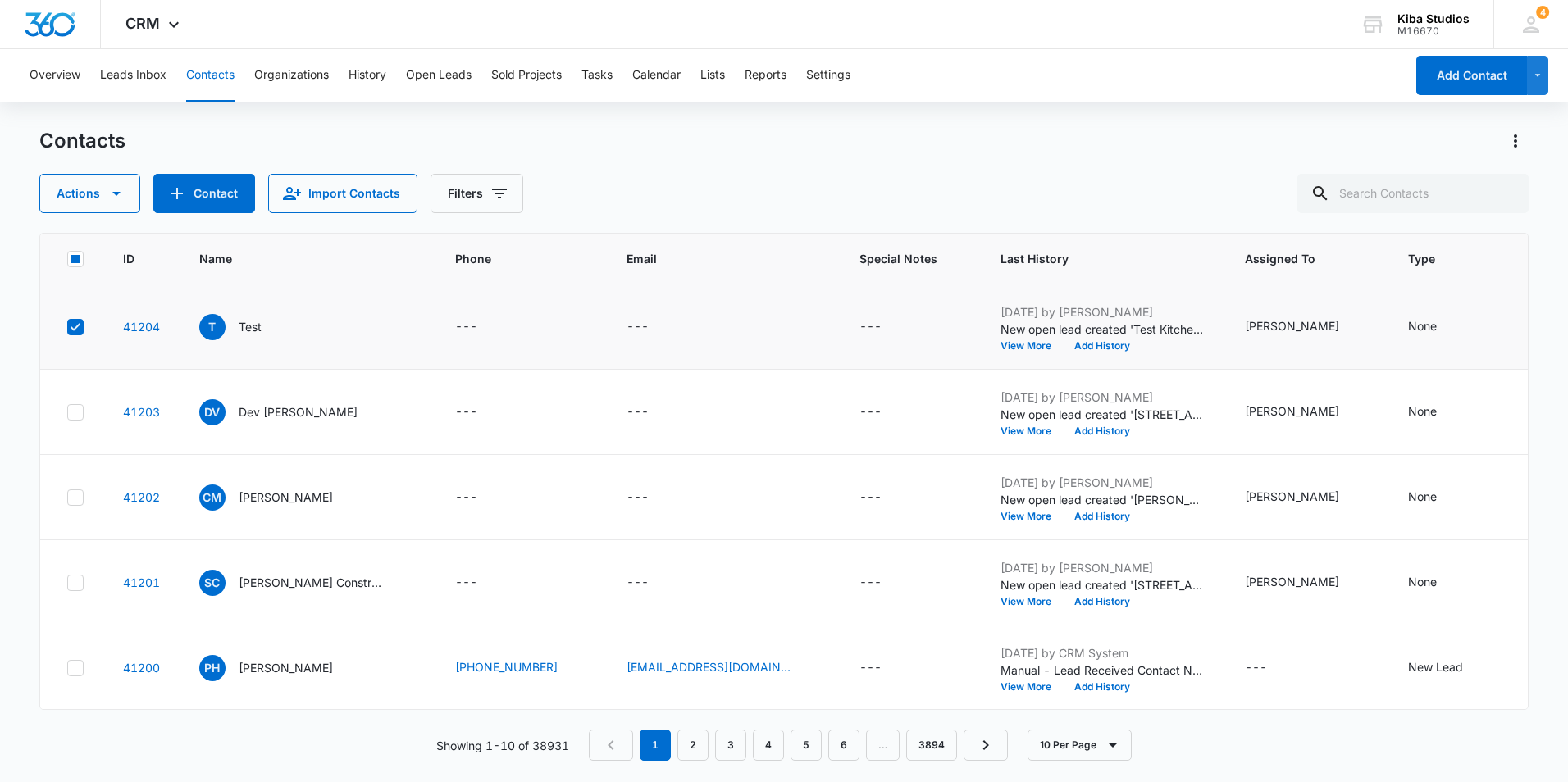
click at [715, 168] on div "Contacts Actions Contact Import Contacts Filters" at bounding box center [784, 171] width 1489 height 85
click at [593, 198] on div "Actions Contact Import Contacts Filters" at bounding box center [784, 194] width 1489 height 40
